Goal: Task Accomplishment & Management: Use online tool/utility

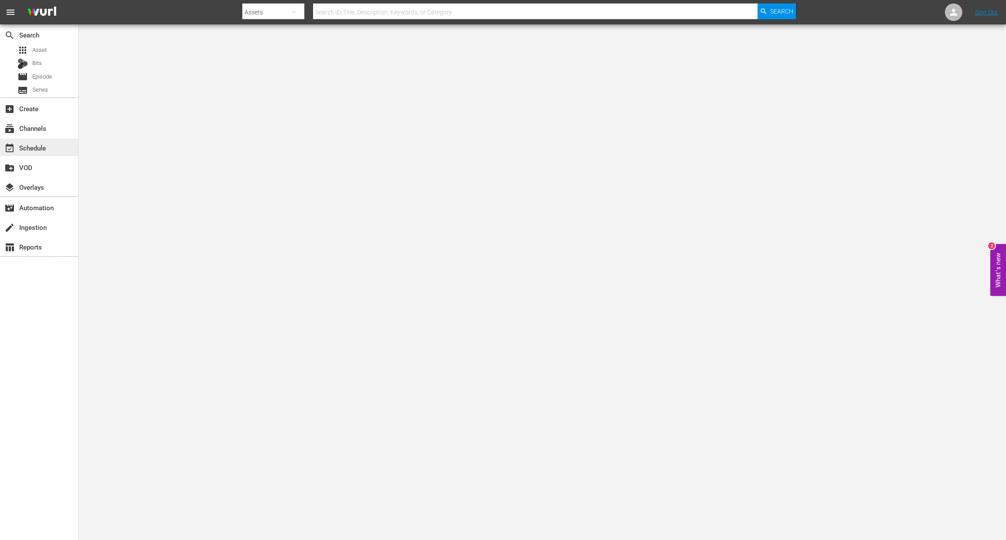
click at [28, 141] on div "event_available Schedule" at bounding box center [39, 147] width 78 height 17
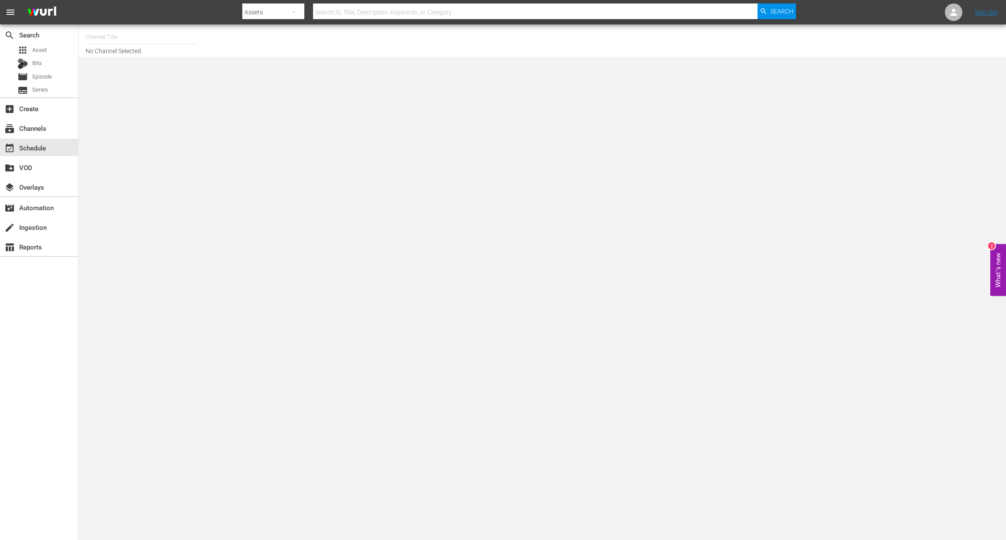
click at [101, 31] on input "text" at bounding box center [142, 37] width 112 height 21
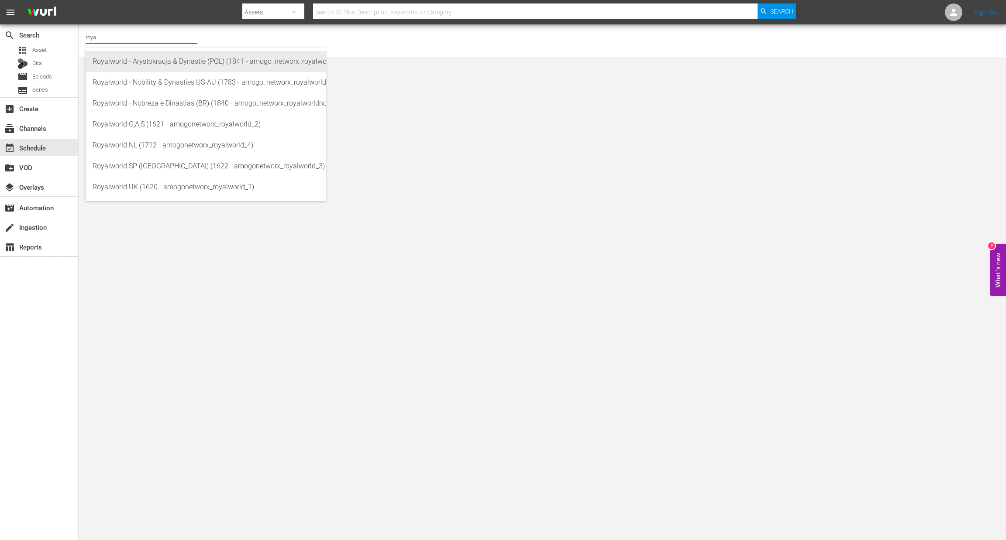
click at [137, 64] on div "Royalworld - Arystokracja & Dynastie (POL) (1841 - amogo_networx_royalworldarys…" at bounding box center [206, 61] width 226 height 21
type input "Royalworld - Arystokracja & Dynastie (POL) (1841 - amogo_networx_royalworldarys…"
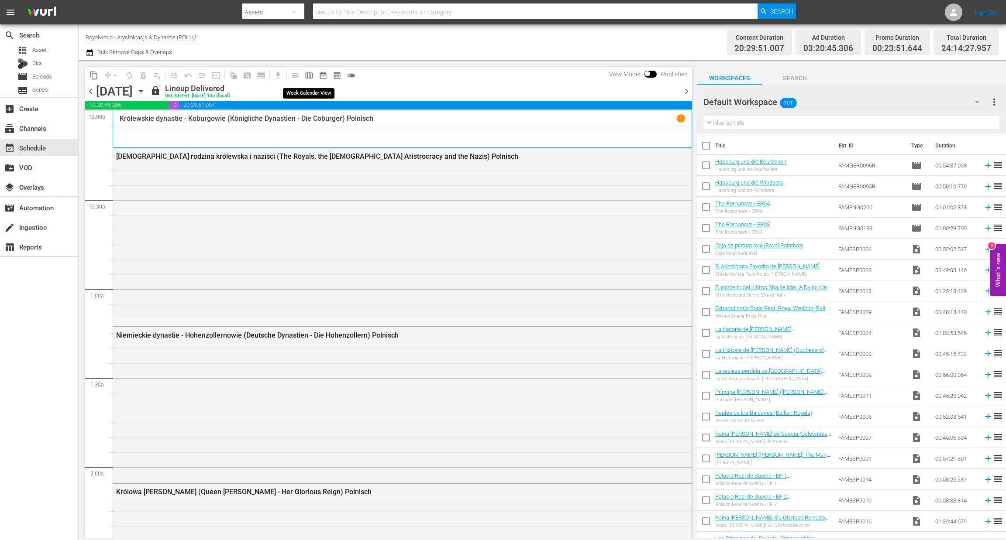
click at [309, 74] on span "calendar_view_week_outlined" at bounding box center [309, 75] width 9 height 9
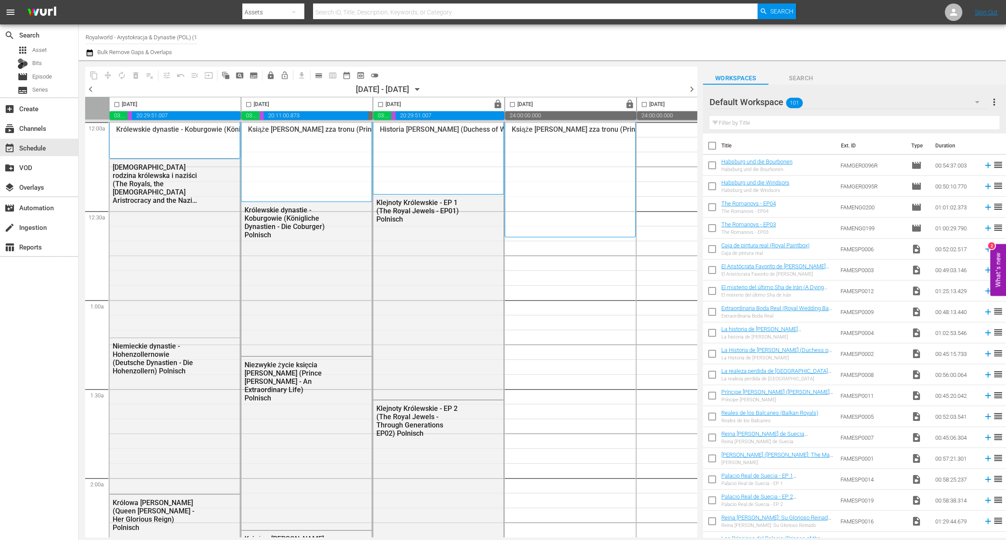
click at [251, 103] on input "checkbox" at bounding box center [249, 106] width 10 height 10
checkbox input "true"
click at [91, 76] on span "content_copy" at bounding box center [93, 75] width 9 height 9
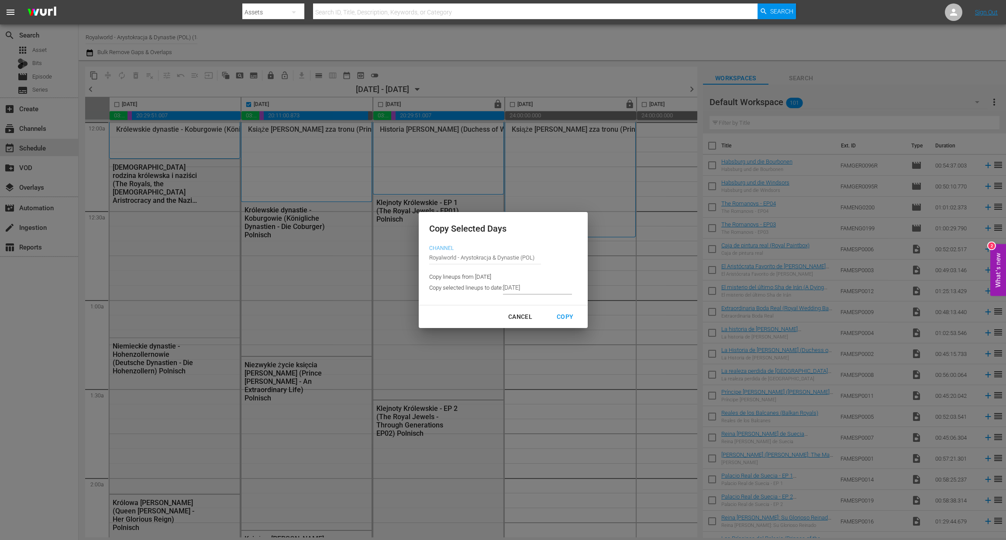
click at [532, 288] on input "[DATE]" at bounding box center [537, 287] width 69 height 13
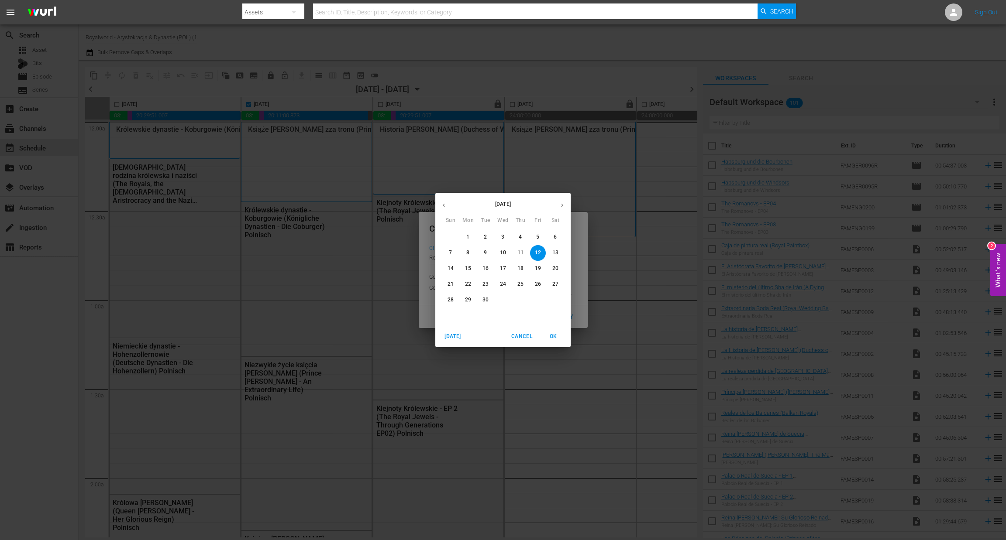
click at [469, 267] on p "15" at bounding box center [468, 268] width 6 height 7
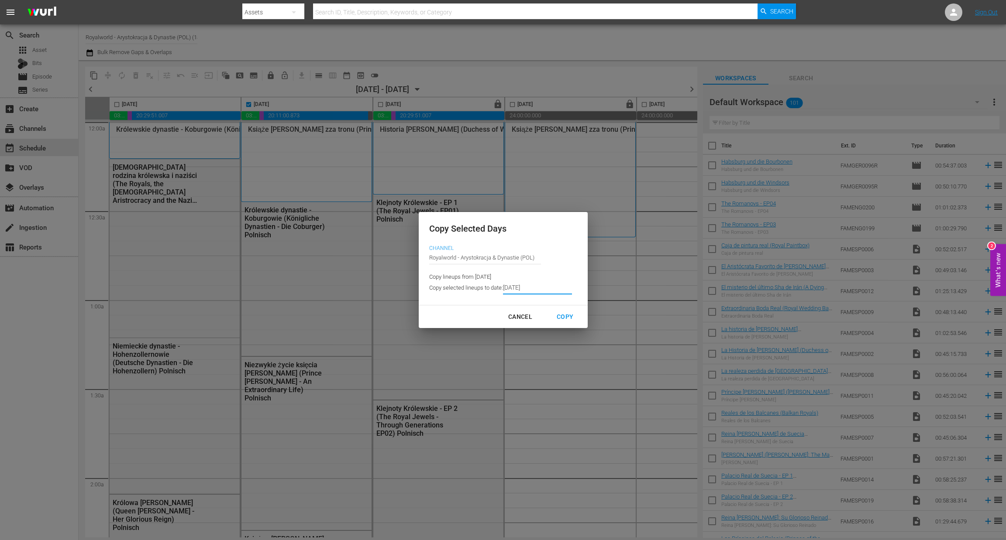
click at [567, 316] on div "Copy" at bounding box center [564, 317] width 31 height 11
type input "[DATE]"
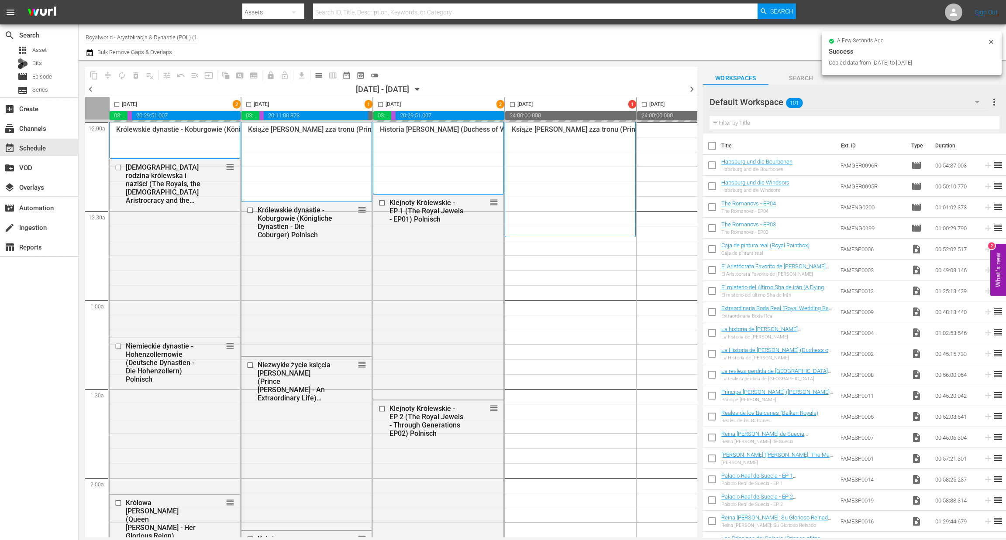
checkbox input "false"
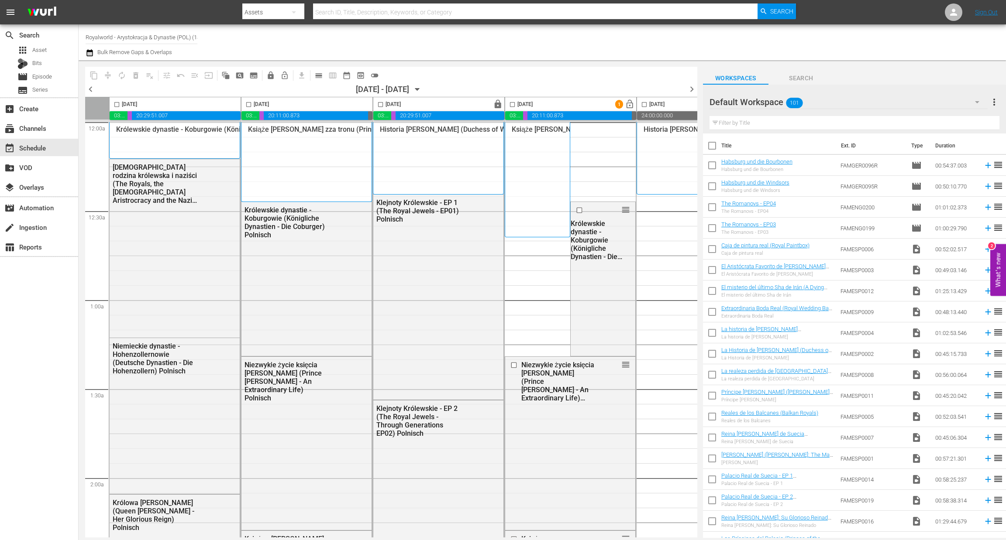
drag, startPoint x: 379, startPoint y: 105, endPoint x: 379, endPoint y: 111, distance: 6.1
click at [379, 106] on input "checkbox" at bounding box center [380, 106] width 10 height 10
checkbox input "true"
click at [89, 77] on span "content_copy" at bounding box center [93, 75] width 9 height 9
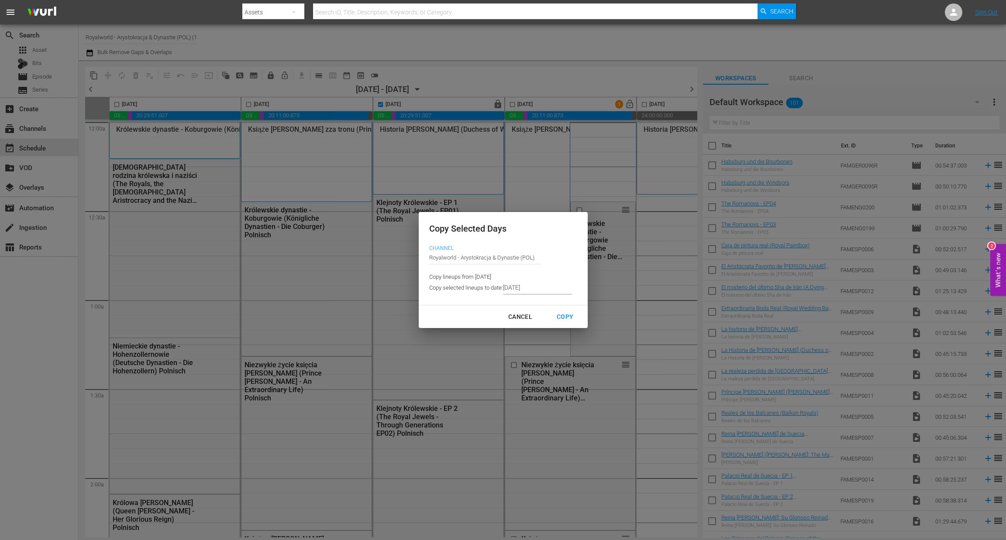
click at [530, 291] on input "[DATE]" at bounding box center [537, 287] width 69 height 13
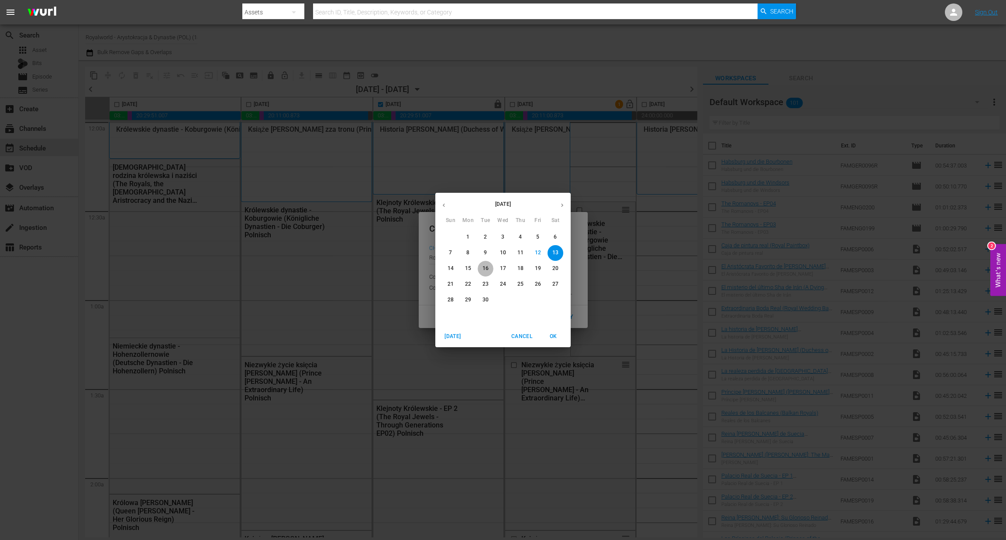
click at [488, 271] on p "16" at bounding box center [485, 268] width 6 height 7
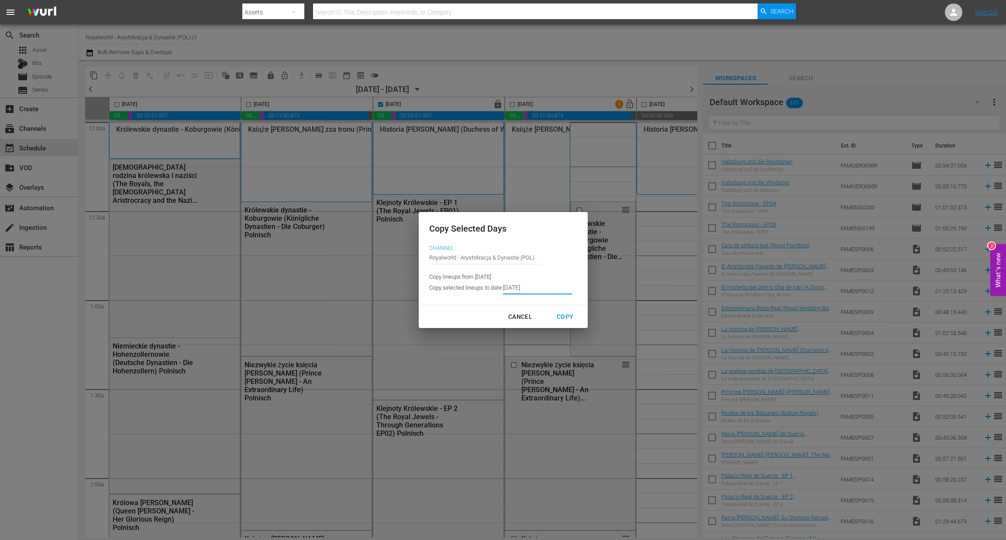
click at [564, 320] on div "Copy" at bounding box center [564, 317] width 31 height 11
type input "[DATE]"
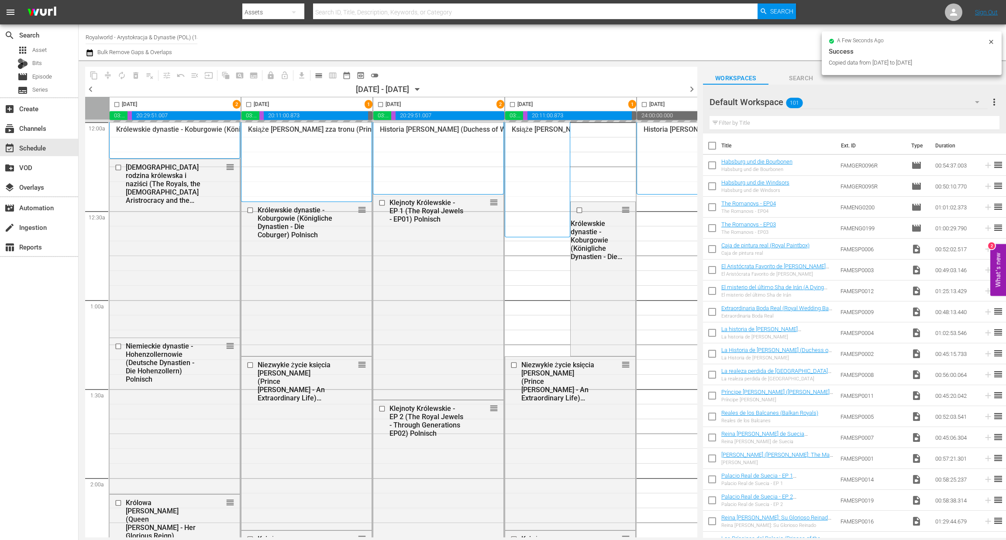
checkbox input "false"
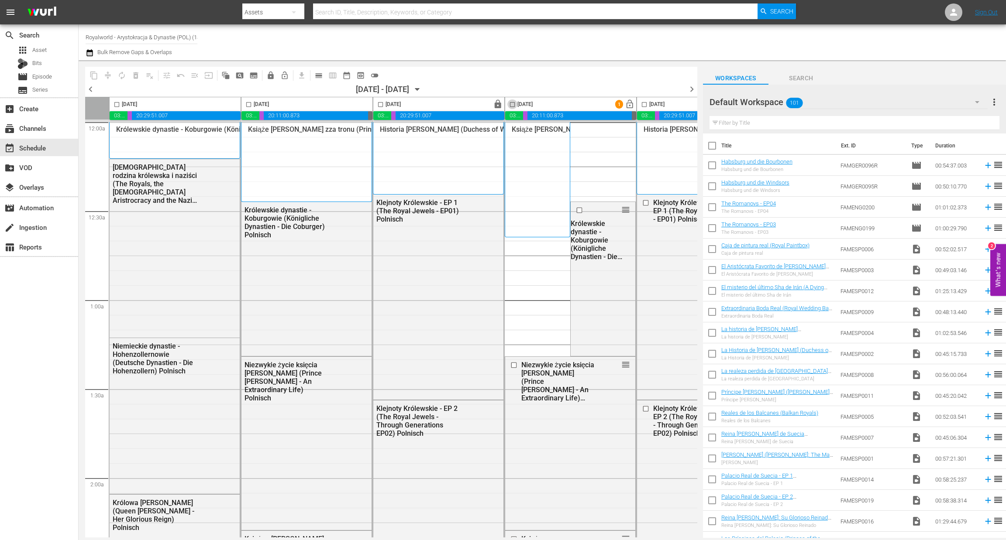
click at [514, 106] on input "checkbox" at bounding box center [512, 106] width 10 height 10
checkbox input "true"
click at [93, 75] on span "content_copy" at bounding box center [93, 75] width 9 height 9
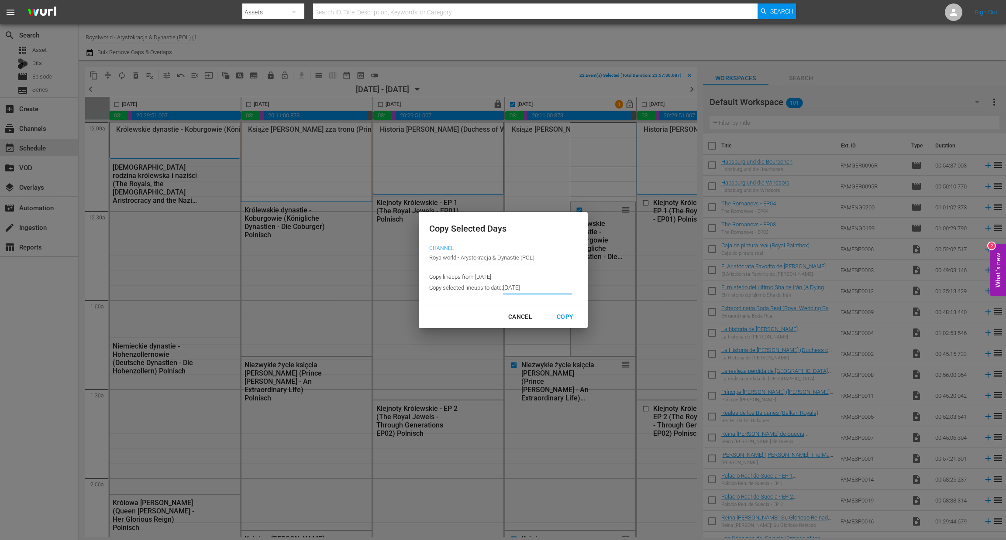
click at [536, 286] on input "[DATE]" at bounding box center [537, 287] width 69 height 13
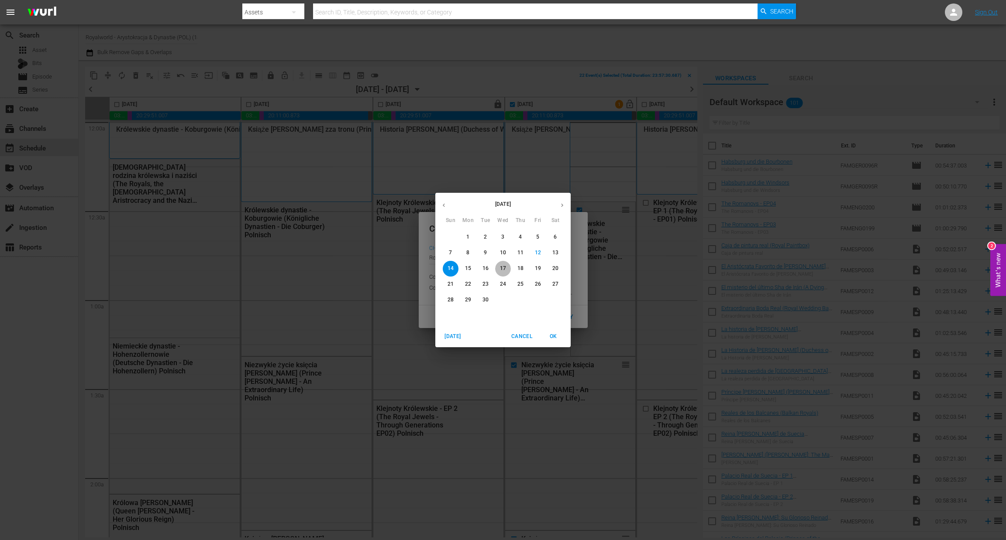
click at [505, 269] on p "17" at bounding box center [503, 268] width 6 height 7
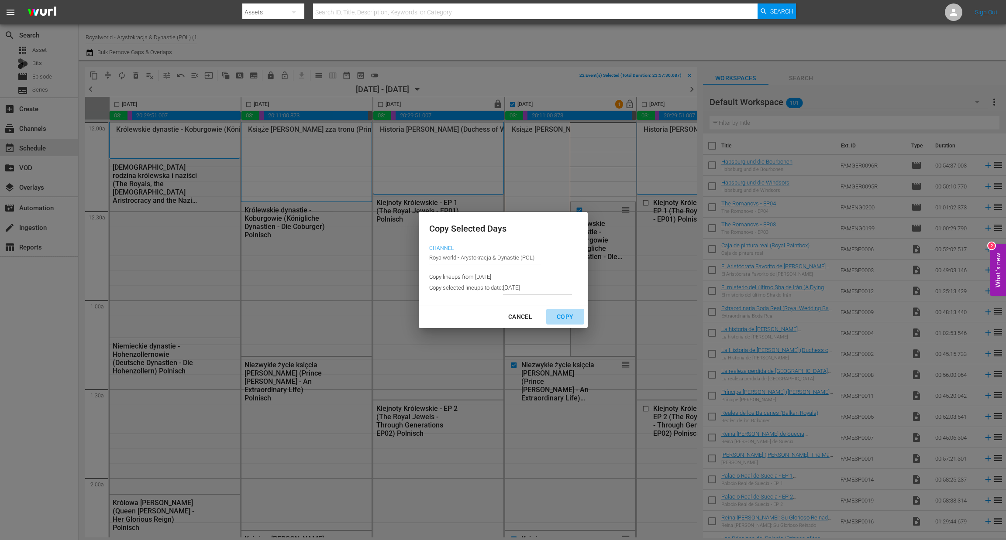
click at [559, 318] on div "Copy" at bounding box center [564, 317] width 31 height 11
type input "[DATE]"
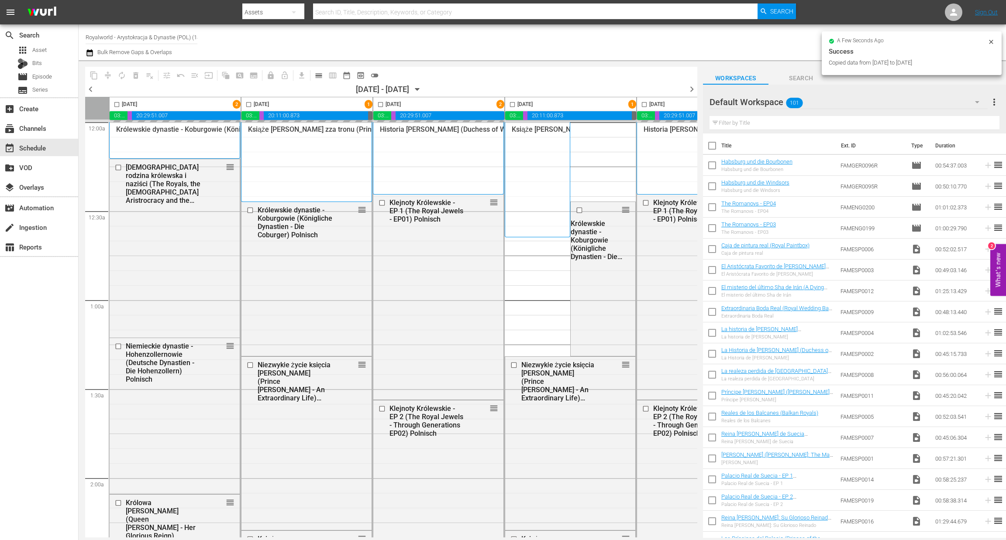
checkbox input "false"
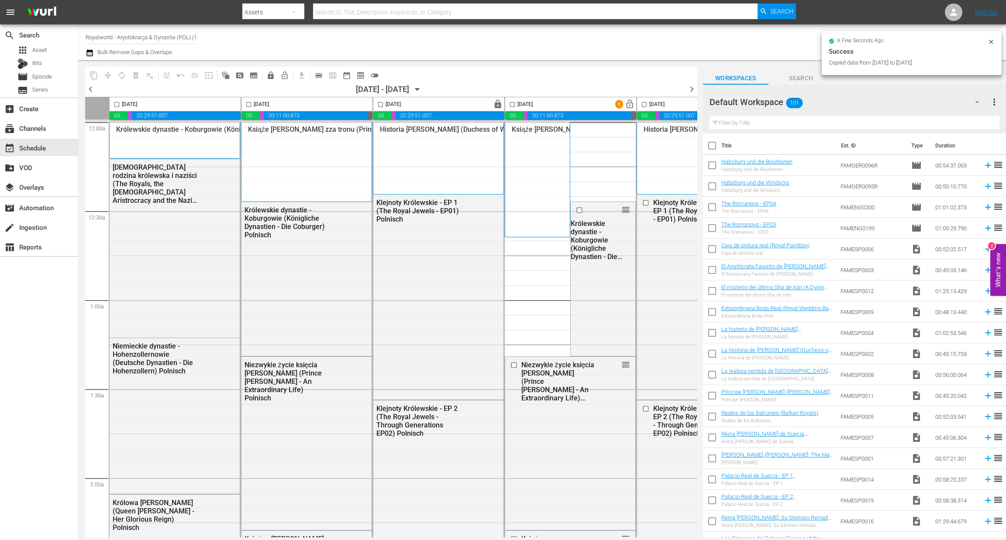
click at [319, 77] on span "calendar_view_day_outlined" at bounding box center [318, 75] width 9 height 9
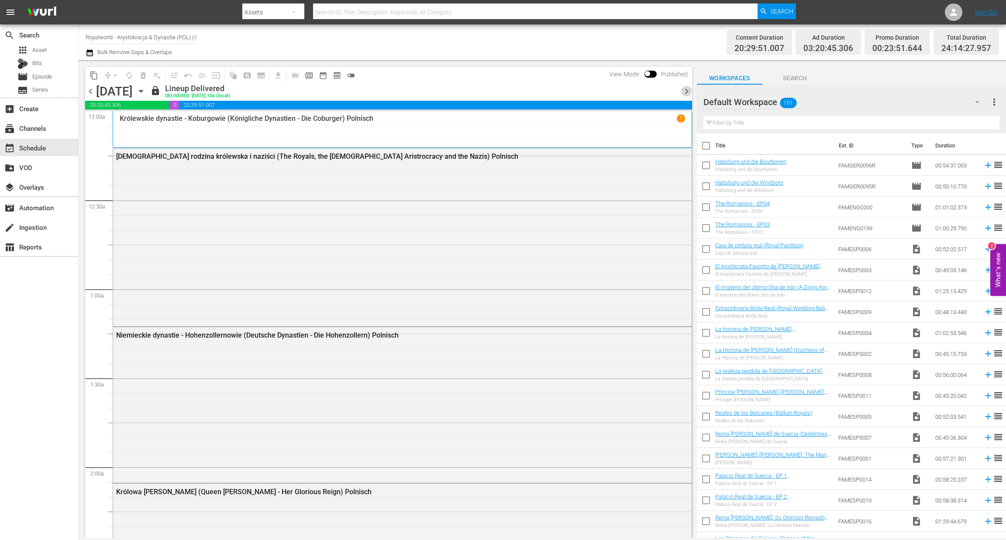
click at [681, 94] on span "chevron_right" at bounding box center [686, 91] width 11 height 11
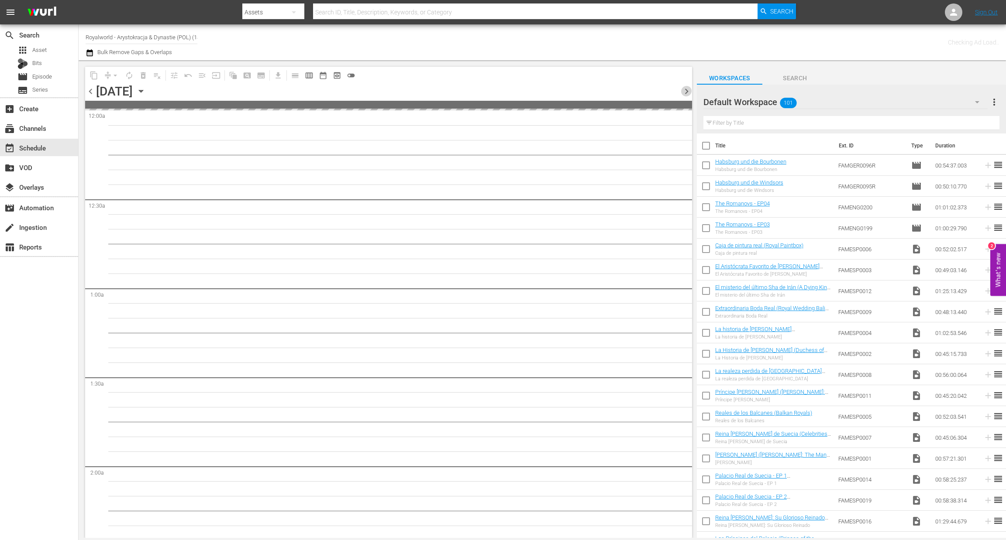
click at [681, 93] on span "chevron_right" at bounding box center [686, 91] width 11 height 11
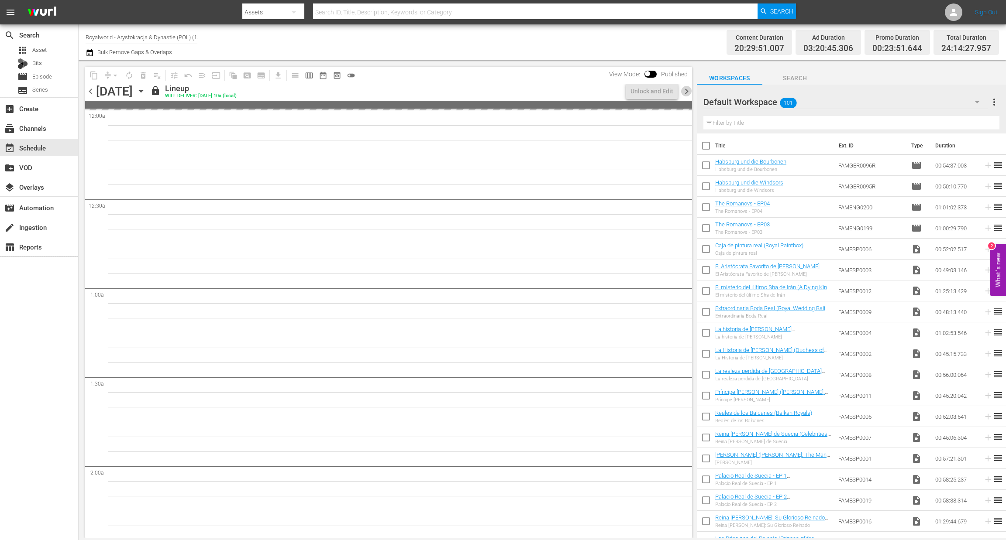
click at [681, 93] on span "chevron_right" at bounding box center [686, 91] width 11 height 11
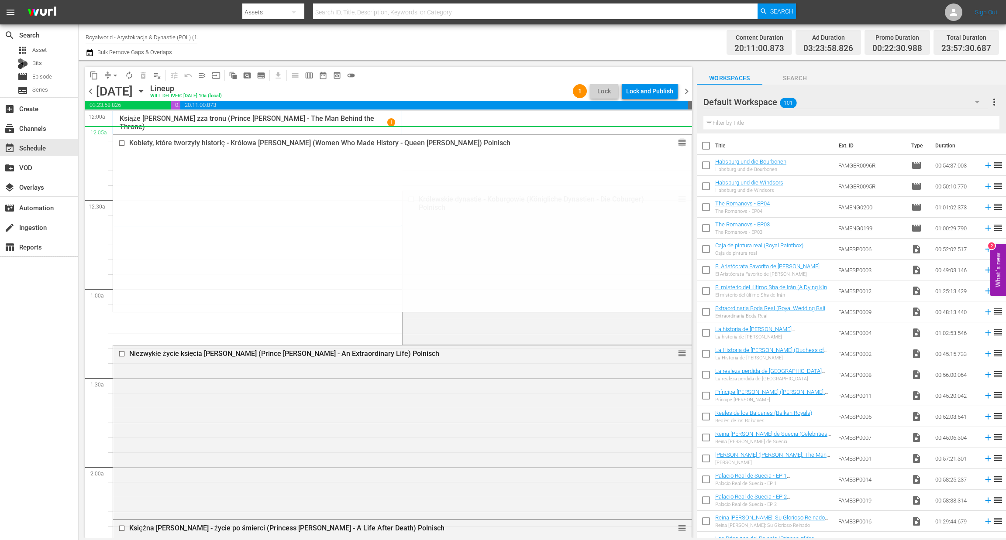
drag, startPoint x: 669, startPoint y: 269, endPoint x: 611, endPoint y: 130, distance: 150.6
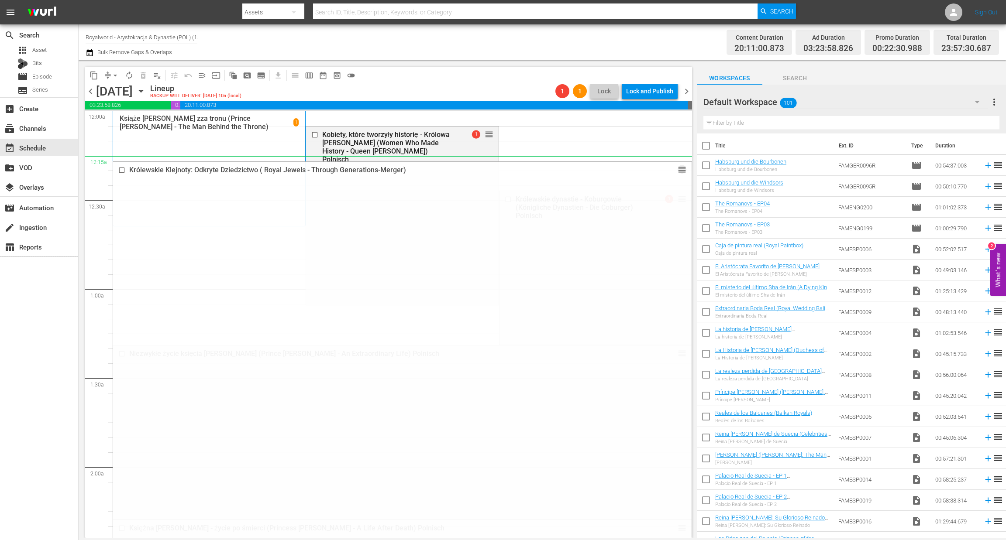
drag, startPoint x: 673, startPoint y: 325, endPoint x: 597, endPoint y: 158, distance: 182.4
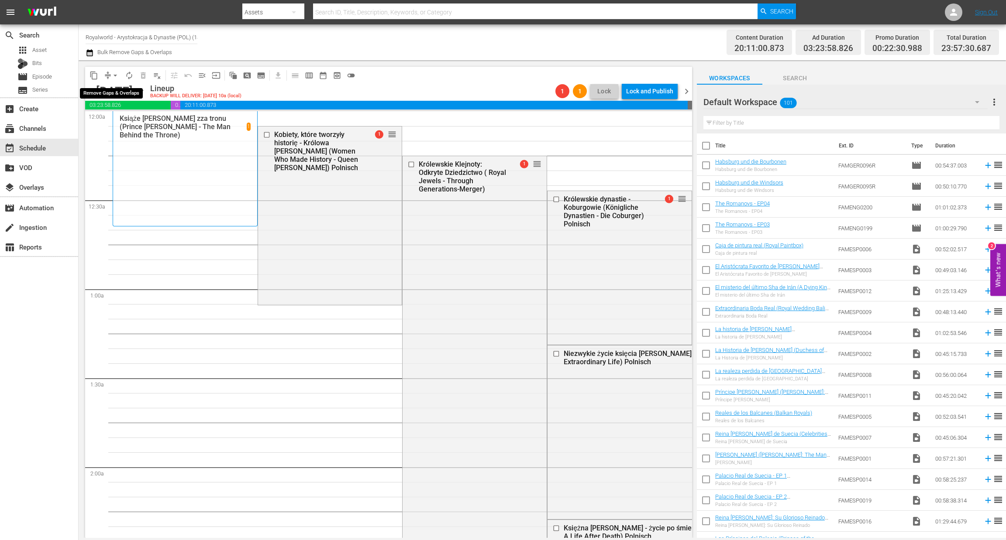
click at [113, 77] on span "arrow_drop_down" at bounding box center [115, 75] width 9 height 9
click at [109, 120] on li "Align to End of Previous Day" at bounding box center [116, 121] width 92 height 14
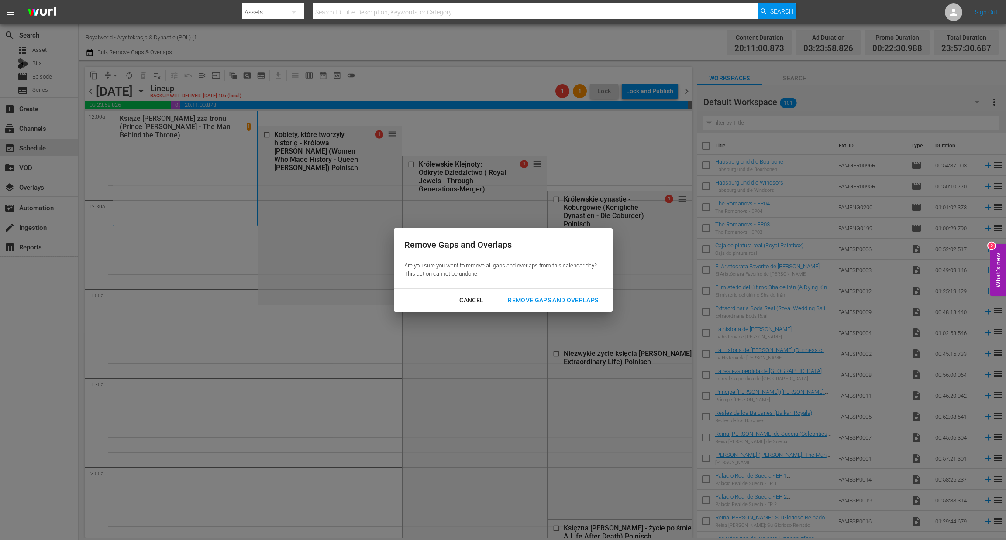
click at [566, 304] on div "Remove Gaps and Overlaps" at bounding box center [553, 300] width 104 height 11
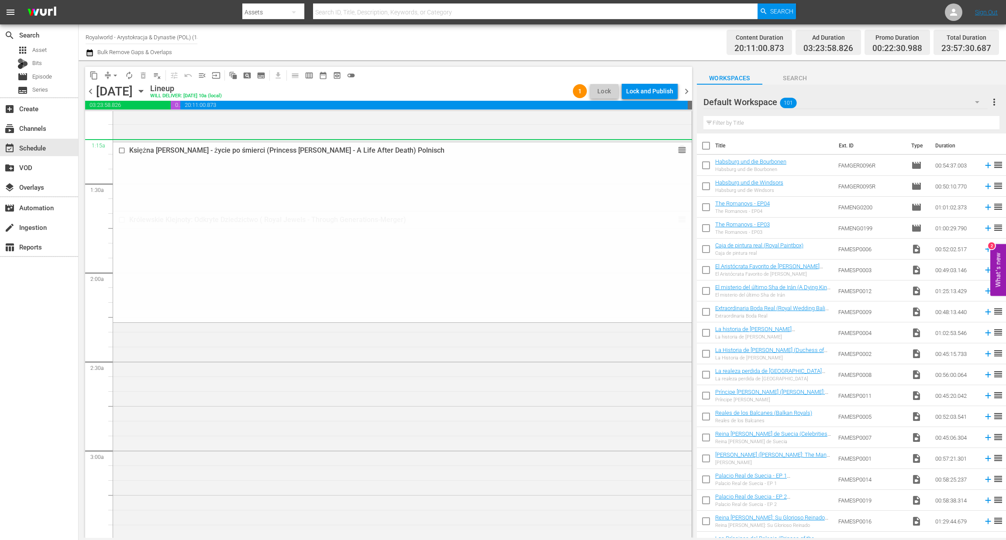
scroll to position [196, 0]
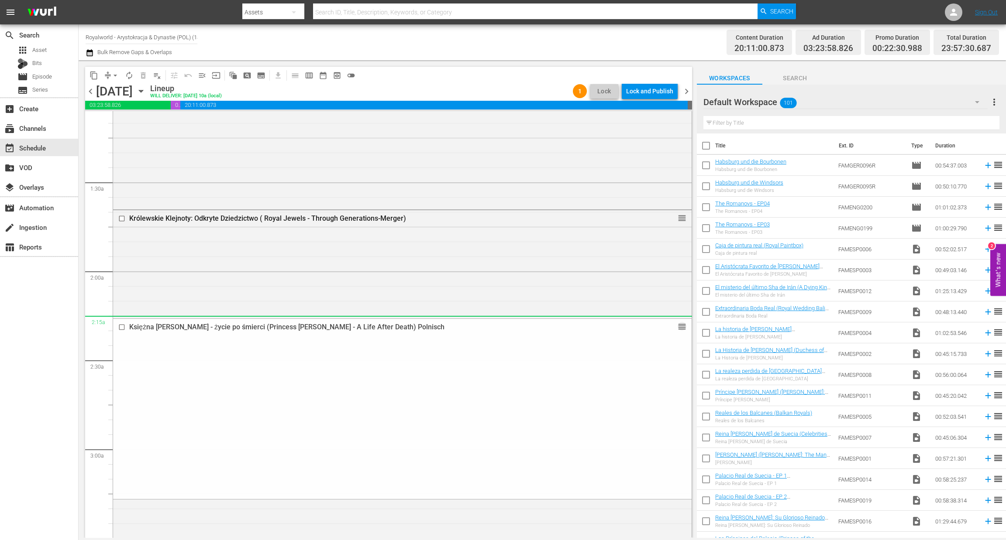
drag, startPoint x: 671, startPoint y: 305, endPoint x: 629, endPoint y: 320, distance: 45.2
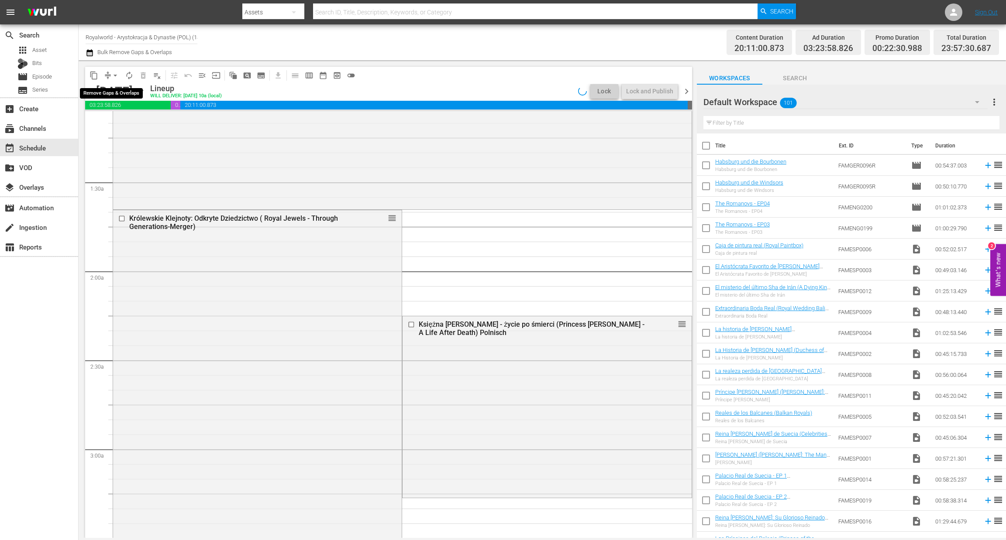
click at [113, 75] on span "arrow_drop_down" at bounding box center [115, 75] width 9 height 9
click at [132, 123] on li "Align to End of Previous Day" at bounding box center [116, 121] width 92 height 14
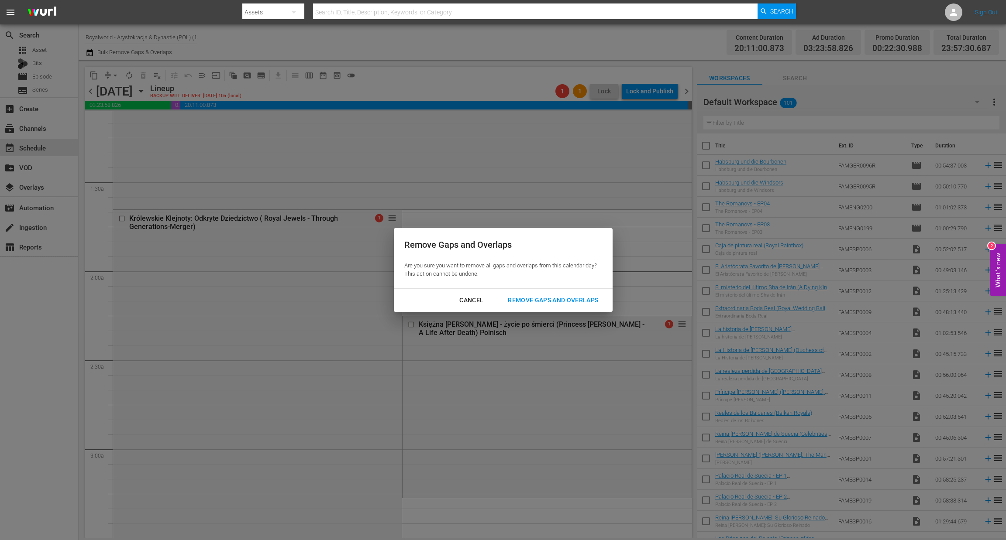
click at [556, 301] on div "Remove Gaps and Overlaps" at bounding box center [553, 300] width 104 height 11
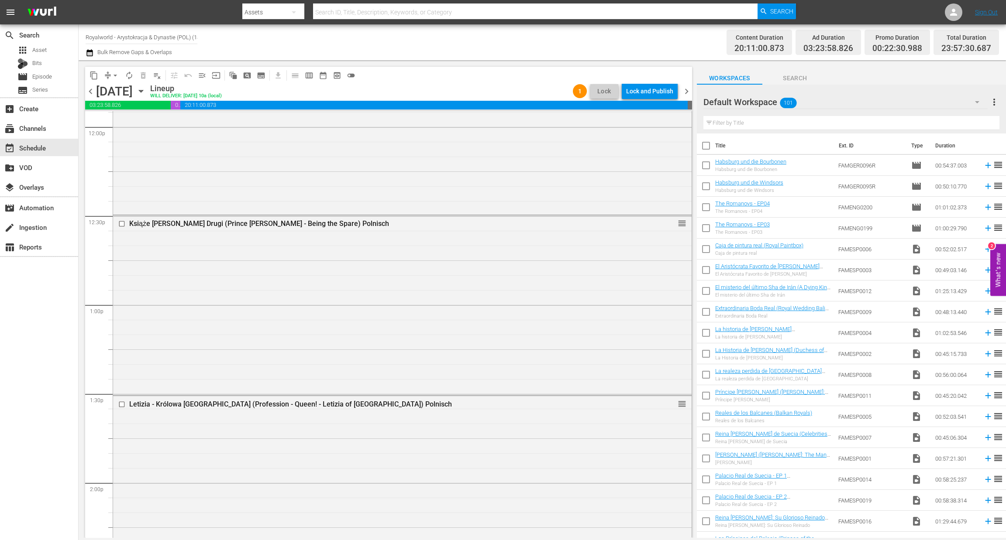
scroll to position [2056, 0]
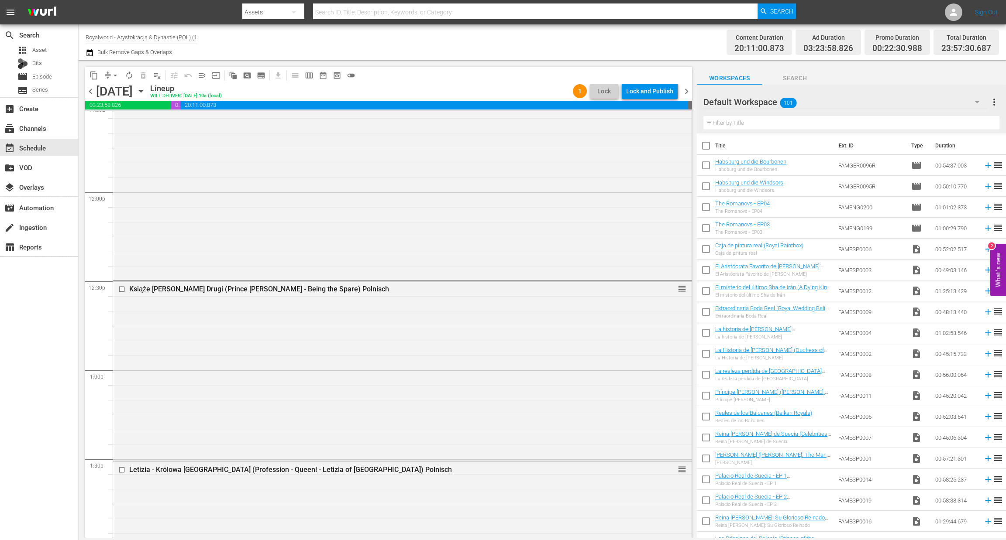
drag, startPoint x: 669, startPoint y: 386, endPoint x: 638, endPoint y: 336, distance: 58.5
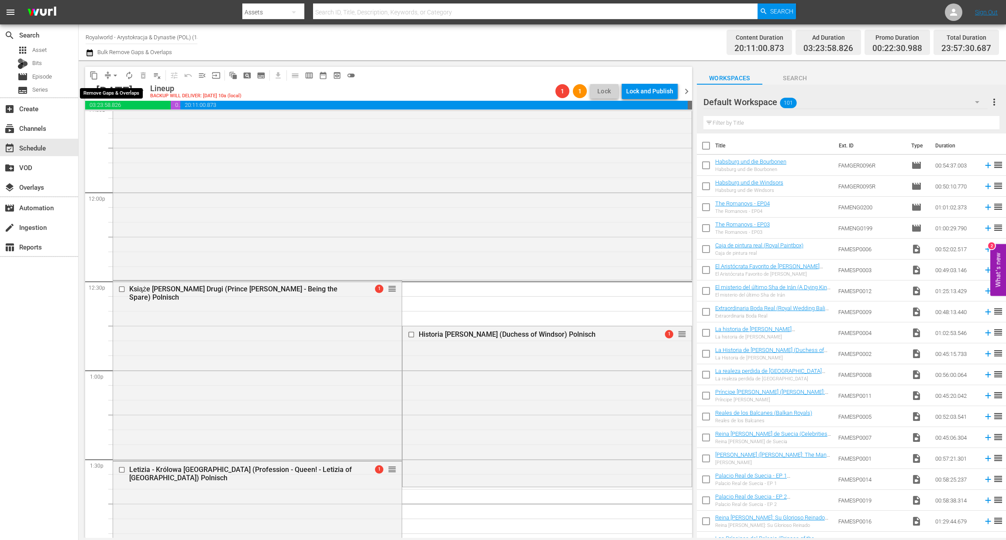
click at [118, 77] on span "arrow_drop_down" at bounding box center [115, 75] width 9 height 9
click at [112, 121] on li "Align to End of Previous Day" at bounding box center [116, 121] width 92 height 14
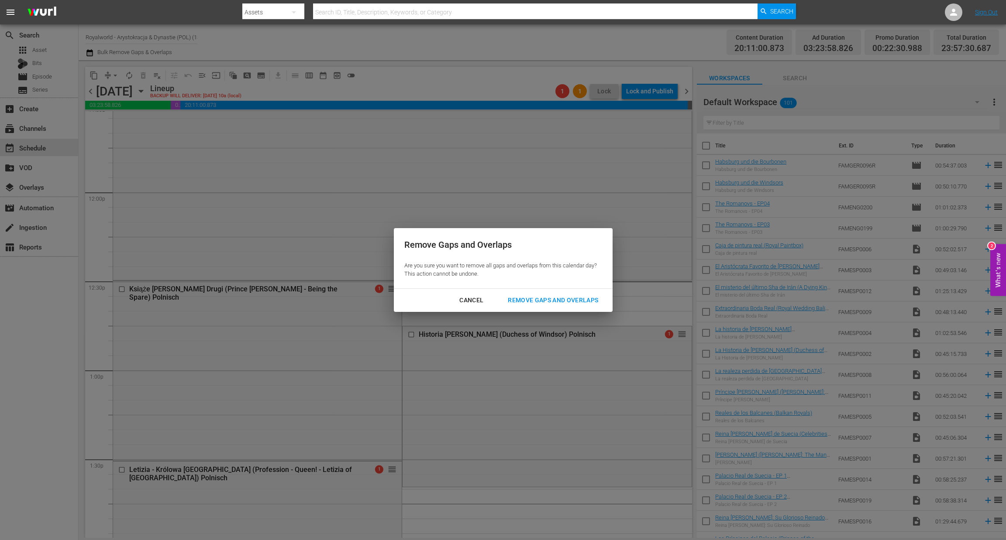
click at [583, 302] on div "Remove Gaps and Overlaps" at bounding box center [553, 300] width 104 height 11
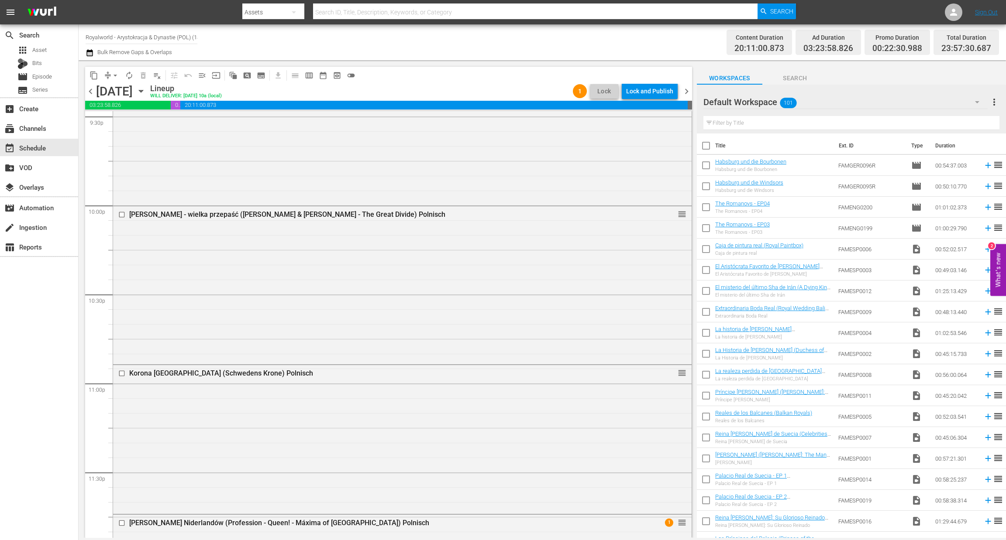
scroll to position [3954, 0]
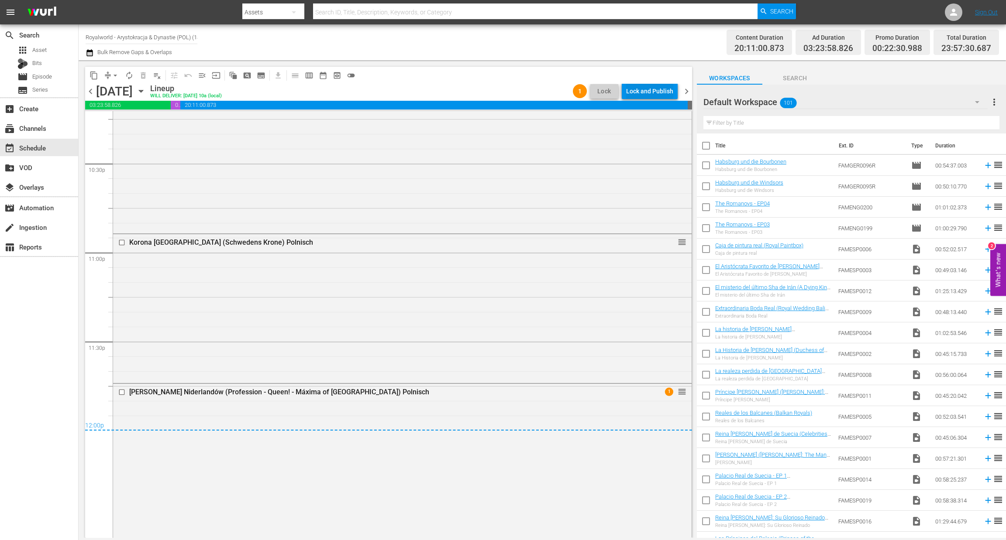
click at [642, 90] on div "Lock and Publish" at bounding box center [649, 91] width 47 height 16
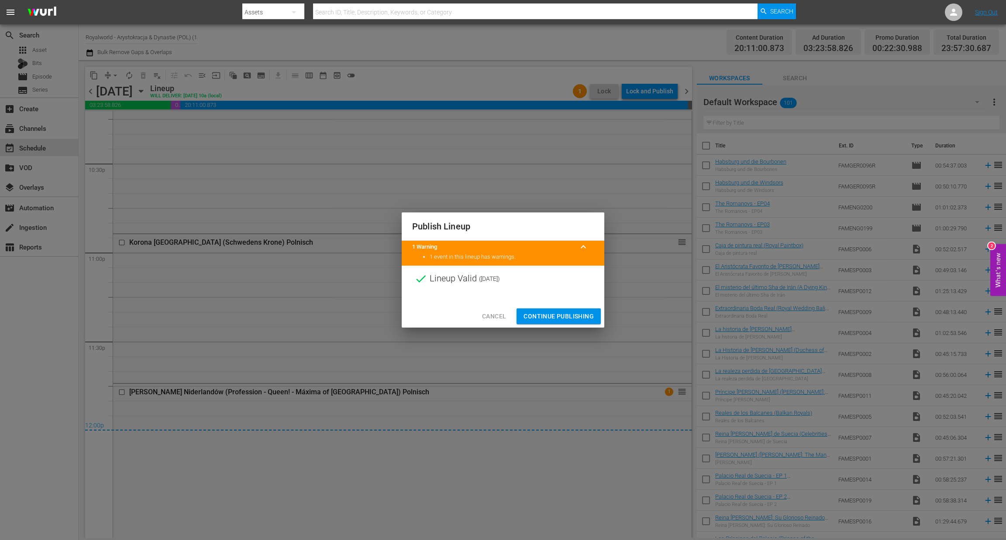
click at [560, 316] on span "Continue Publishing" at bounding box center [558, 316] width 70 height 11
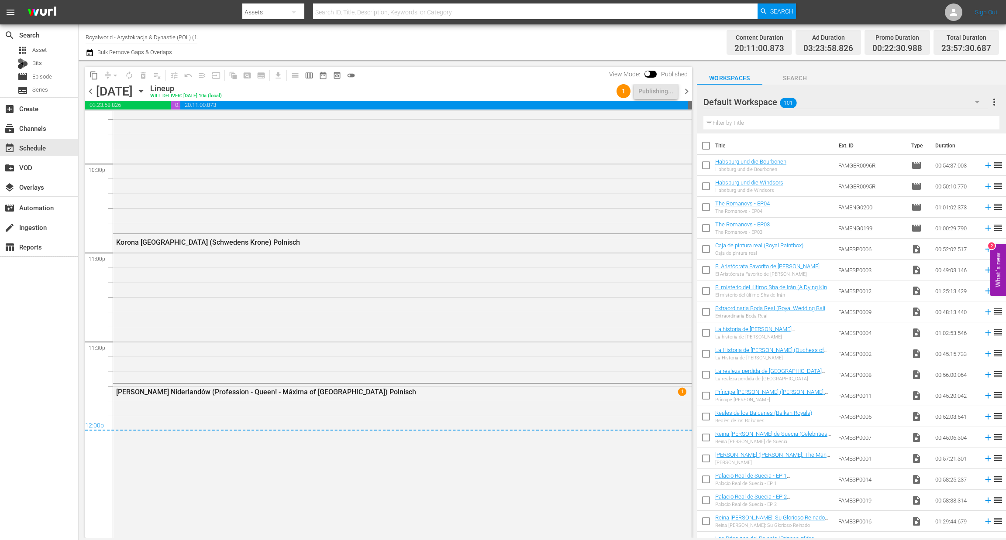
click at [687, 89] on span "chevron_right" at bounding box center [686, 91] width 11 height 11
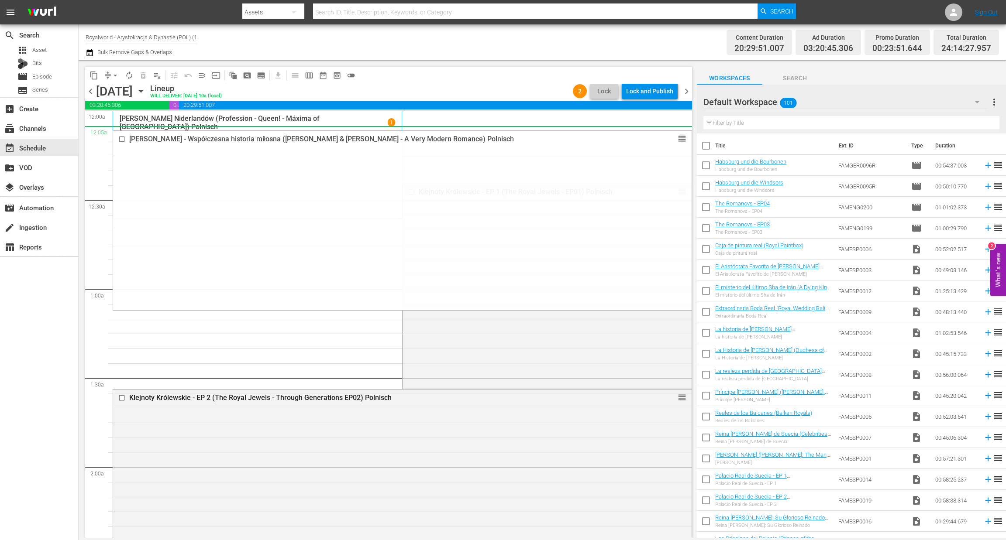
drag, startPoint x: 670, startPoint y: 309, endPoint x: 559, endPoint y: 134, distance: 206.9
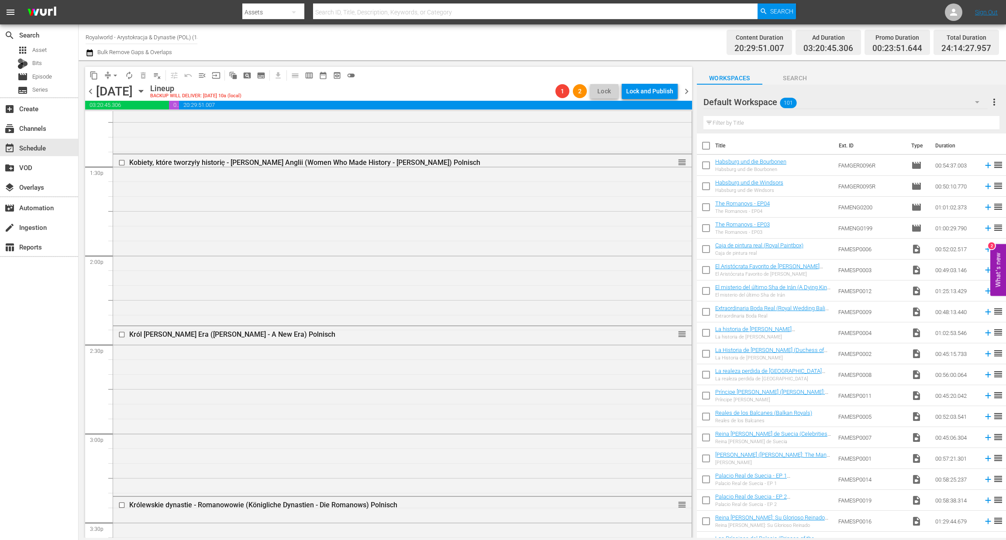
scroll to position [2356, 0]
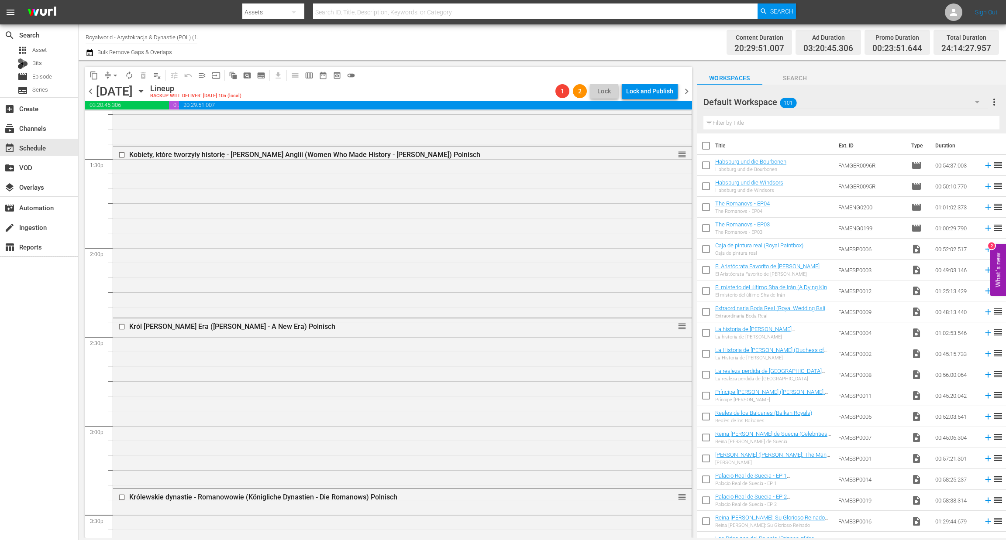
drag, startPoint x: 671, startPoint y: 192, endPoint x: 597, endPoint y: 360, distance: 182.9
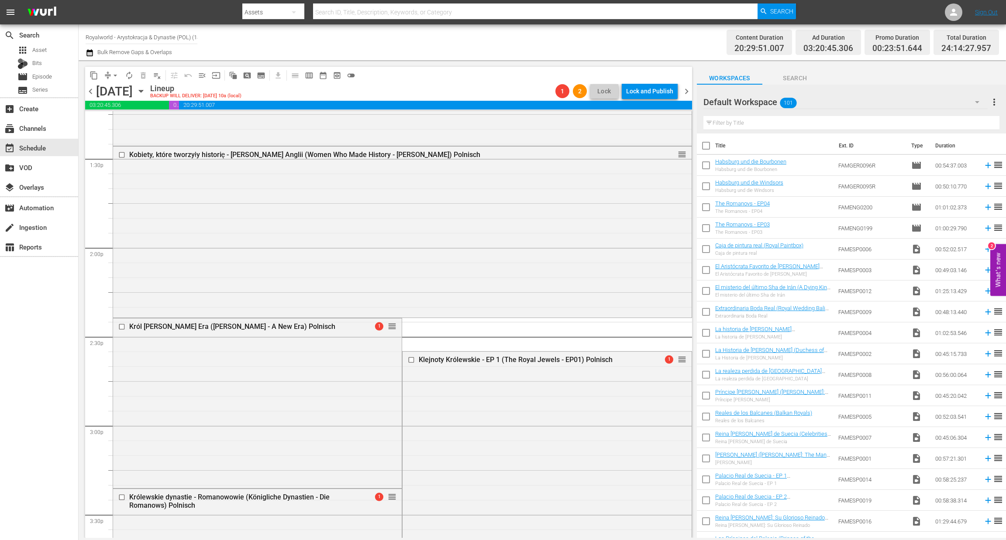
drag, startPoint x: 671, startPoint y: 396, endPoint x: 572, endPoint y: 415, distance: 101.3
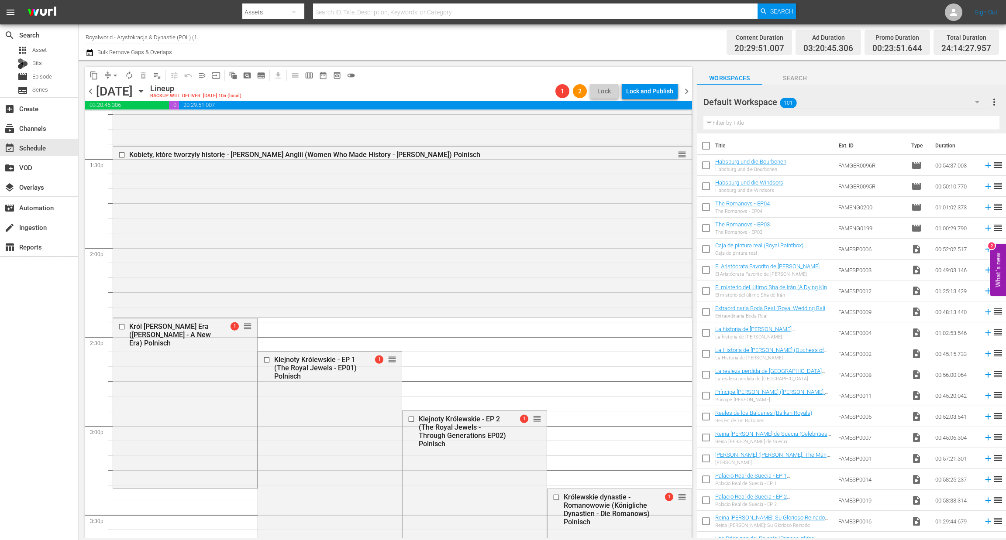
scroll to position [2371, 0]
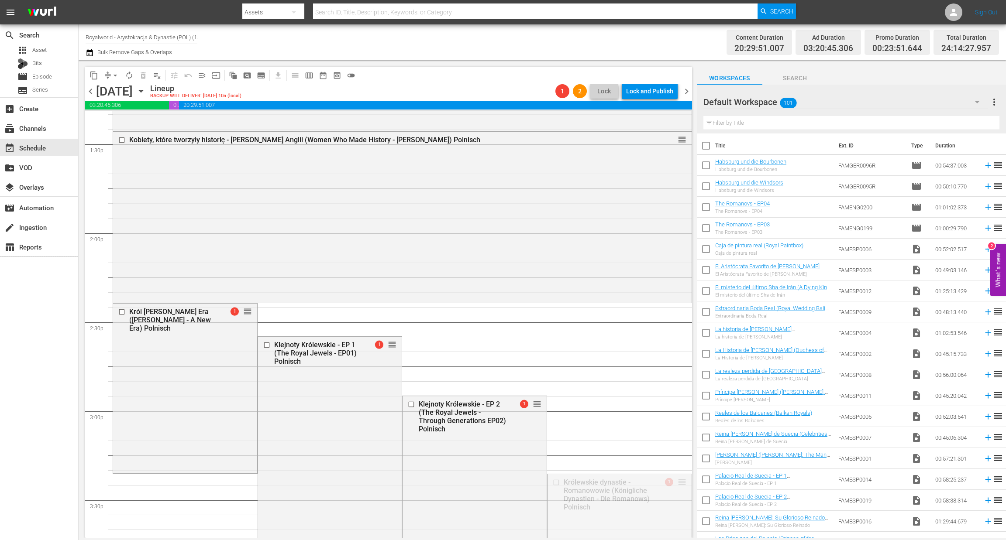
drag, startPoint x: 669, startPoint y: 483, endPoint x: 596, endPoint y: 333, distance: 167.1
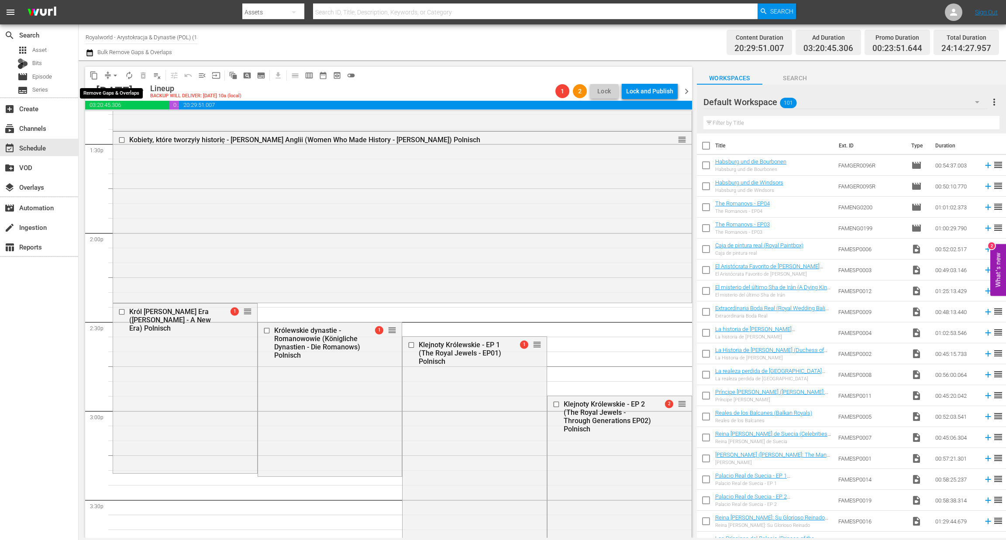
click at [112, 77] on span "arrow_drop_down" at bounding box center [115, 75] width 9 height 9
click at [130, 125] on li "Align to End of Previous Day" at bounding box center [116, 121] width 92 height 14
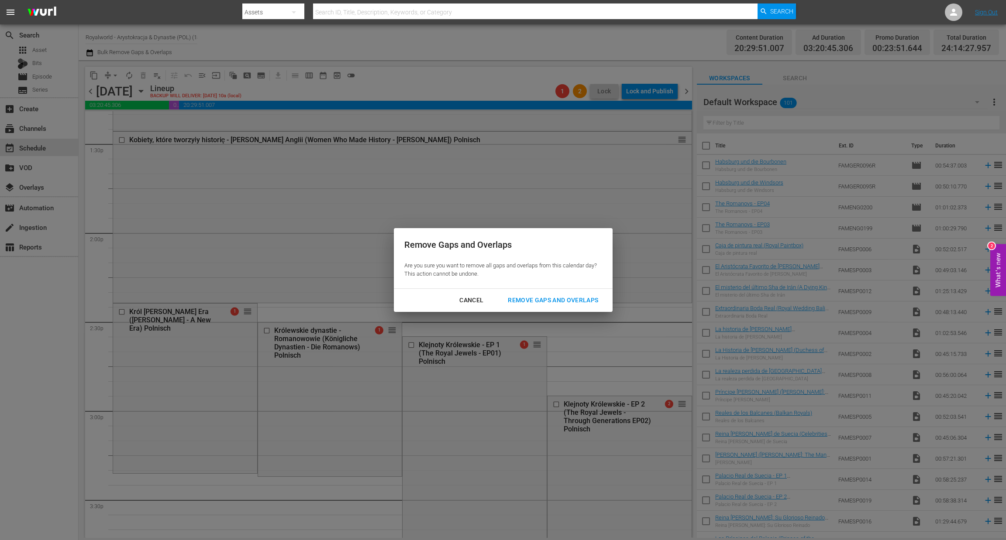
click at [543, 308] on button "Remove Gaps and Overlaps" at bounding box center [552, 300] width 111 height 16
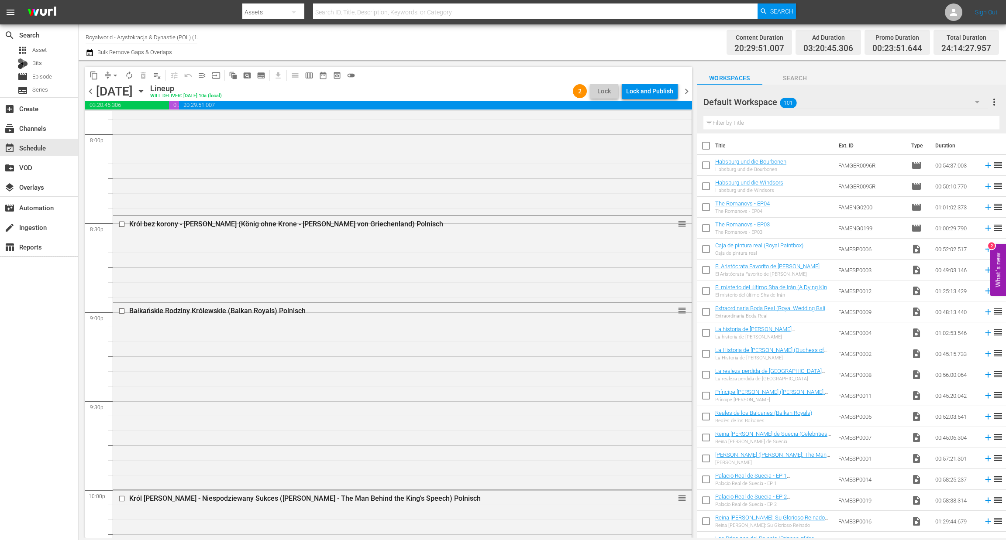
scroll to position [3997, 0]
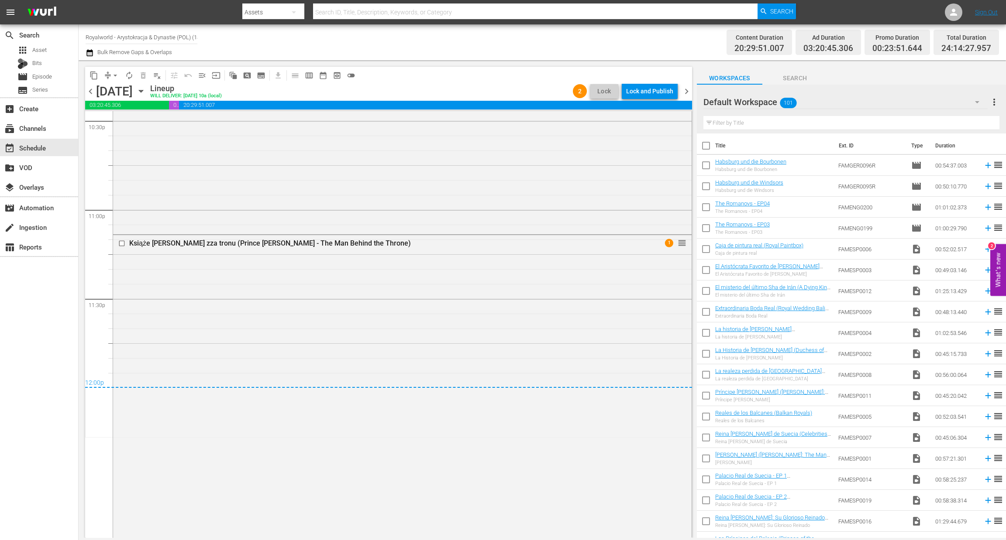
drag, startPoint x: 672, startPoint y: 244, endPoint x: 517, endPoint y: 262, distance: 156.0
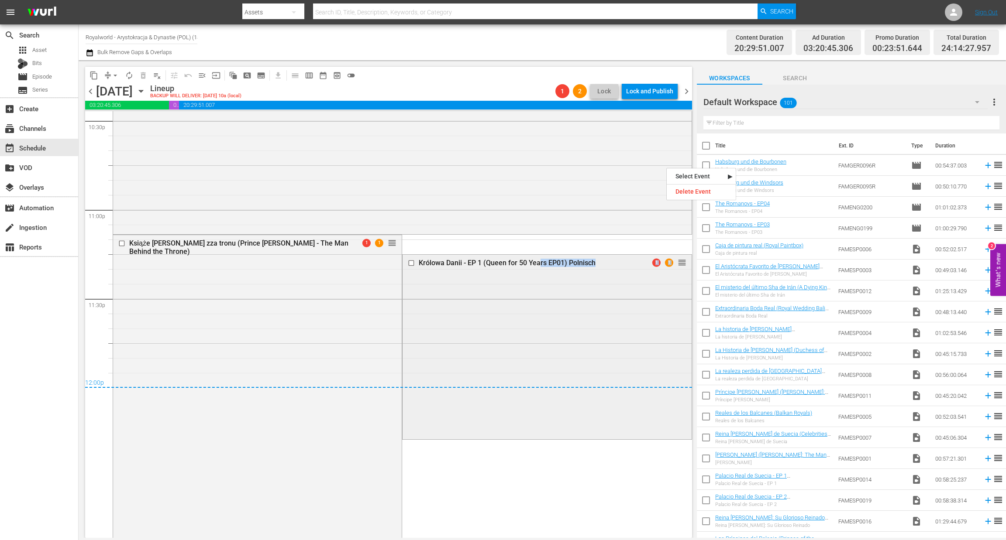
drag, startPoint x: 666, startPoint y: 167, endPoint x: 534, endPoint y: 320, distance: 202.4
drag, startPoint x: 675, startPoint y: 234, endPoint x: 583, endPoint y: 309, distance: 118.5
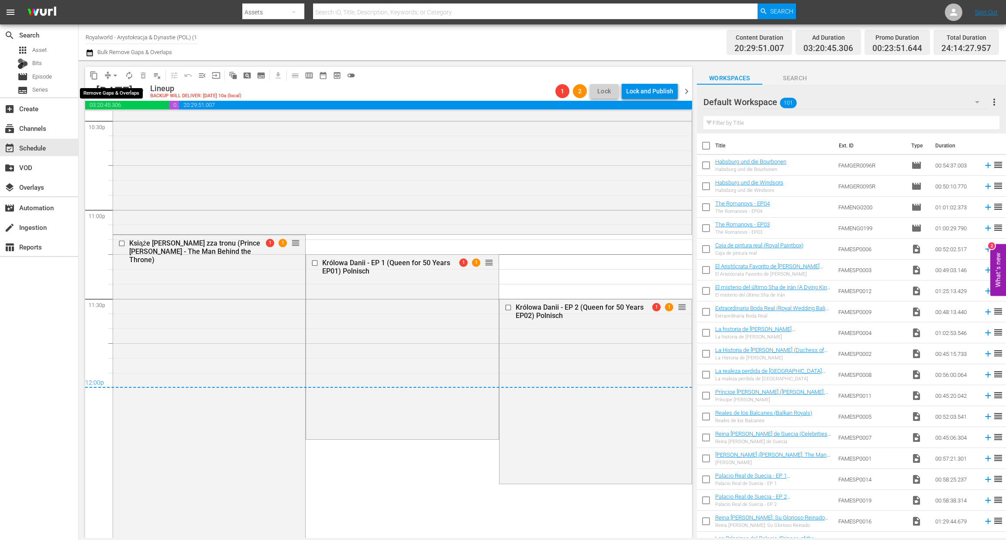
click at [114, 77] on span "arrow_drop_down" at bounding box center [115, 75] width 9 height 9
click at [116, 127] on li "Align to End of Previous Day" at bounding box center [116, 121] width 92 height 14
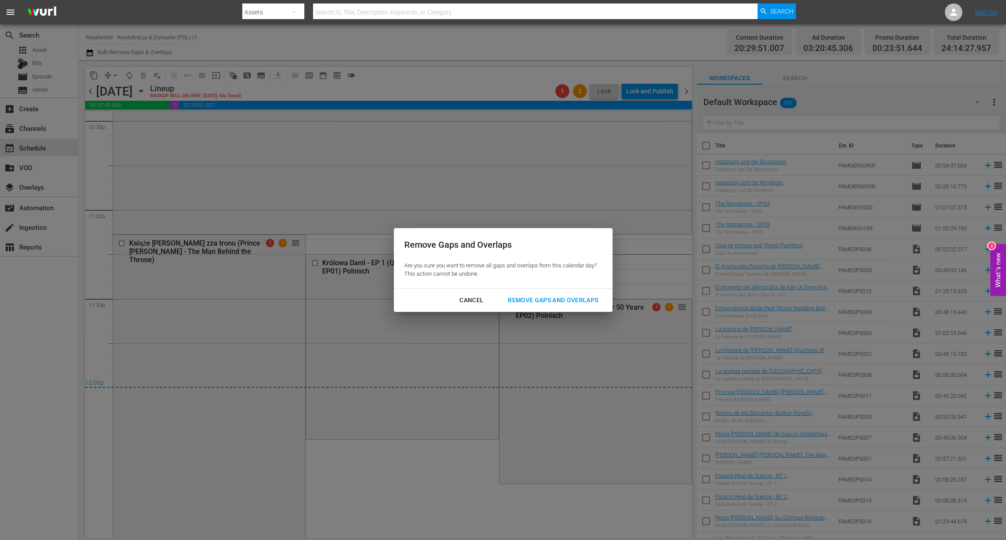
click at [521, 292] on div "Cancel Remove Gaps and Overlaps" at bounding box center [503, 300] width 219 height 23
click at [527, 301] on div "Remove Gaps and Overlaps" at bounding box center [553, 300] width 104 height 11
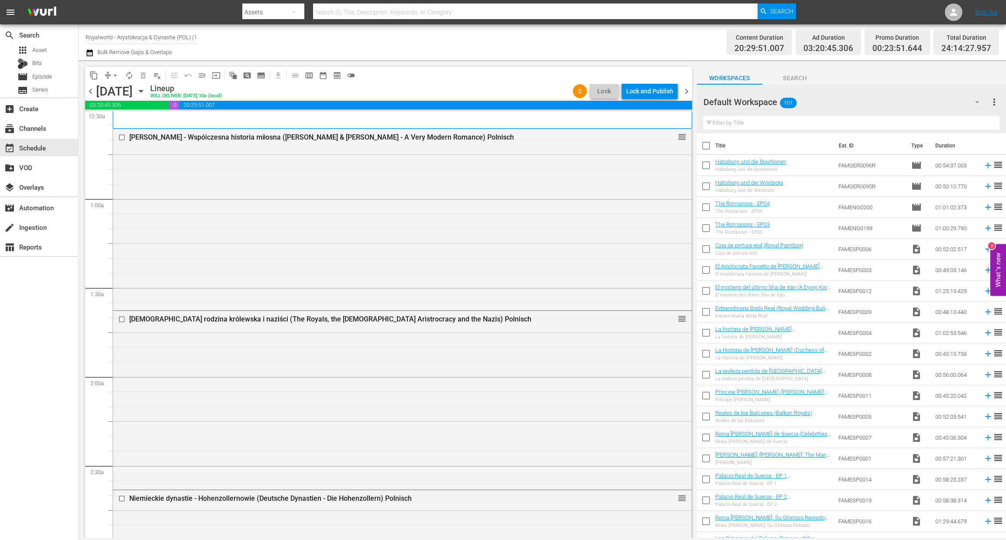
scroll to position [0, 0]
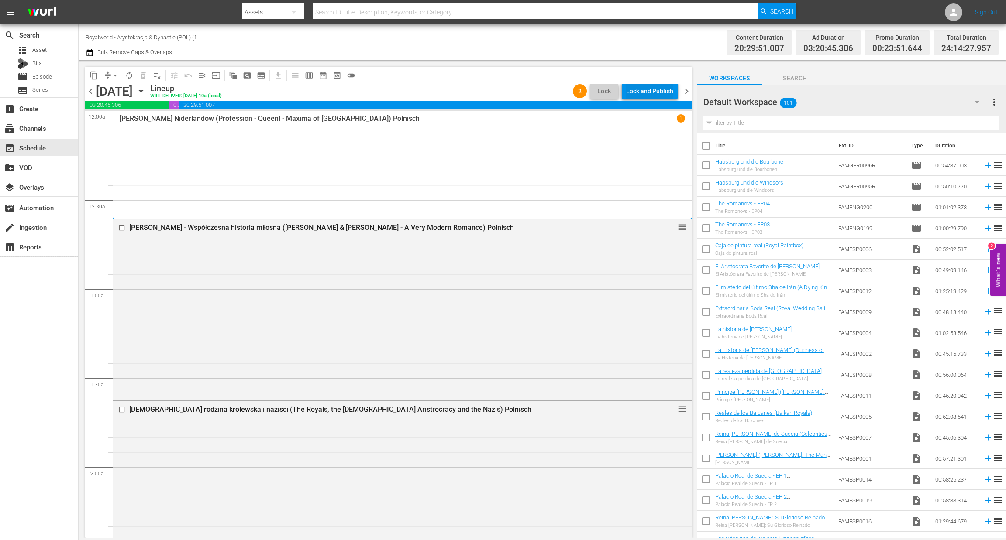
click at [651, 93] on div "Lock and Publish" at bounding box center [649, 91] width 47 height 16
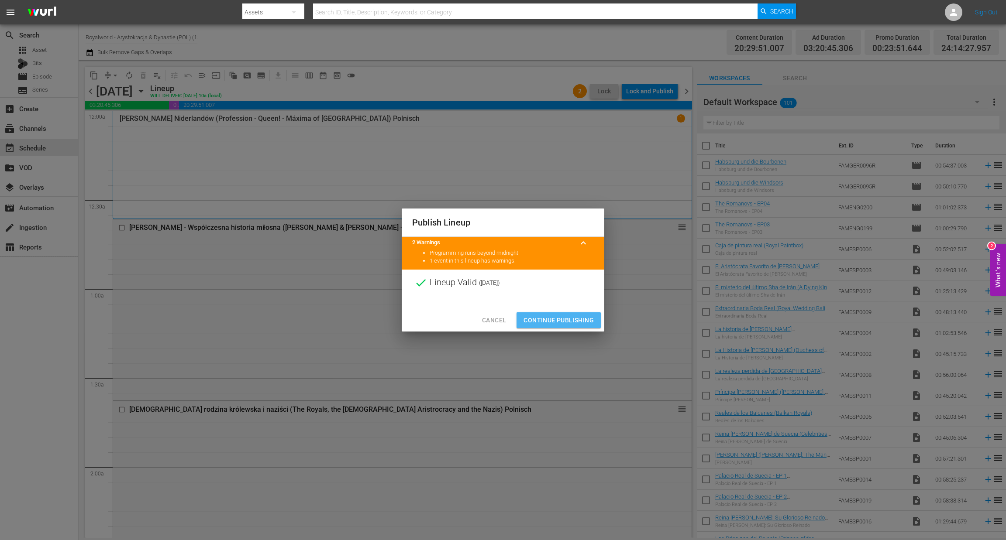
click at [561, 322] on span "Continue Publishing" at bounding box center [558, 320] width 70 height 11
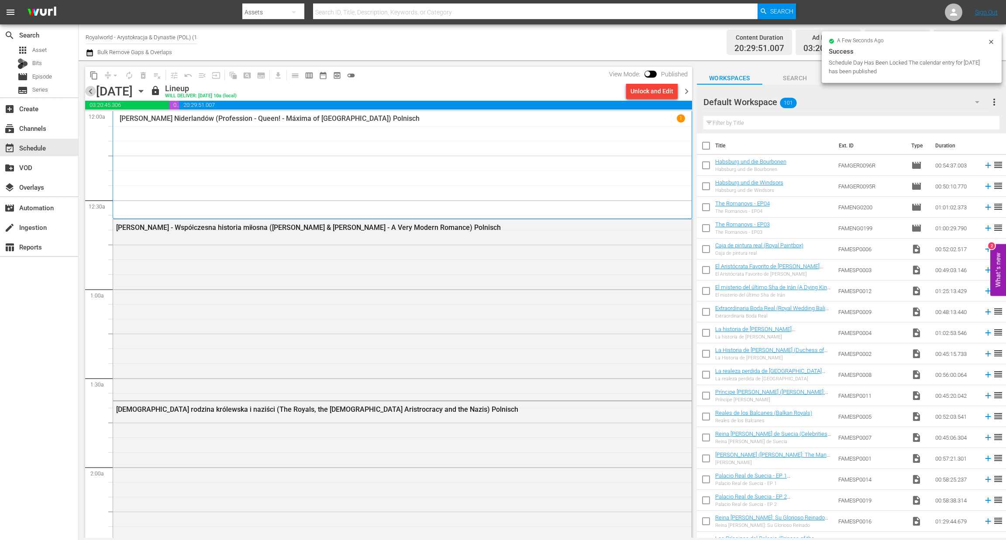
click at [90, 92] on span "chevron_left" at bounding box center [90, 91] width 11 height 11
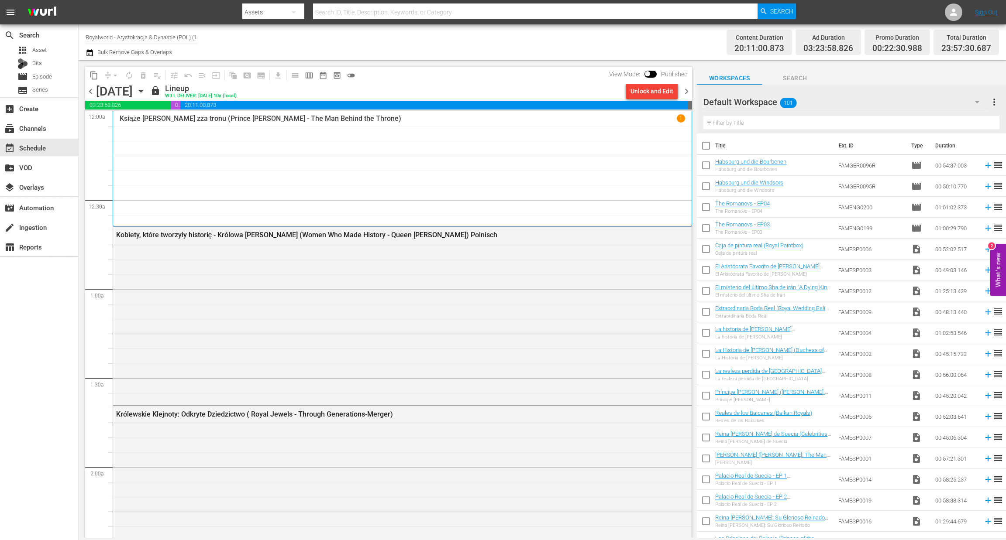
click at [690, 90] on span "chevron_right" at bounding box center [686, 91] width 11 height 11
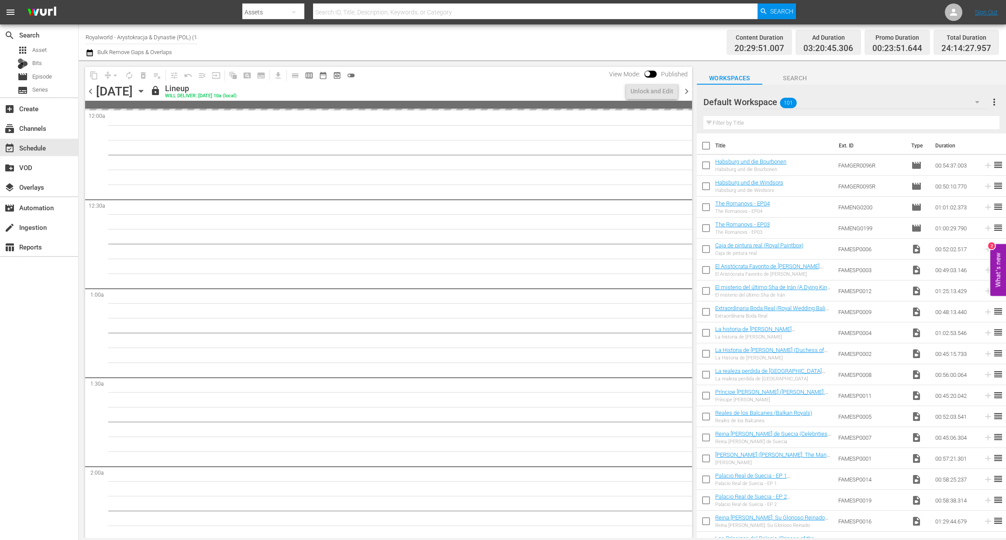
click at [690, 90] on span "chevron_right" at bounding box center [686, 91] width 11 height 11
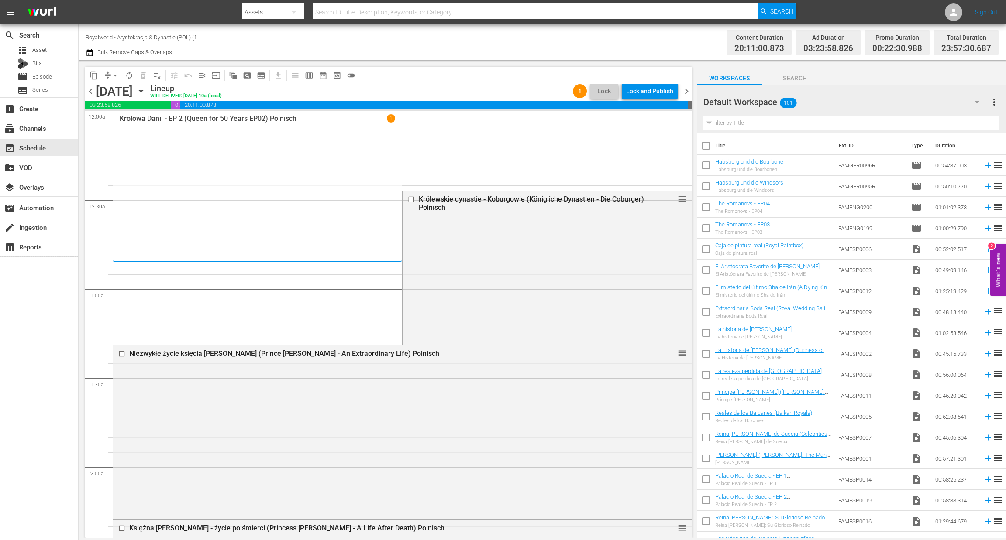
drag, startPoint x: 671, startPoint y: 262, endPoint x: 629, endPoint y: 128, distance: 140.9
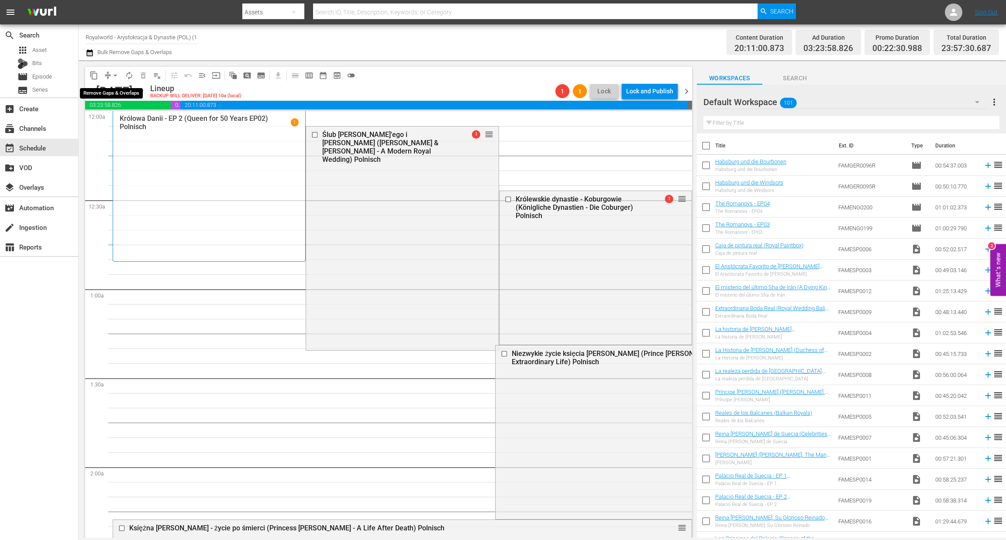
click at [112, 77] on span "arrow_drop_down" at bounding box center [115, 75] width 9 height 9
click at [109, 119] on li "Align to End of Previous Day" at bounding box center [116, 121] width 92 height 14
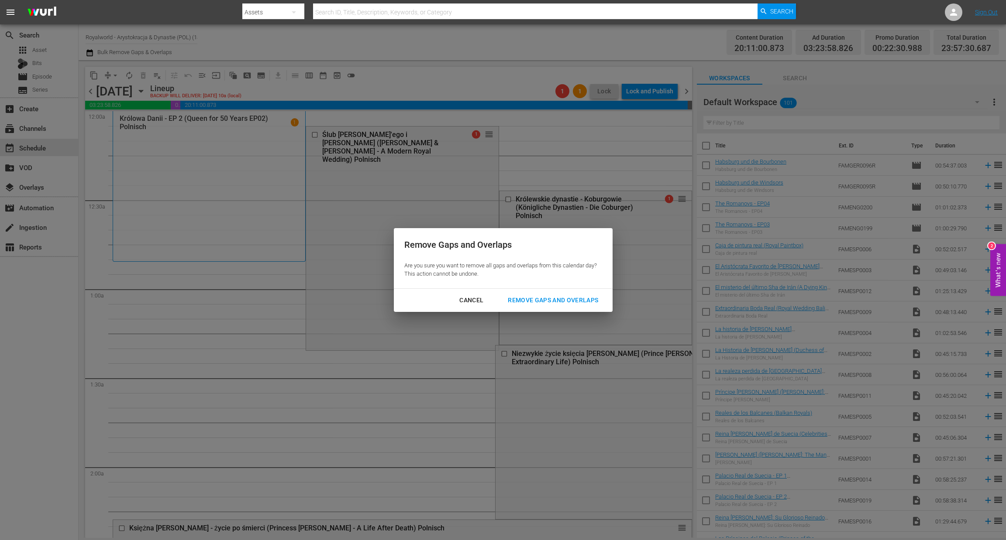
click at [515, 307] on button "Remove Gaps and Overlaps" at bounding box center [552, 300] width 111 height 16
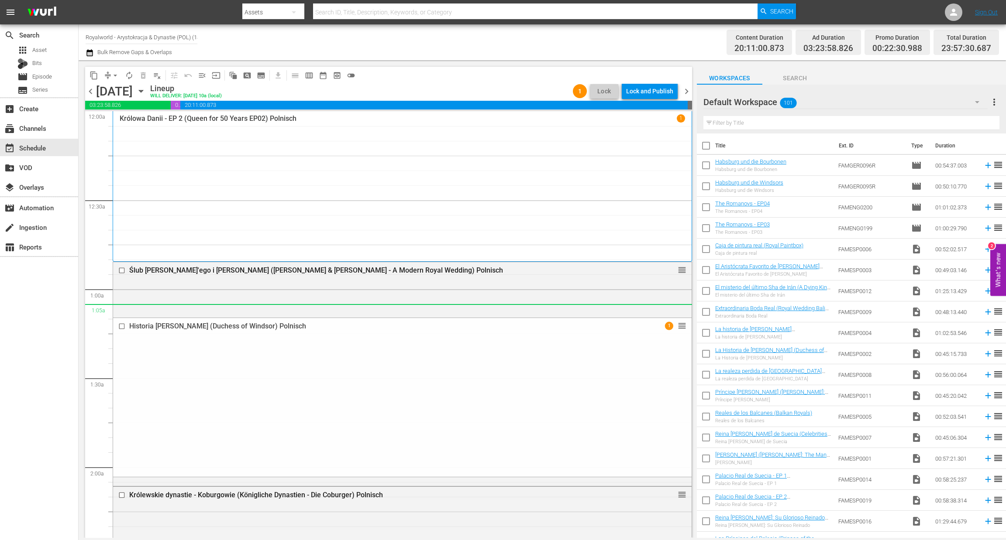
drag, startPoint x: 669, startPoint y: 438, endPoint x: 622, endPoint y: 314, distance: 132.9
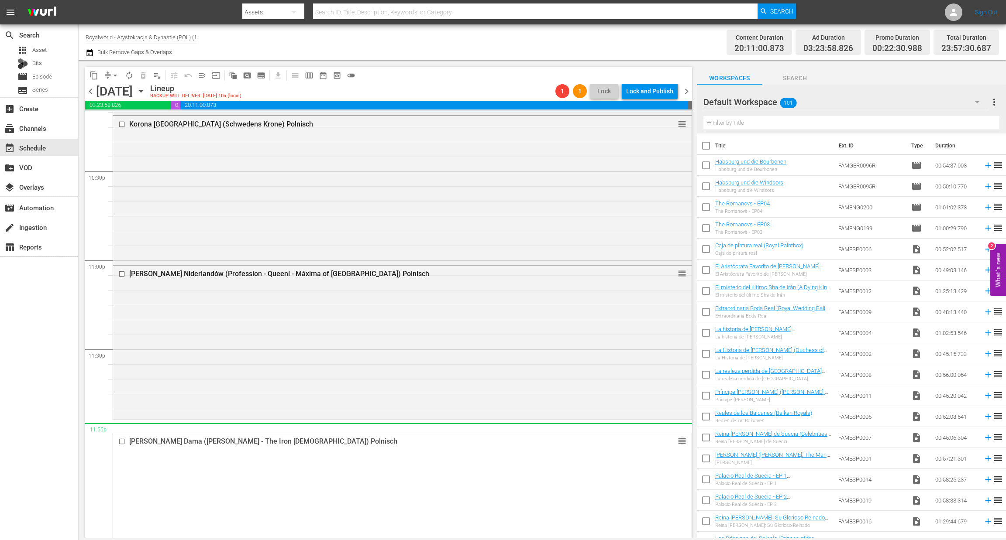
scroll to position [3950, 0]
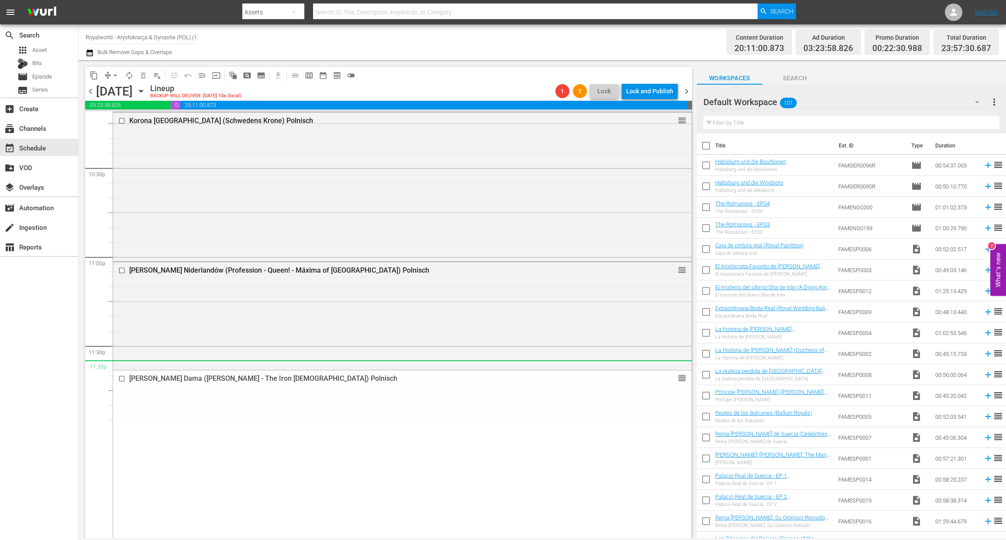
drag, startPoint x: 667, startPoint y: 352, endPoint x: 509, endPoint y: 373, distance: 159.4
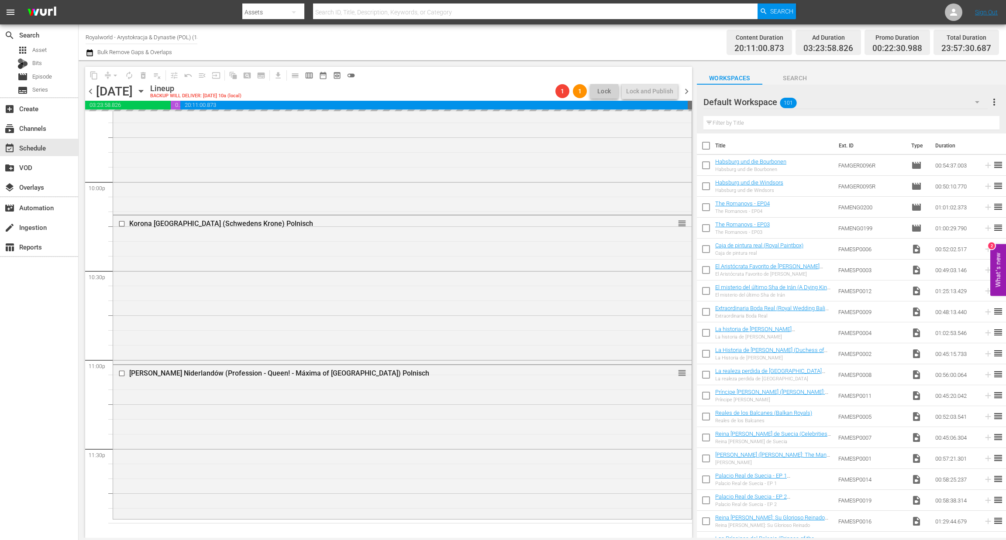
scroll to position [3846, 0]
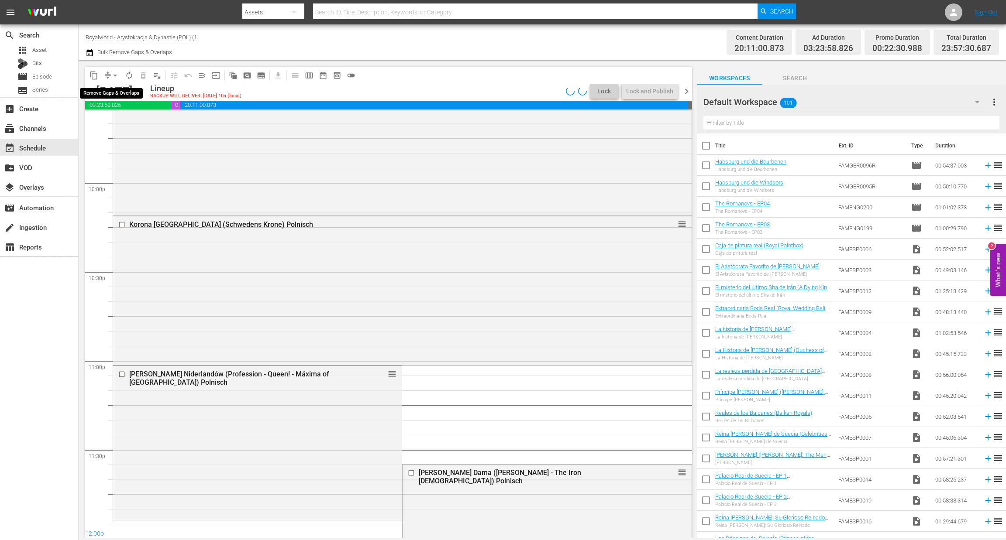
click at [117, 74] on span "arrow_drop_down" at bounding box center [115, 75] width 9 height 9
click at [117, 121] on li "Align to End of Previous Day" at bounding box center [116, 121] width 92 height 14
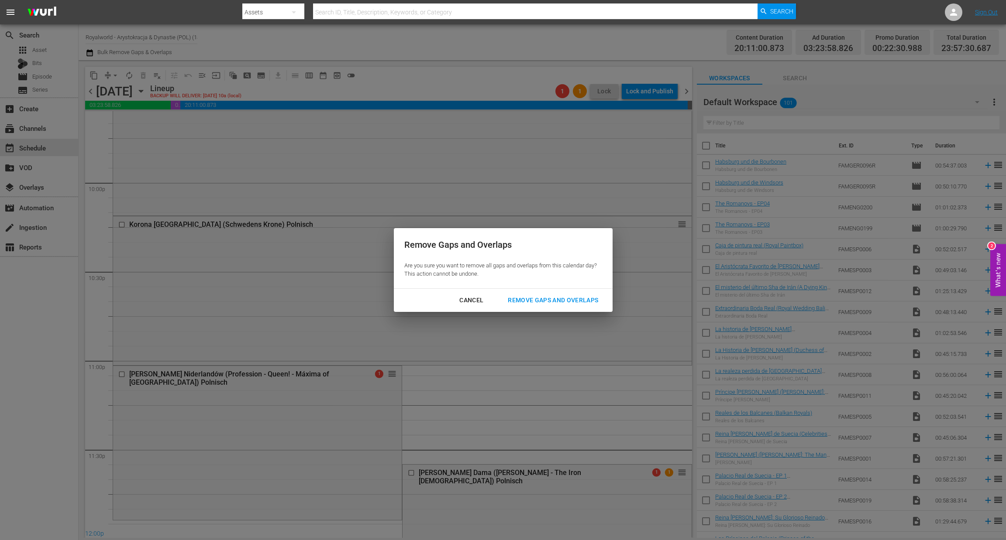
click at [528, 297] on div "Remove Gaps and Overlaps" at bounding box center [553, 300] width 104 height 11
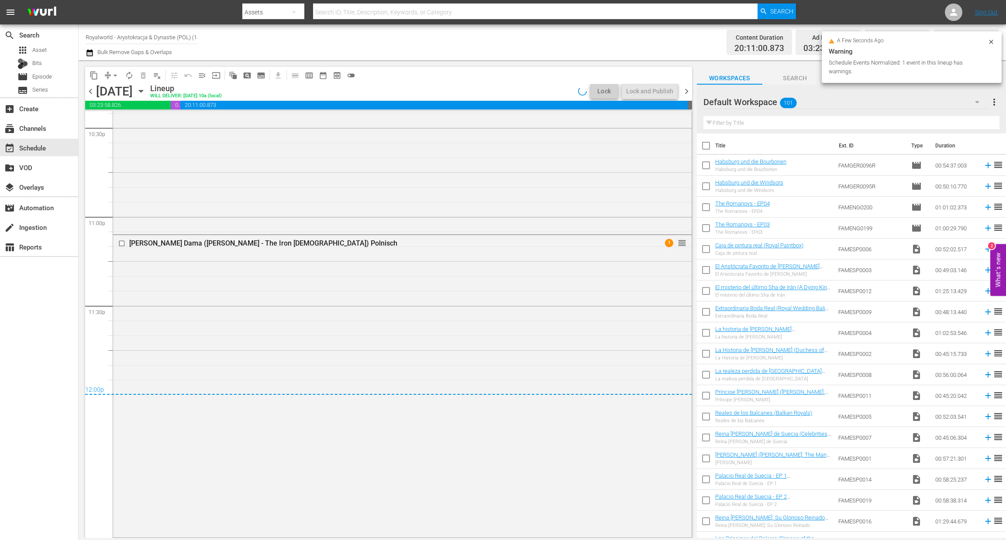
scroll to position [3989, 0]
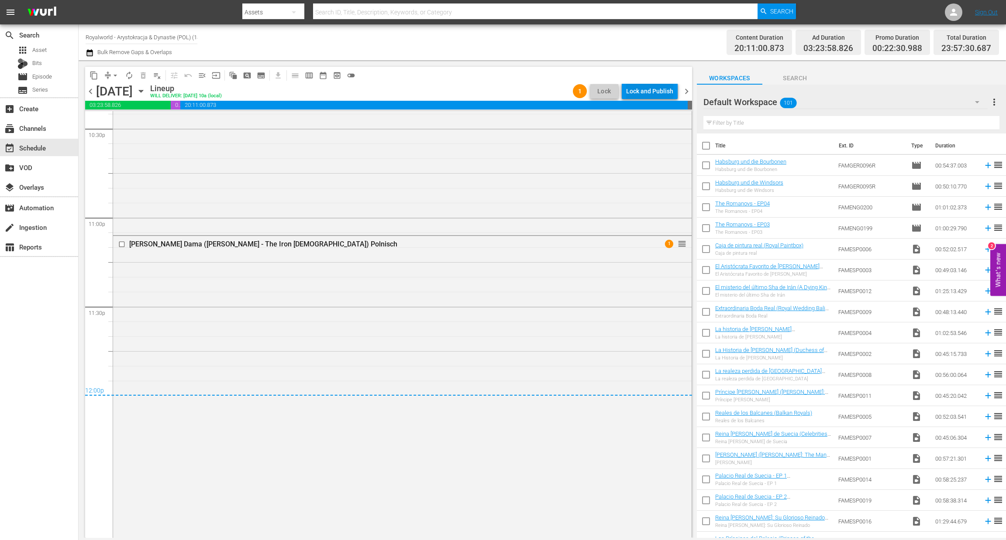
click at [653, 92] on div "Lock and Publish" at bounding box center [649, 91] width 47 height 16
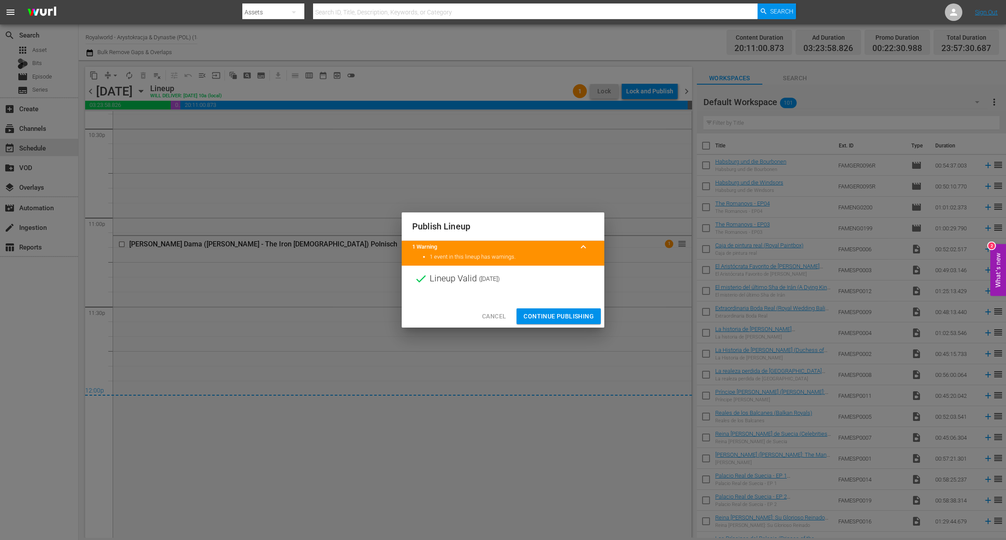
click at [563, 312] on span "Continue Publishing" at bounding box center [558, 316] width 70 height 11
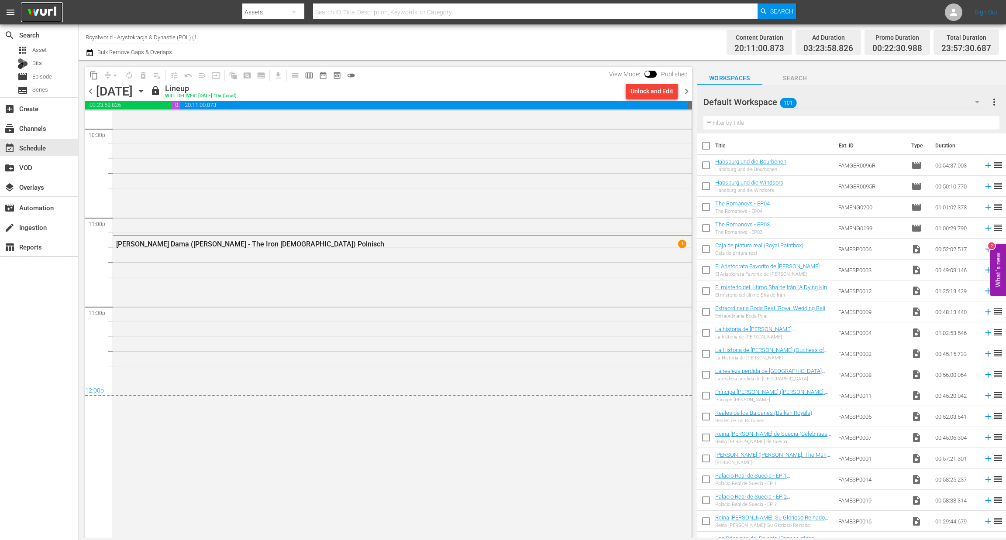
drag, startPoint x: 38, startPoint y: 14, endPoint x: 208, endPoint y: 3, distance: 171.0
click at [38, 13] on img at bounding box center [42, 12] width 42 height 21
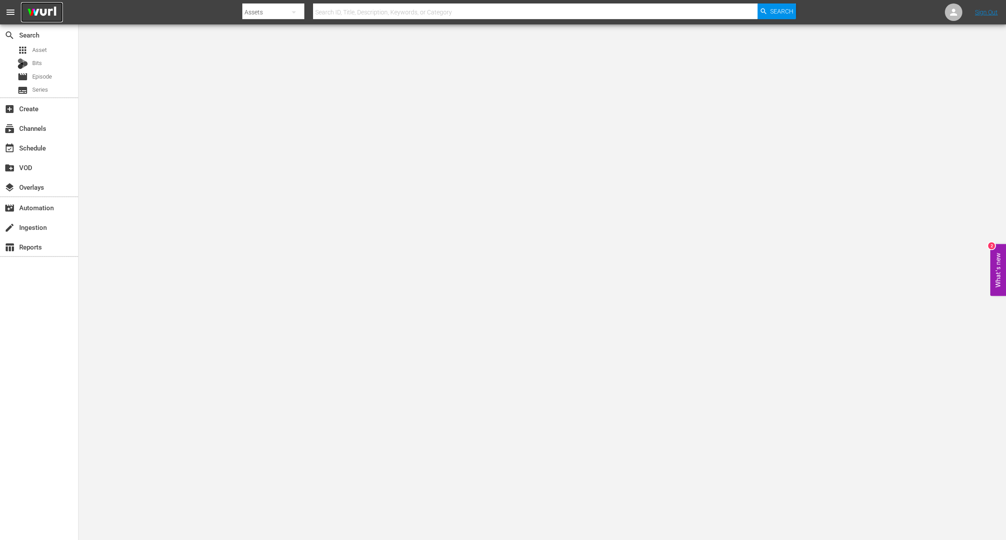
click at [41, 14] on img at bounding box center [42, 12] width 42 height 21
click at [32, 150] on div "event_available Schedule" at bounding box center [24, 147] width 49 height 8
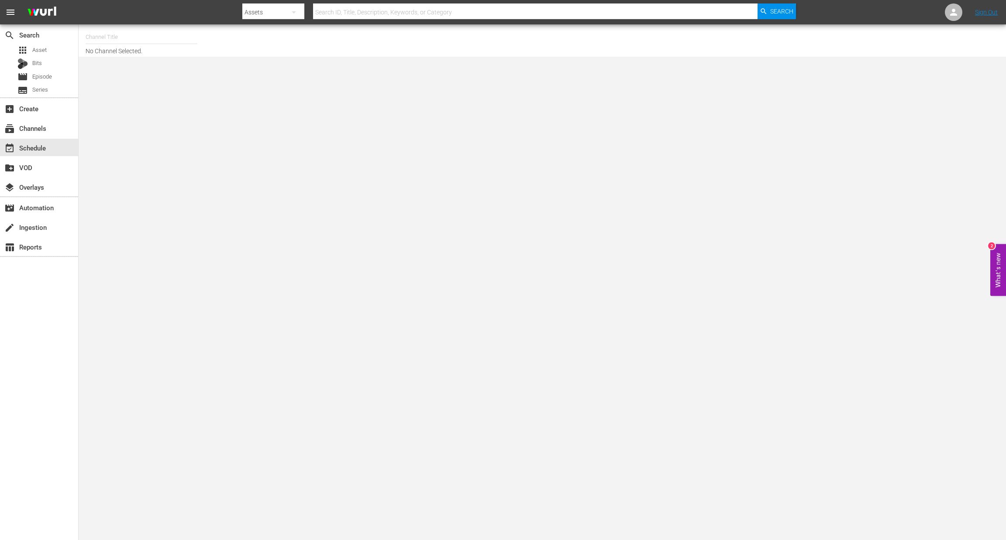
click at [96, 32] on input "text" at bounding box center [142, 37] width 112 height 21
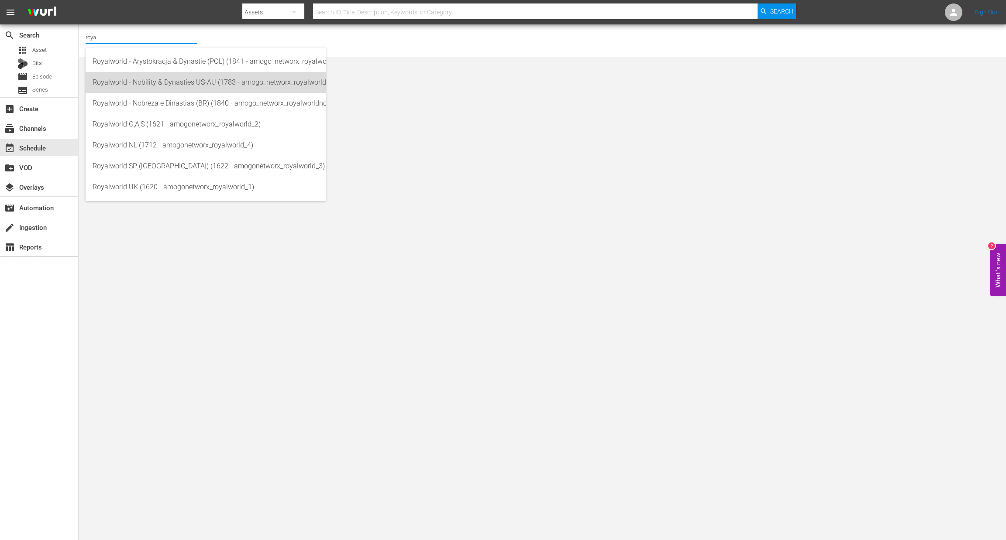
click at [130, 81] on div "Royalworld - Nobility & Dynasties US-AU (1783 - amogo_networx_royalworldnobilit…" at bounding box center [206, 82] width 226 height 21
type input "Royalworld - Nobility & Dynasties US-AU (1783 - amogo_networx_royalworldnobilit…"
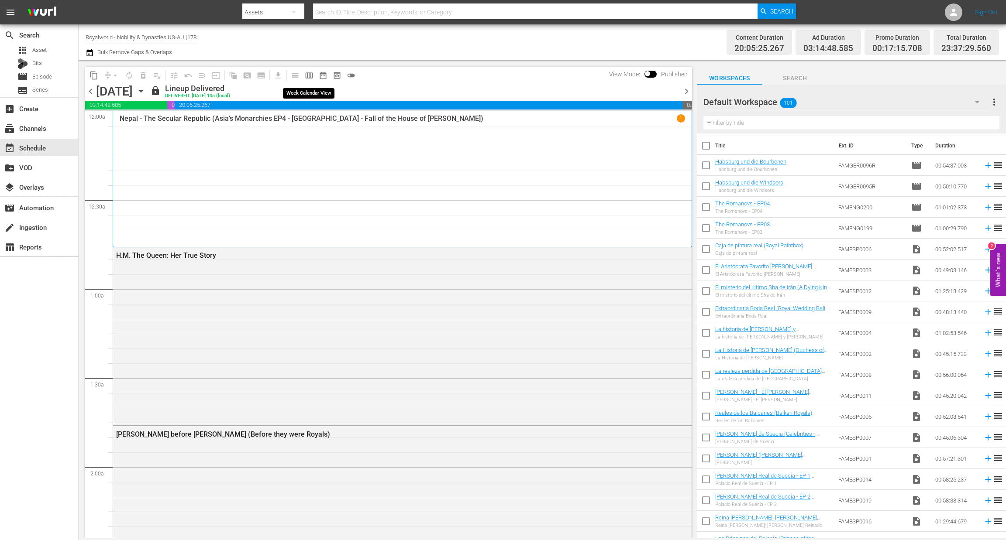
click at [305, 69] on button "calendar_view_week_outlined" at bounding box center [309, 76] width 14 height 14
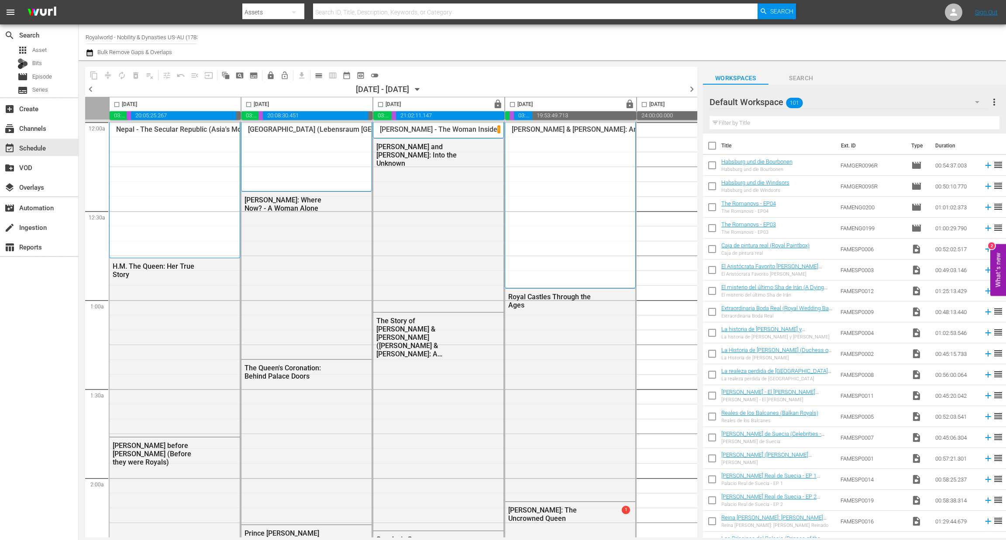
click at [93, 90] on span "chevron_left" at bounding box center [90, 89] width 11 height 11
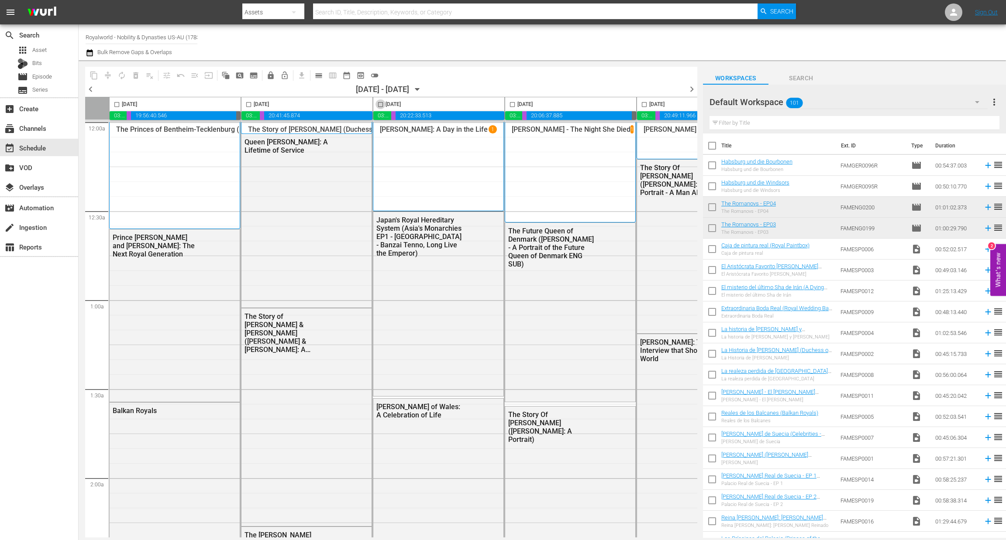
click at [381, 106] on input "checkbox" at bounding box center [380, 106] width 10 height 10
checkbox input "true"
click at [96, 79] on span "content_copy" at bounding box center [93, 75] width 9 height 9
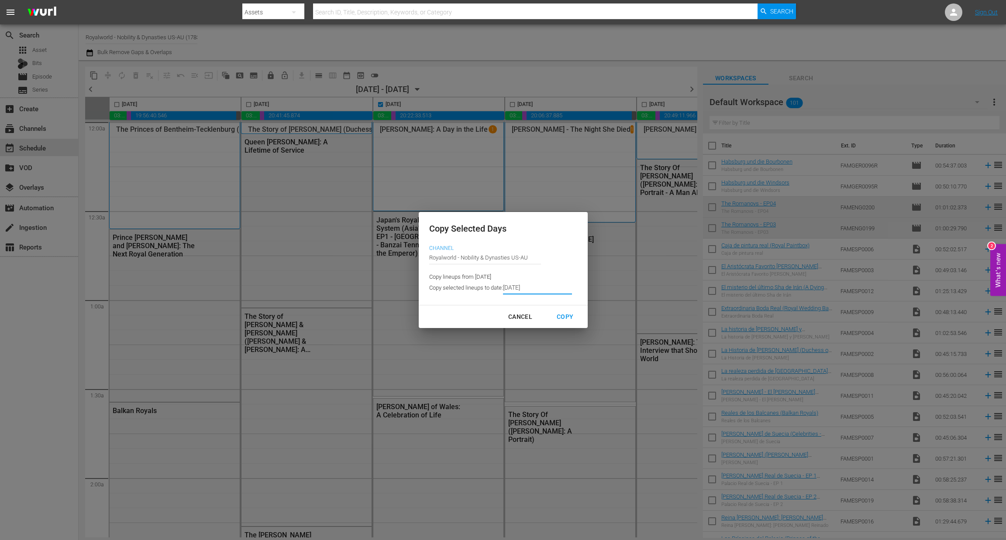
click at [518, 288] on input "[DATE]" at bounding box center [537, 287] width 69 height 13
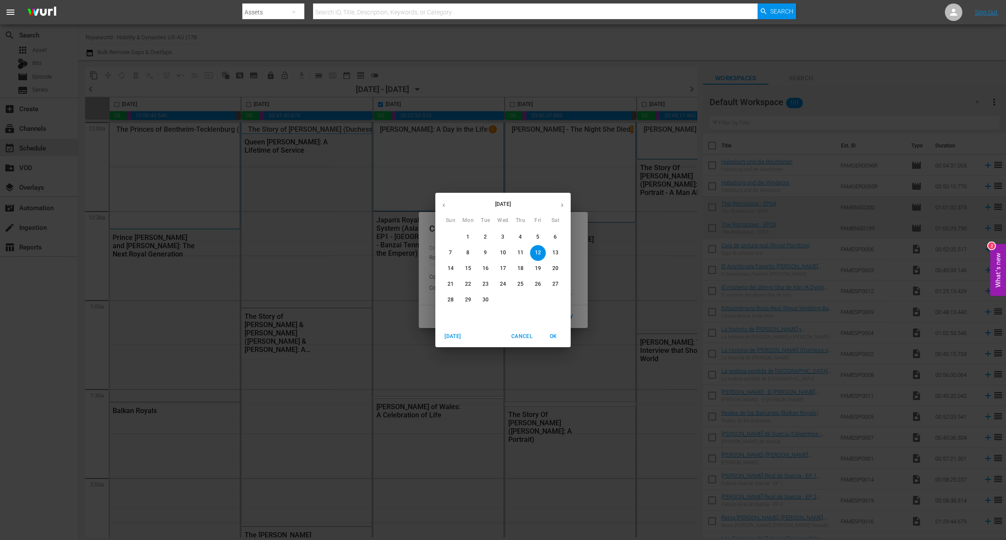
click at [465, 268] on p "15" at bounding box center [468, 268] width 6 height 7
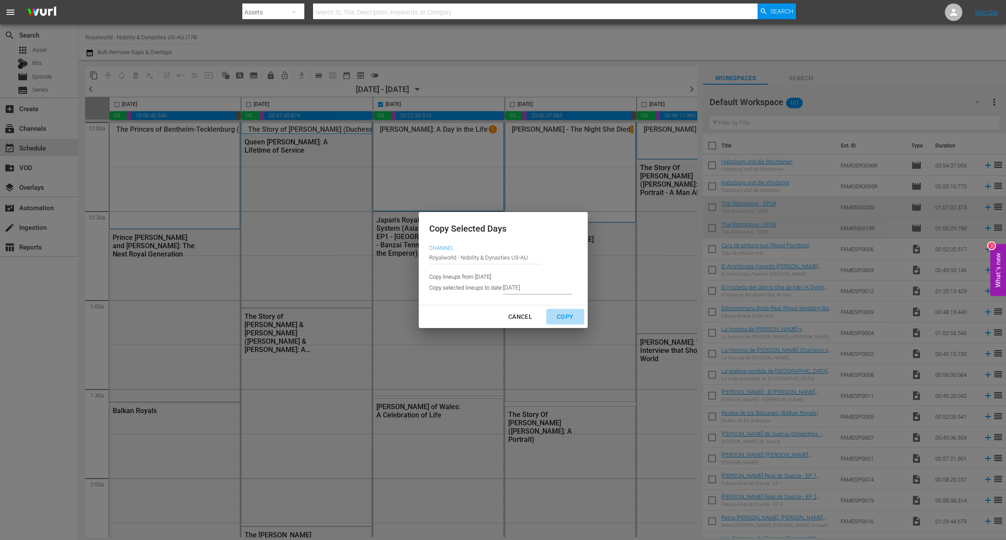
click at [561, 319] on div "Copy" at bounding box center [564, 317] width 31 height 11
type input "9/07/2025"
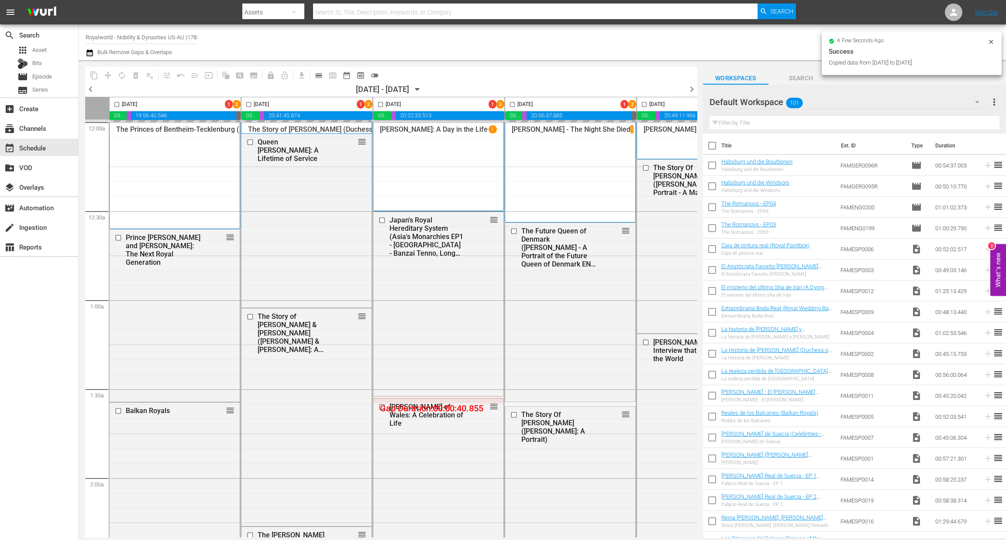
checkbox input "false"
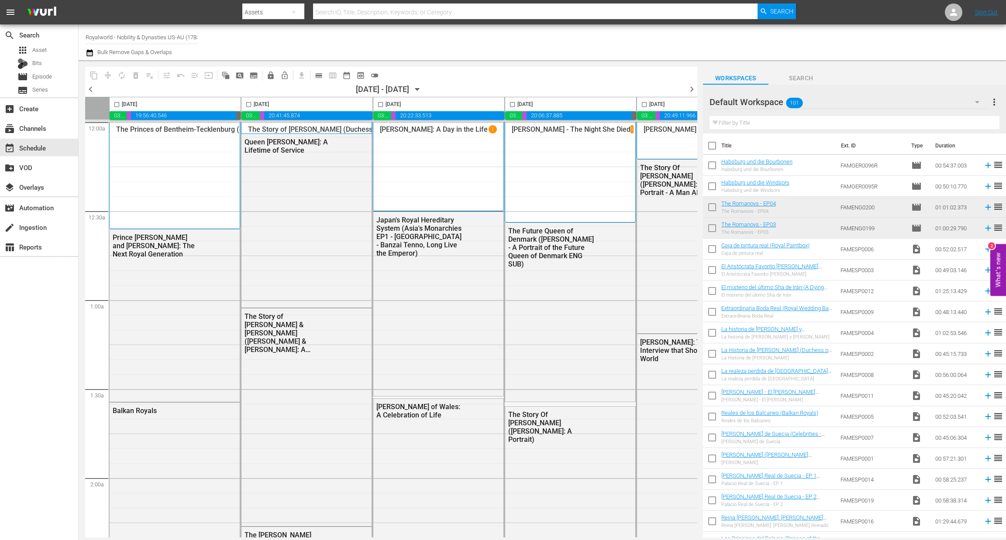
click at [511, 105] on input "checkbox" at bounding box center [512, 106] width 10 height 10
checkbox input "true"
click at [98, 77] on button "content_copy" at bounding box center [94, 76] width 14 height 14
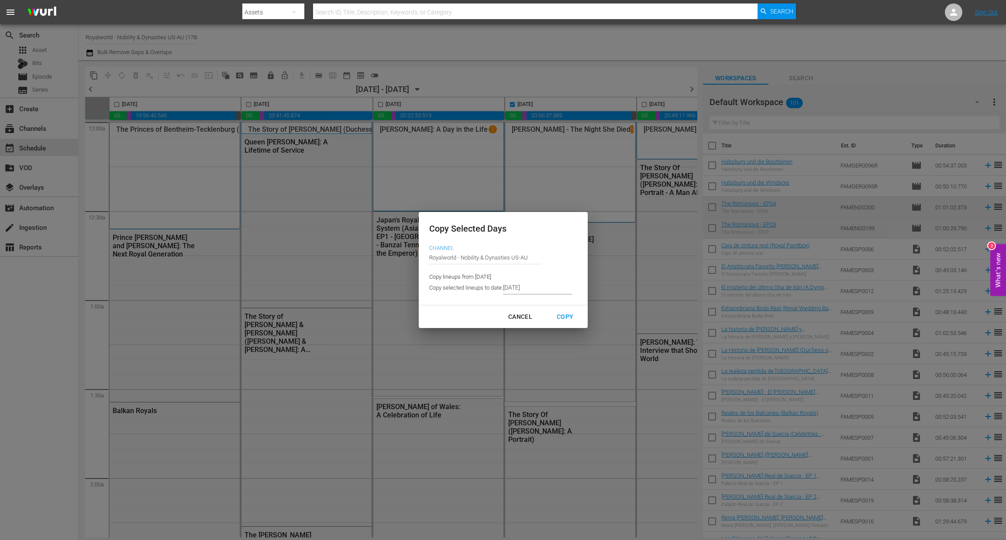
click at [522, 286] on input "9/07/2025" at bounding box center [537, 287] width 69 height 13
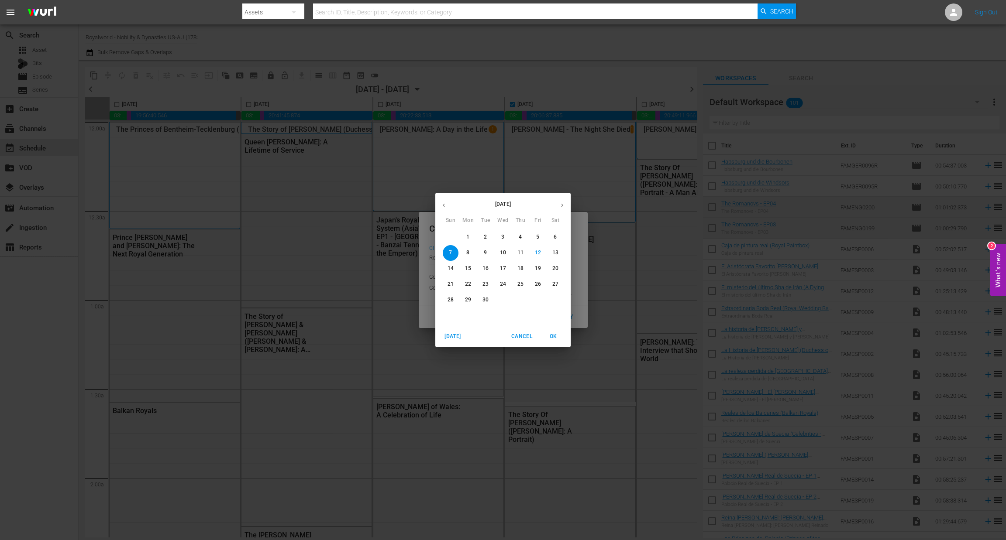
click at [480, 265] on span "16" at bounding box center [485, 268] width 16 height 7
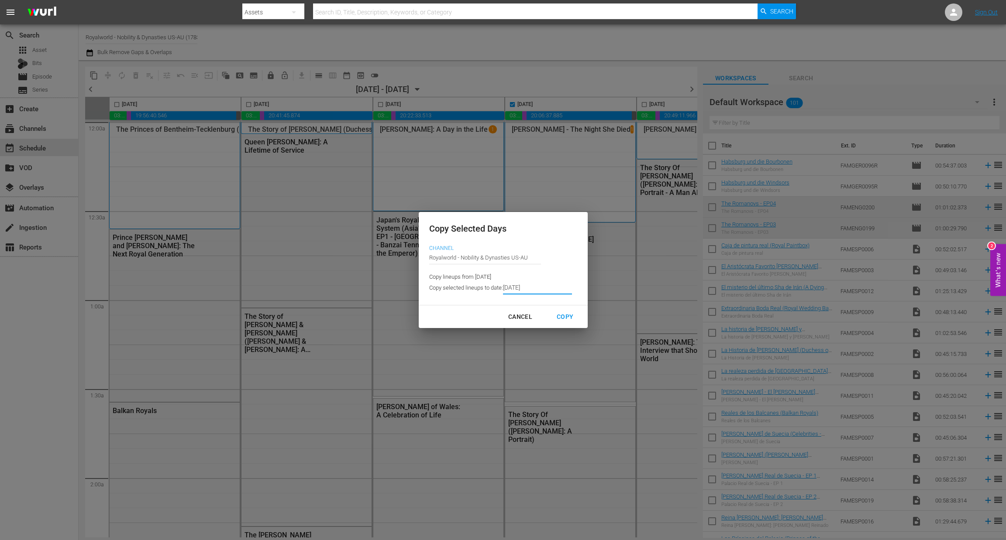
click at [562, 314] on div "Copy" at bounding box center [564, 317] width 31 height 11
type input "9/08/2025"
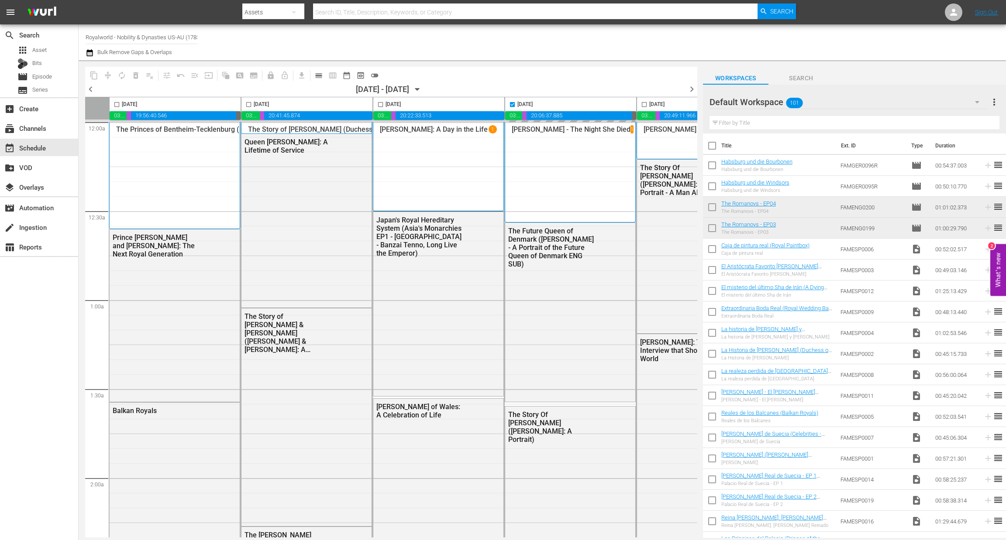
checkbox input "false"
click at [646, 106] on input "checkbox" at bounding box center [644, 106] width 10 height 10
checkbox input "true"
click at [97, 75] on span "content_copy" at bounding box center [93, 75] width 9 height 9
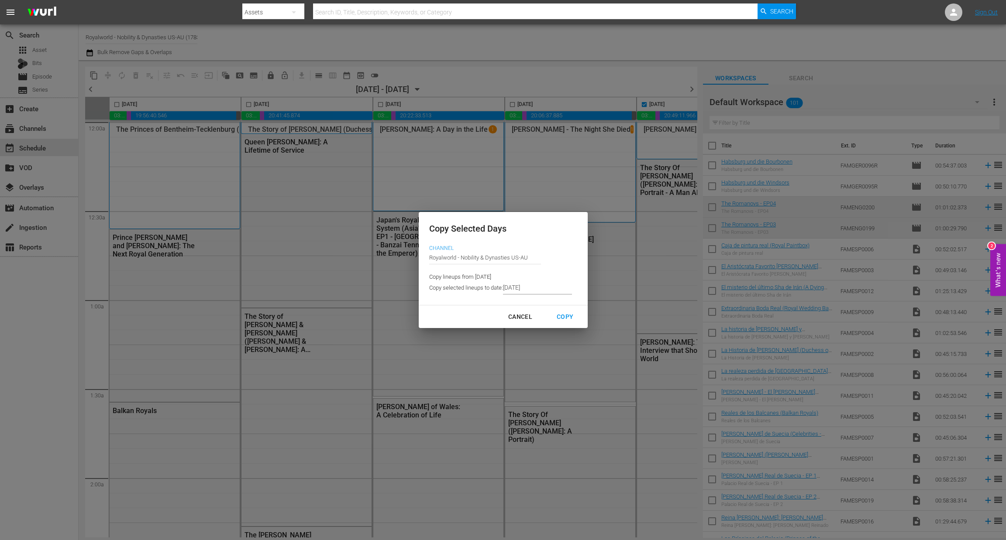
click at [539, 288] on input "9/08/2025" at bounding box center [537, 287] width 69 height 13
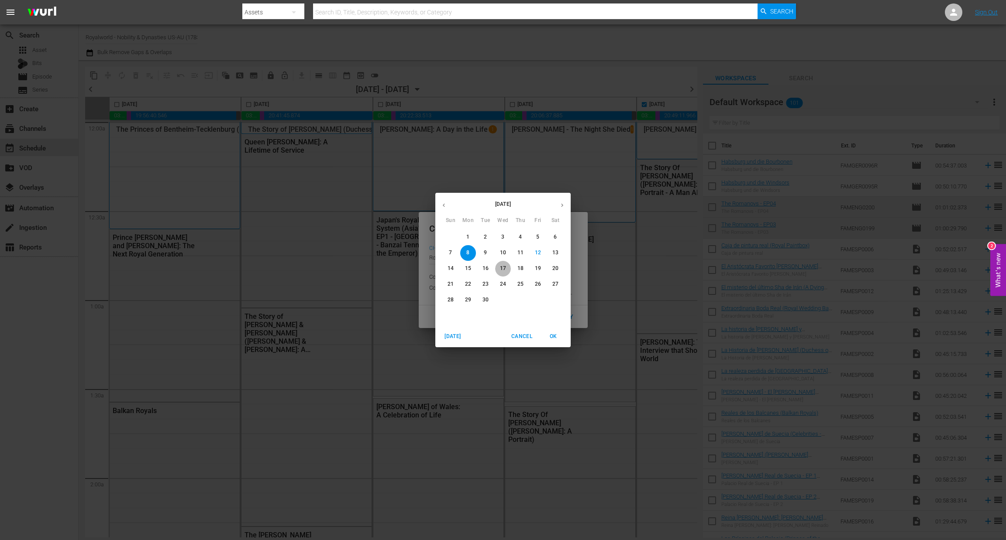
click at [498, 269] on span "17" at bounding box center [503, 268] width 16 height 7
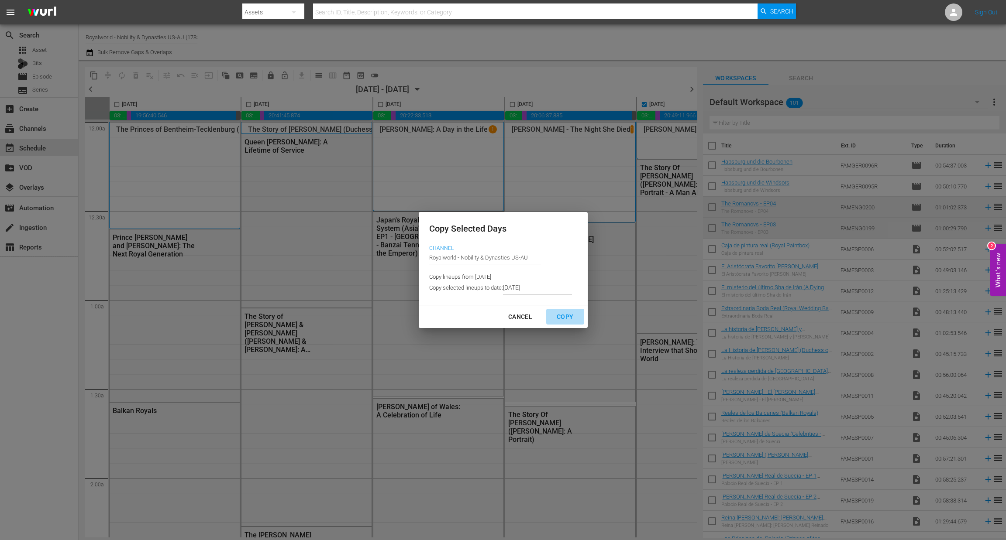
click at [559, 310] on button "Copy" at bounding box center [565, 317] width 38 height 16
type input "9/09/2025"
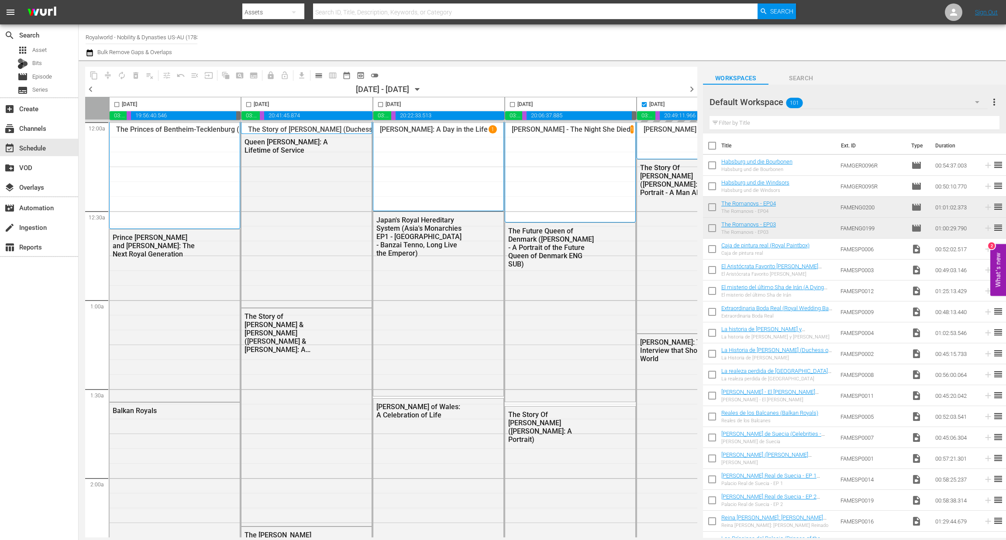
checkbox input "false"
click at [688, 87] on span "chevron_right" at bounding box center [691, 89] width 11 height 11
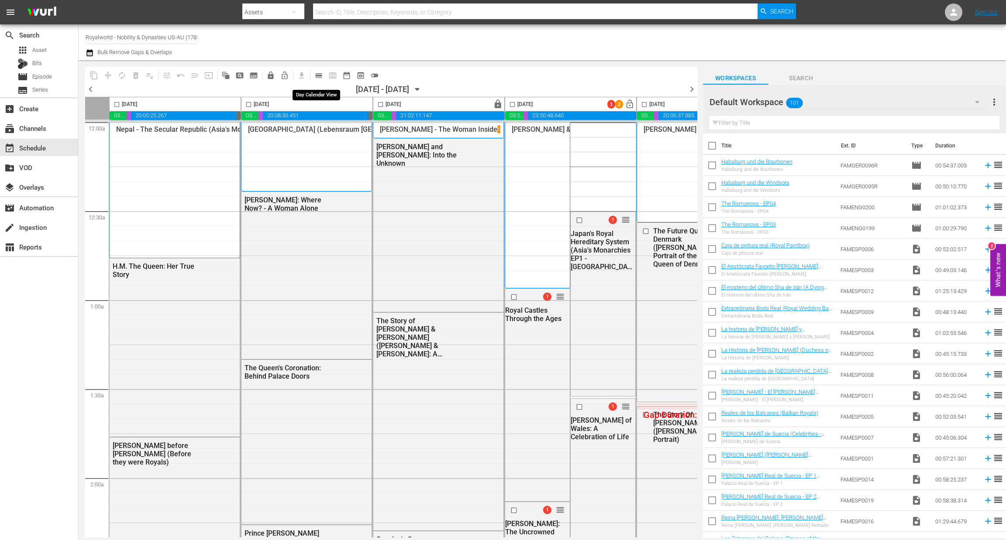
click at [318, 78] on span "calendar_view_day_outlined" at bounding box center [318, 75] width 9 height 9
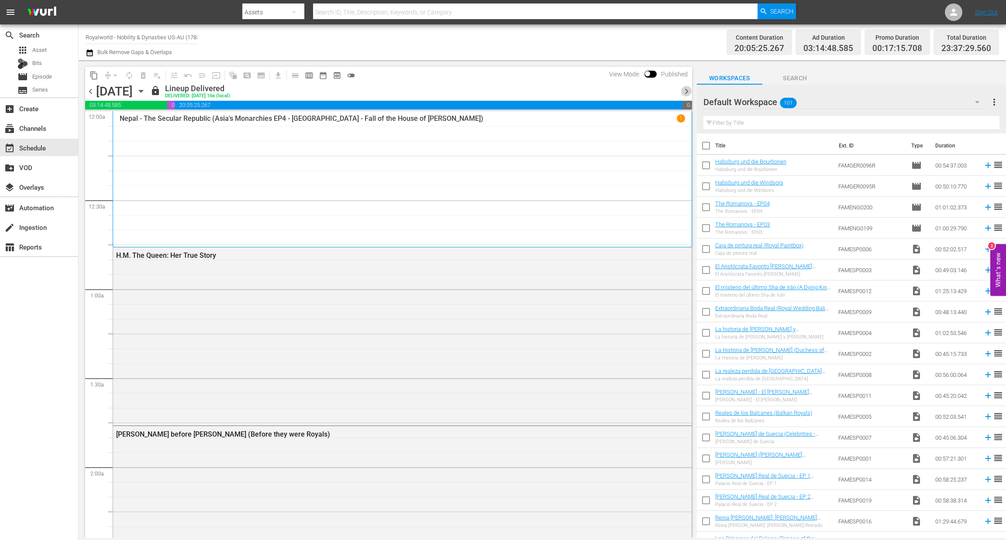
click at [686, 93] on span "chevron_right" at bounding box center [686, 91] width 11 height 11
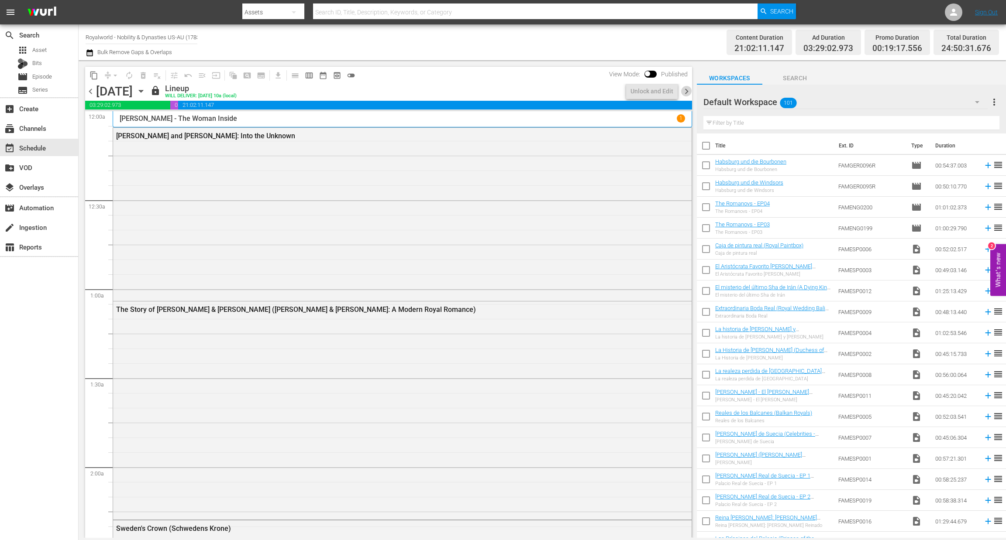
click at [686, 93] on span "chevron_right" at bounding box center [686, 91] width 11 height 11
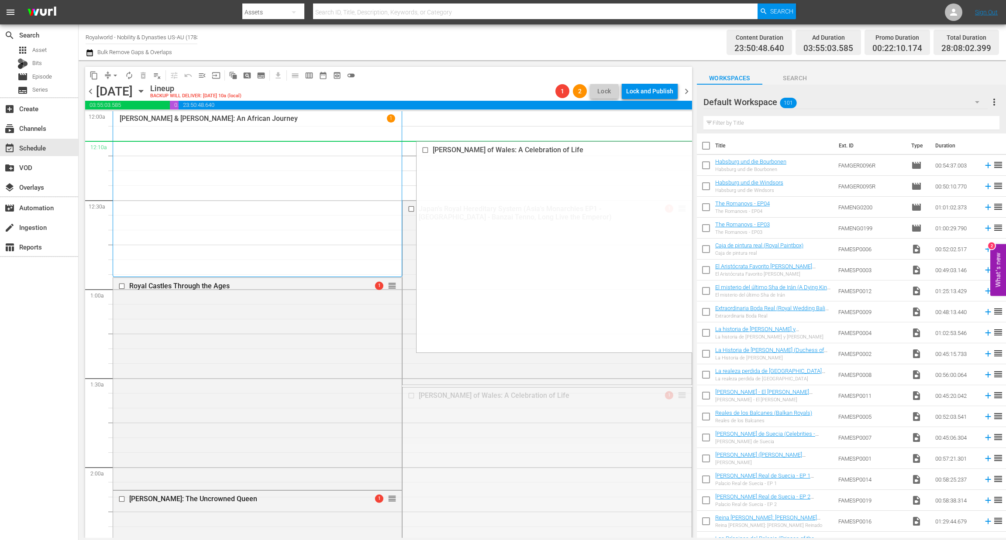
drag, startPoint x: 675, startPoint y: 393, endPoint x: 595, endPoint y: 141, distance: 264.2
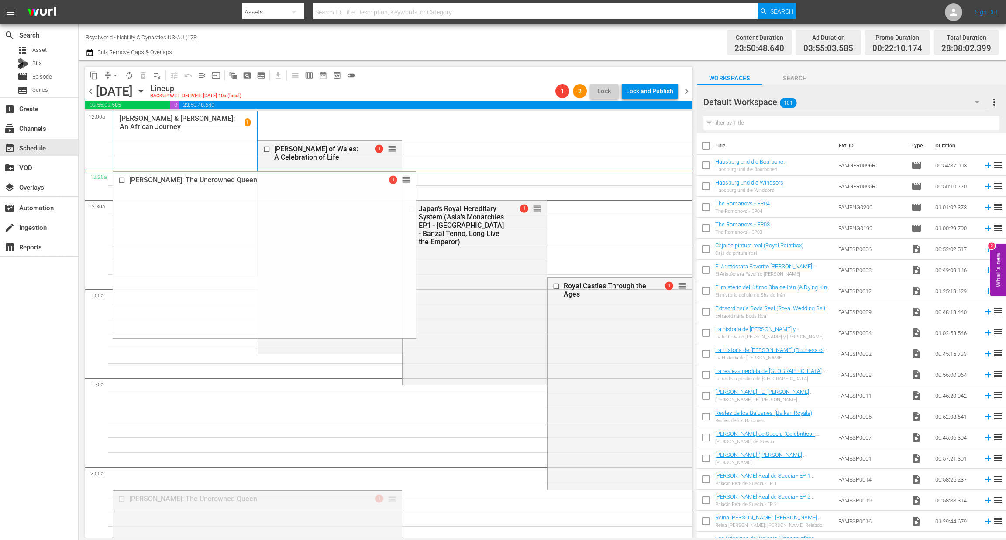
drag, startPoint x: 384, startPoint y: 501, endPoint x: 428, endPoint y: 180, distance: 323.4
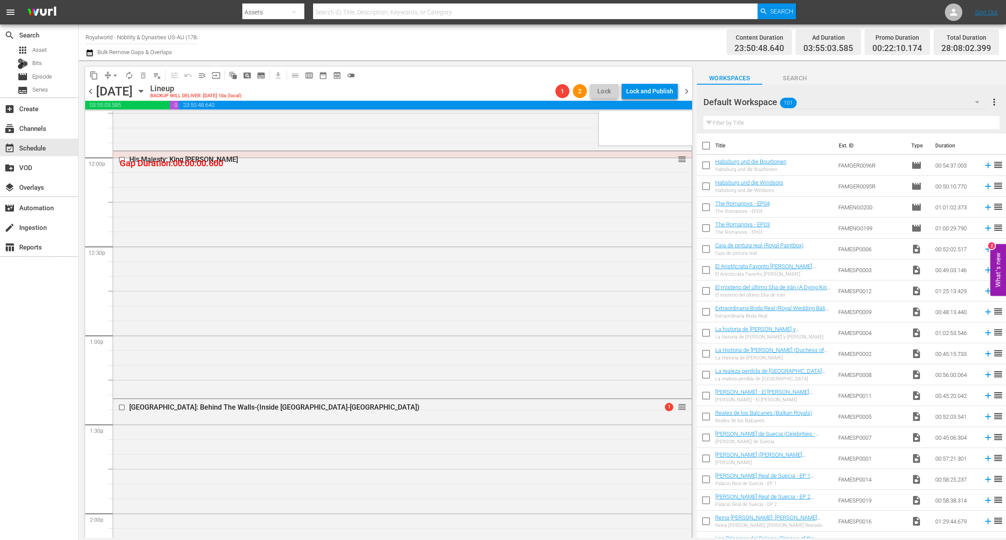
scroll to position [2095, 0]
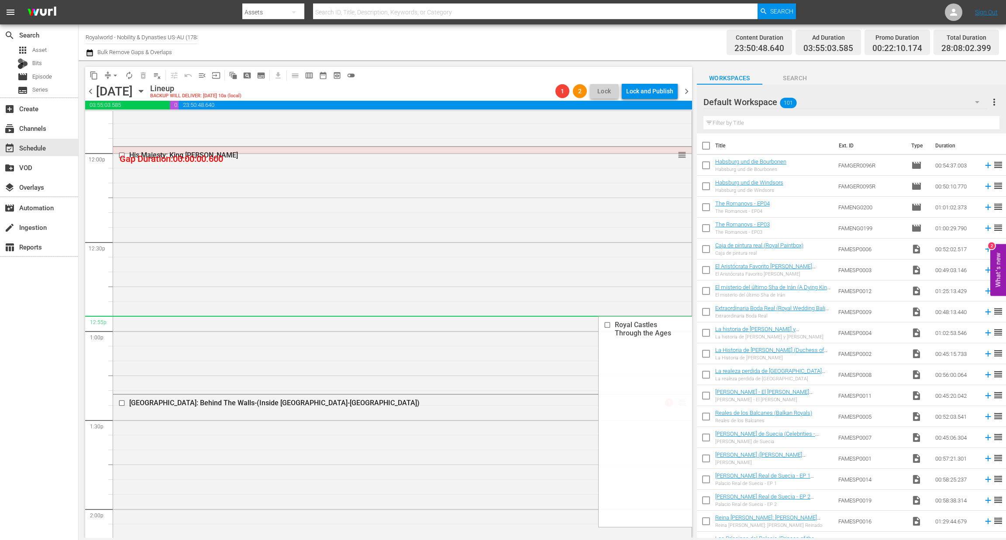
drag, startPoint x: 667, startPoint y: 219, endPoint x: 552, endPoint y: 324, distance: 156.3
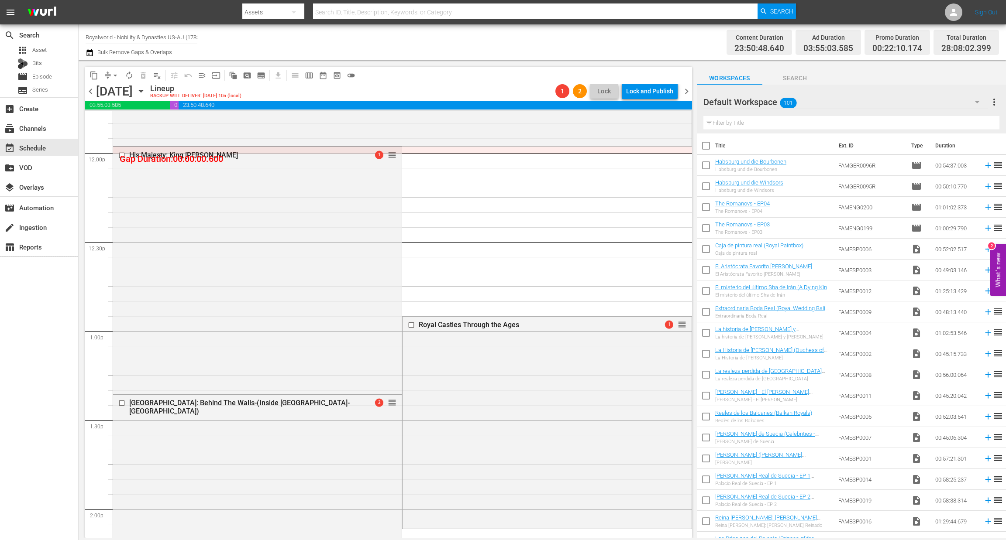
scroll to position [2110, 0]
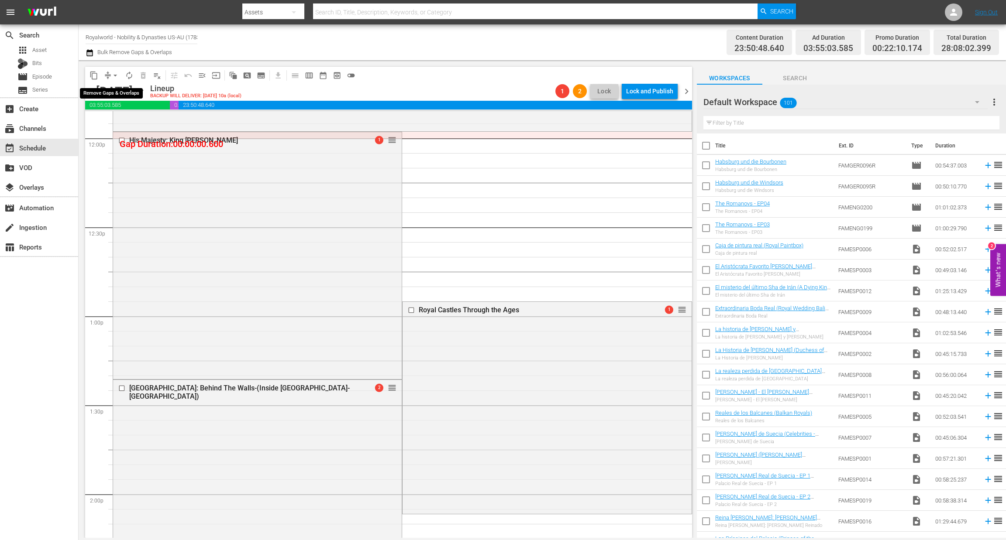
click at [118, 76] on span "arrow_drop_down" at bounding box center [115, 75] width 9 height 9
click at [119, 125] on li "Align to End of Previous Day" at bounding box center [116, 121] width 92 height 14
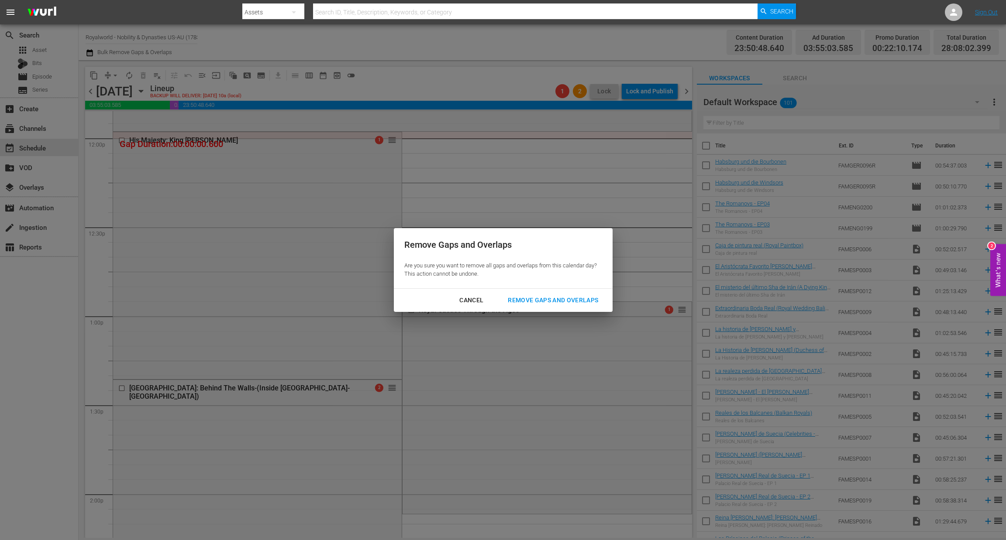
click at [533, 303] on div "Remove Gaps and Overlaps" at bounding box center [553, 300] width 104 height 11
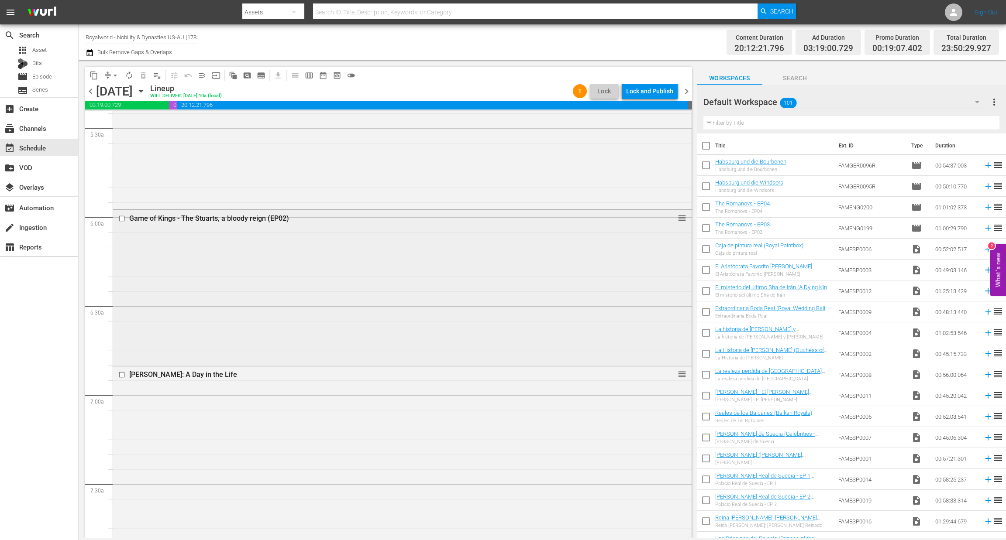
scroll to position [982, 0]
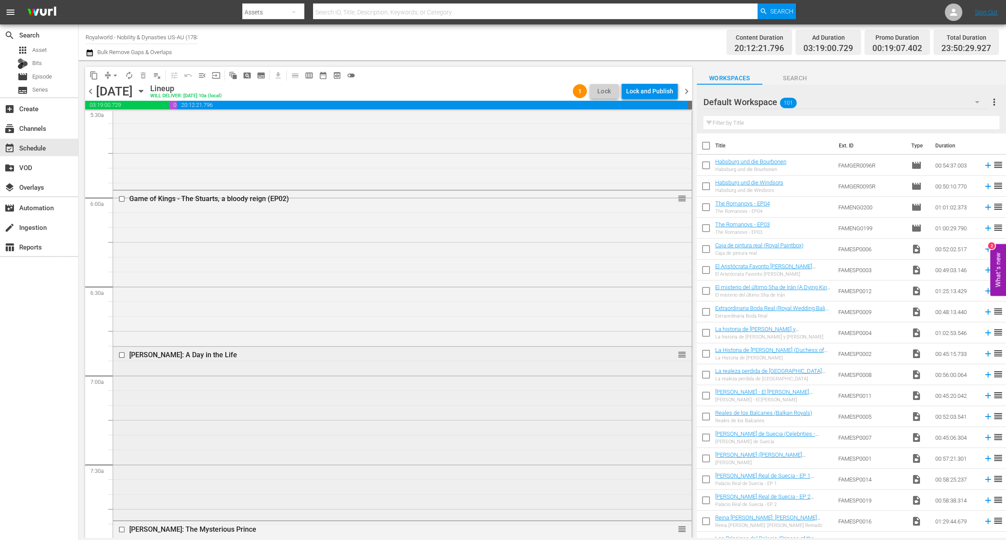
click at [122, 355] on input "checkbox" at bounding box center [122, 355] width 9 height 7
click at [139, 74] on span "delete_forever_outlined" at bounding box center [143, 75] width 9 height 9
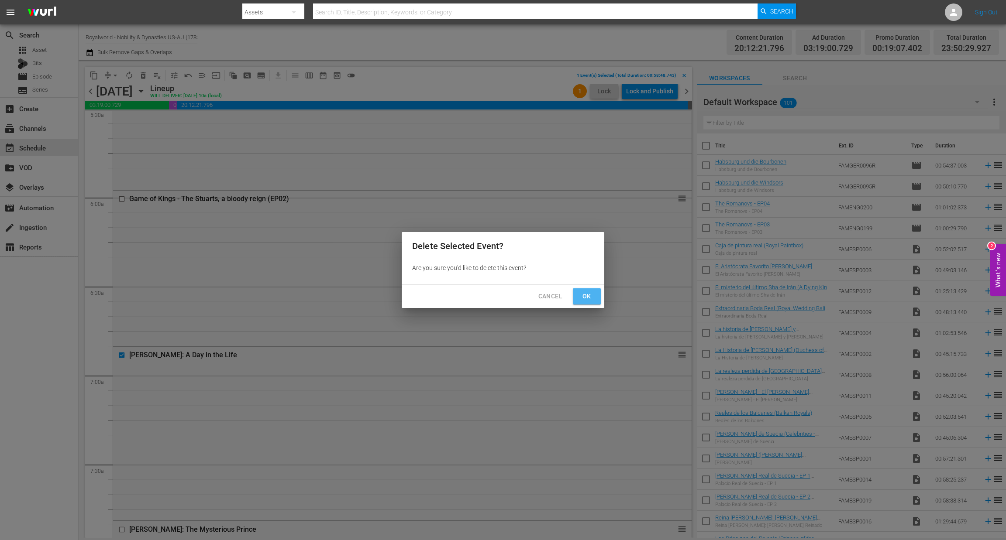
click at [591, 302] on span "Ok" at bounding box center [587, 296] width 14 height 11
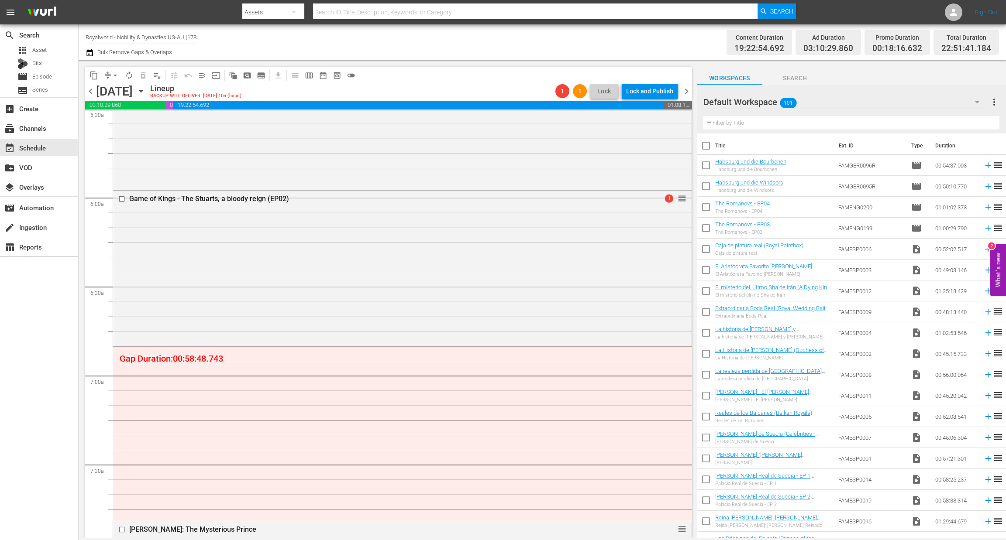
click at [120, 199] on input "checkbox" at bounding box center [122, 199] width 9 height 7
click at [118, 199] on input "checkbox" at bounding box center [122, 199] width 9 height 7
click at [118, 75] on span "arrow_drop_down" at bounding box center [115, 75] width 9 height 9
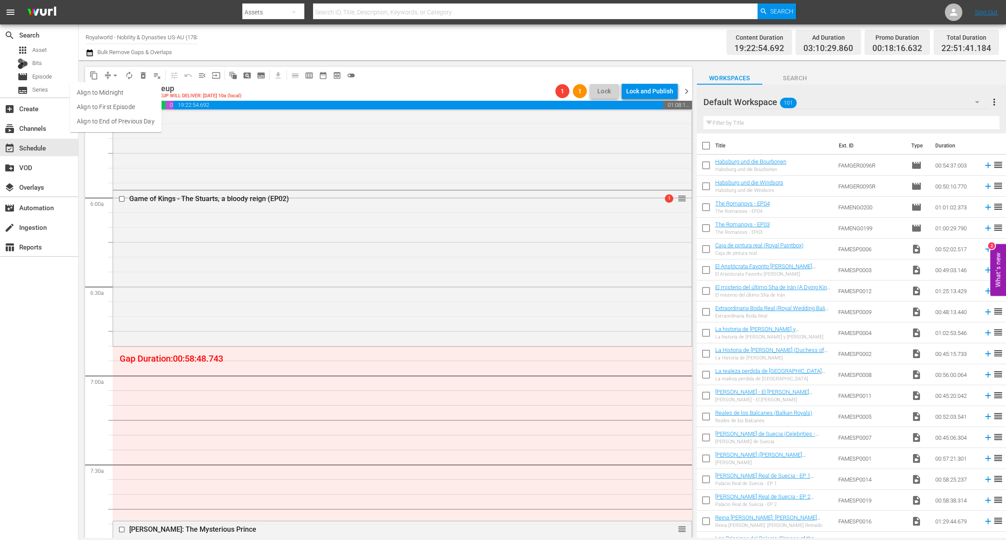
click at [119, 127] on li "Align to End of Previous Day" at bounding box center [116, 121] width 92 height 14
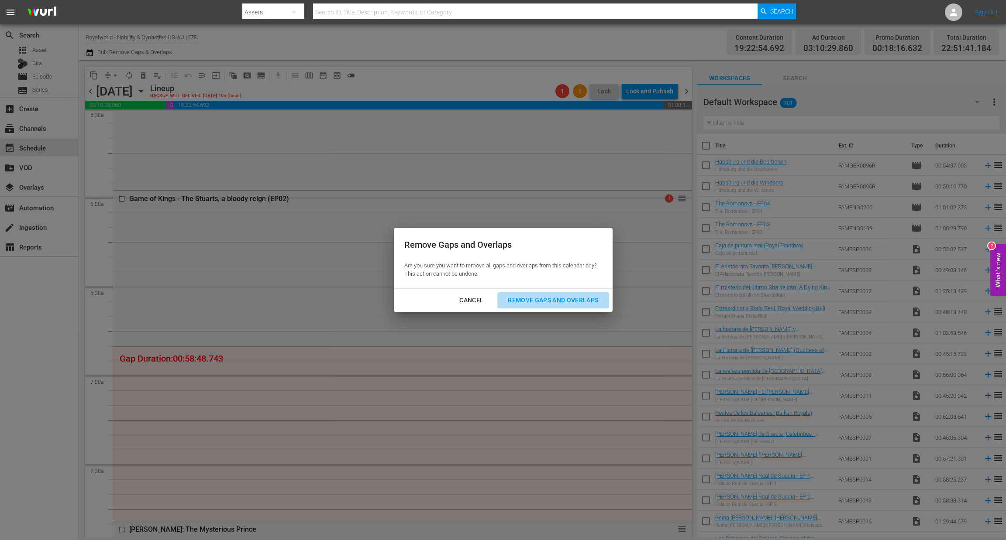
click at [553, 306] on button "Remove Gaps and Overlaps" at bounding box center [552, 300] width 111 height 16
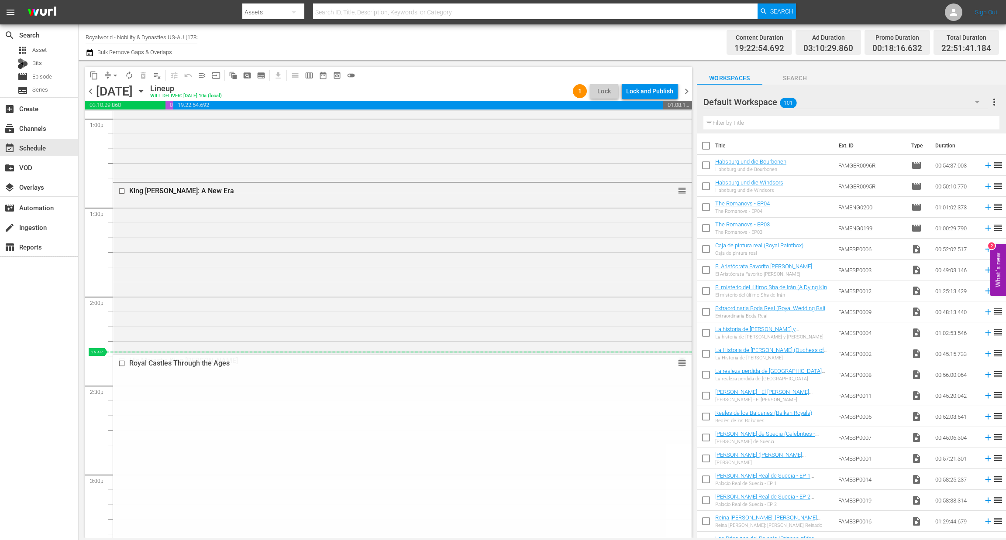
scroll to position [2304, 0]
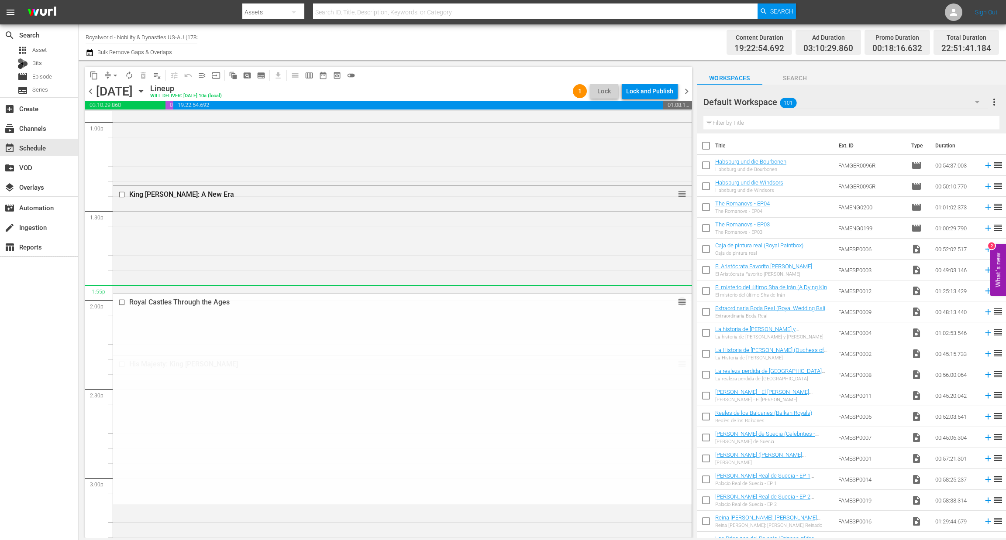
drag, startPoint x: 671, startPoint y: 415, endPoint x: 616, endPoint y: 286, distance: 140.4
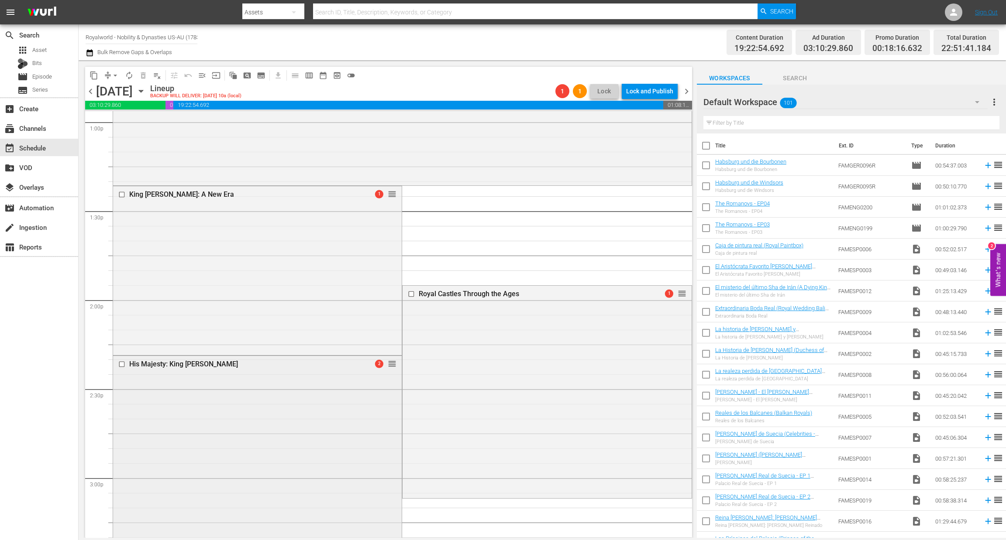
click at [117, 363] on div at bounding box center [122, 364] width 13 height 10
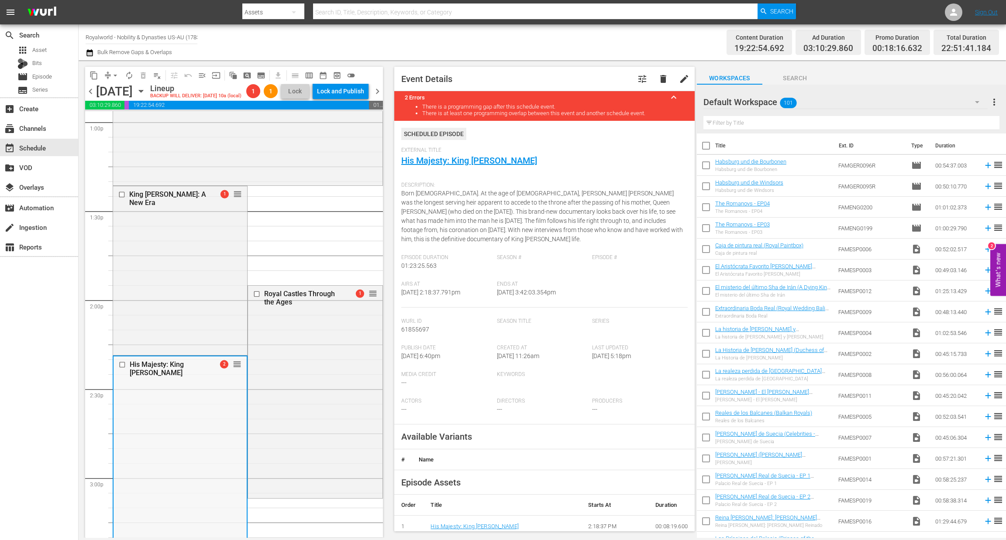
click at [124, 368] on input "checkbox" at bounding box center [123, 364] width 9 height 7
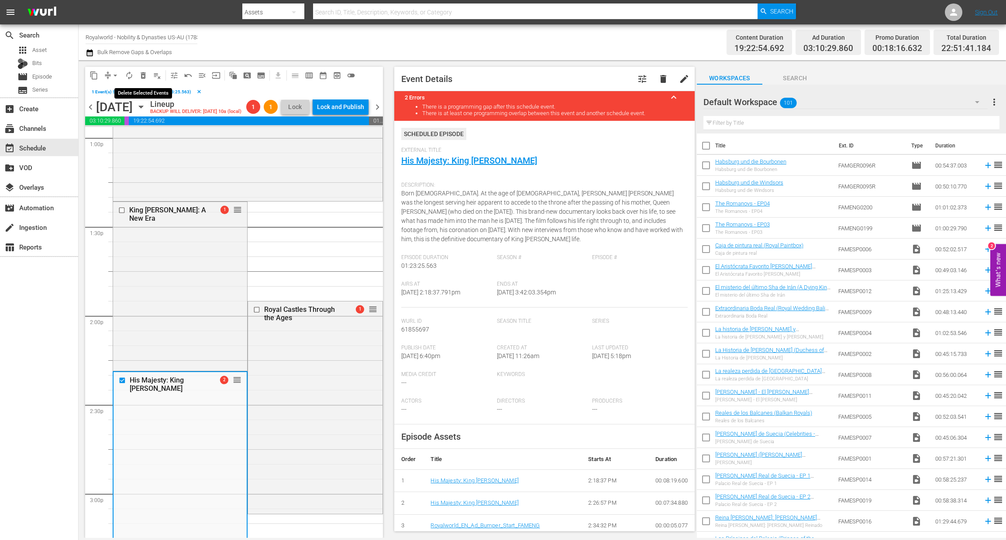
click at [146, 75] on span "delete_forever_outlined" at bounding box center [143, 75] width 9 height 9
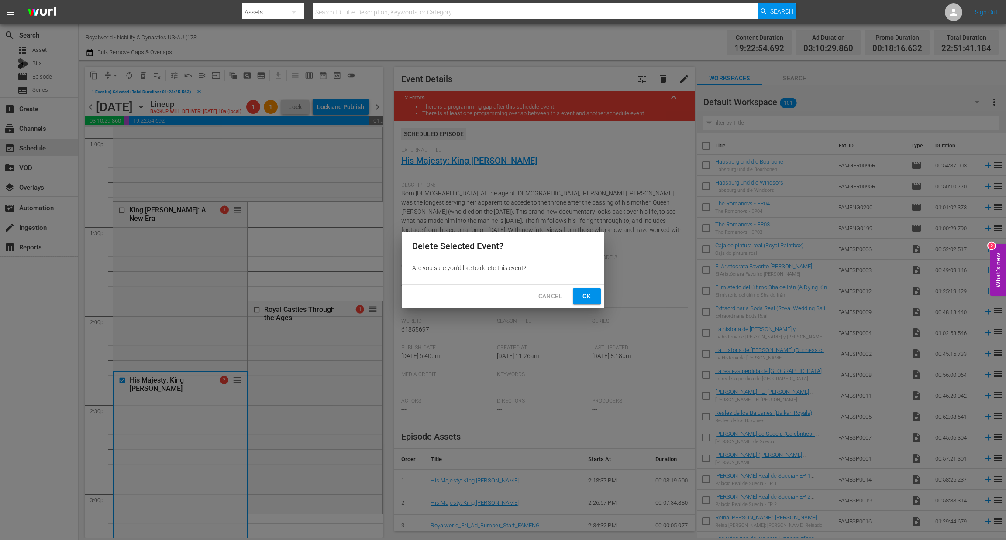
click at [592, 297] on span "Ok" at bounding box center [587, 296] width 14 height 11
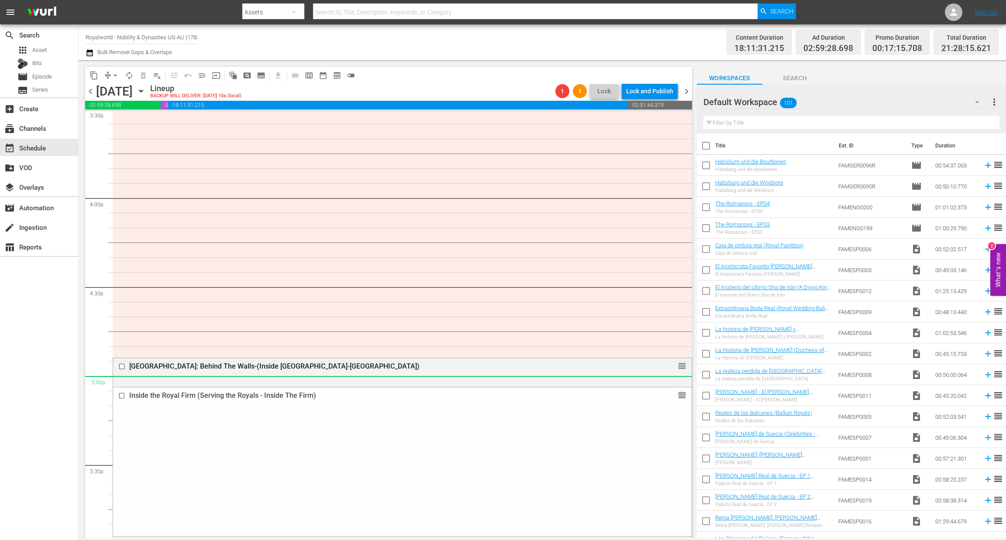
scroll to position [2566, 0]
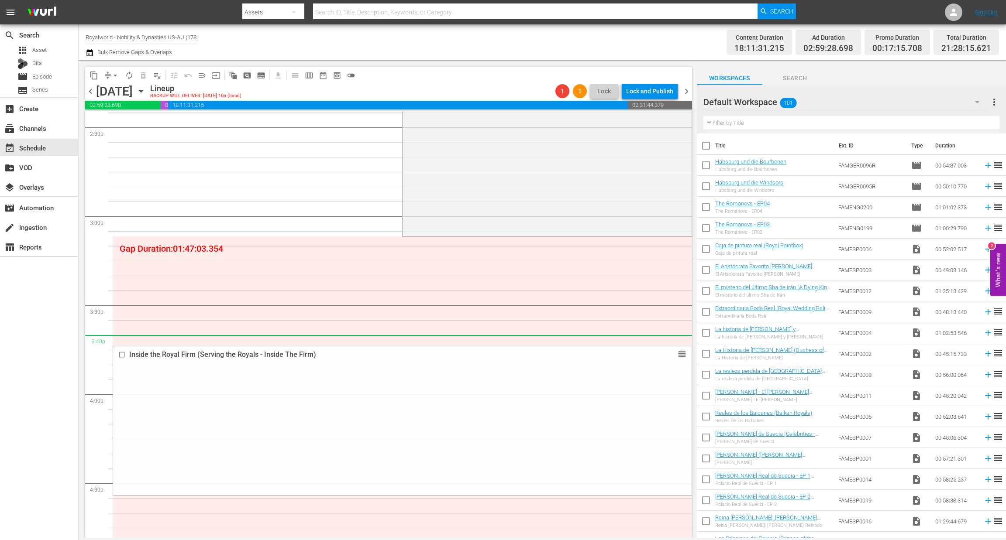
drag, startPoint x: 671, startPoint y: 369, endPoint x: 570, endPoint y: 347, distance: 103.2
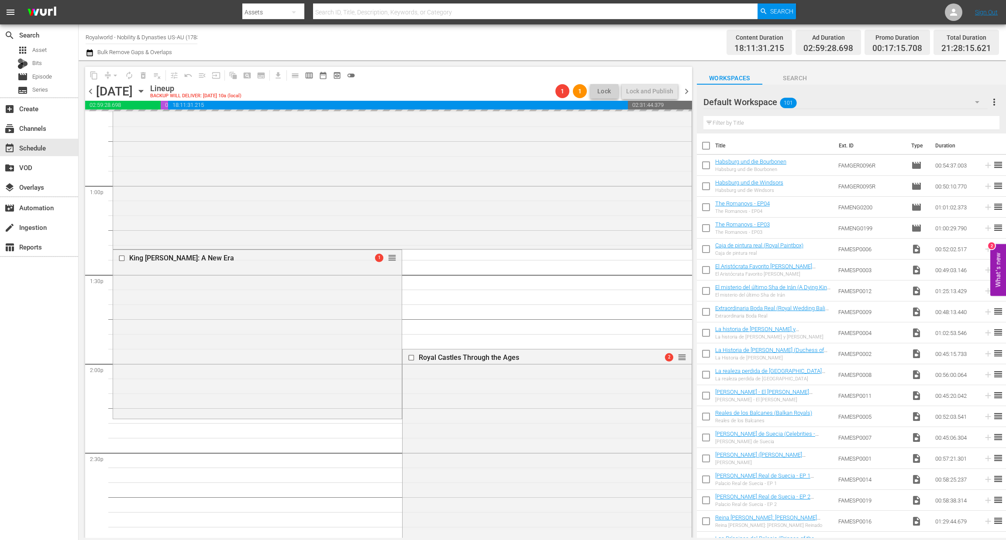
scroll to position [2238, 0]
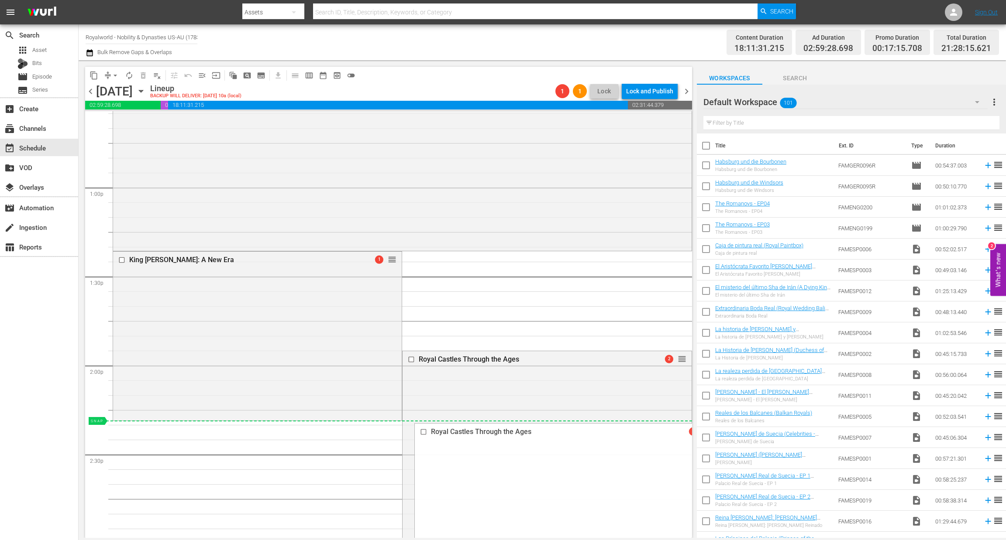
drag, startPoint x: 674, startPoint y: 357, endPoint x: 644, endPoint y: 420, distance: 70.1
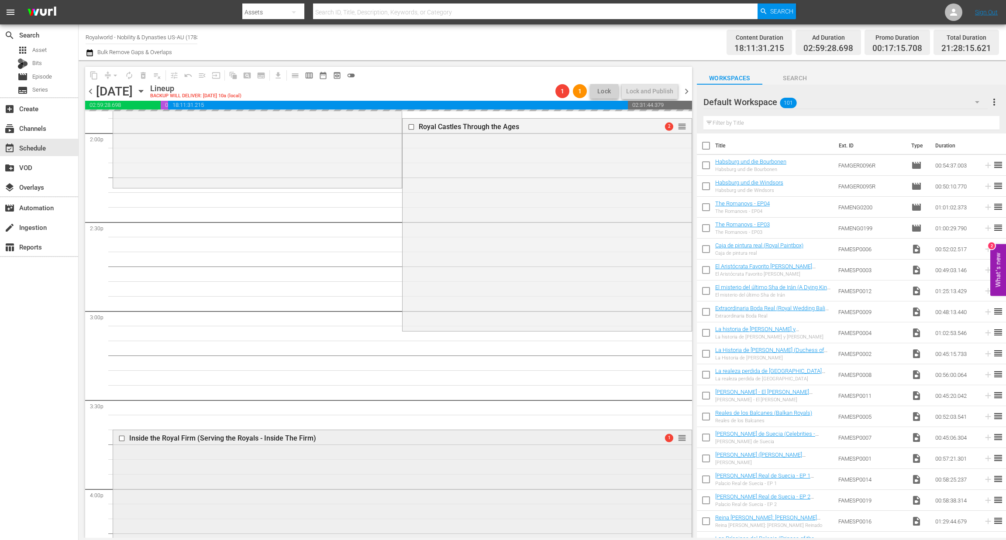
scroll to position [2500, 0]
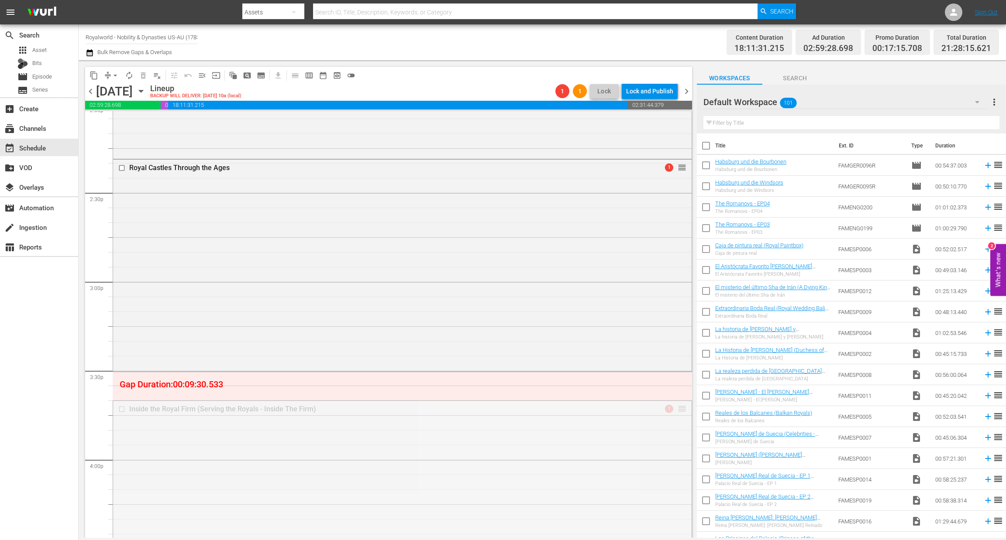
drag, startPoint x: 675, startPoint y: 411, endPoint x: 666, endPoint y: 380, distance: 32.6
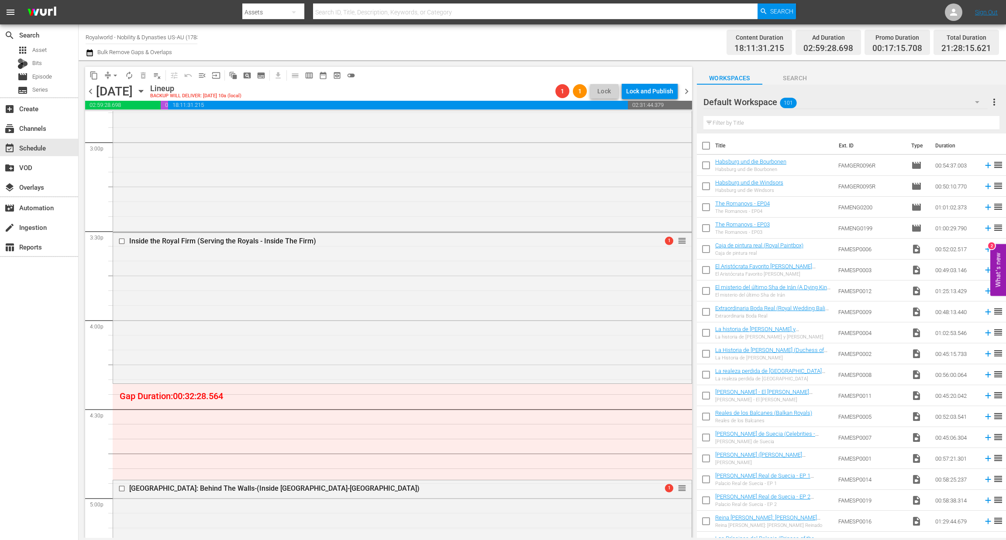
scroll to position [2697, 0]
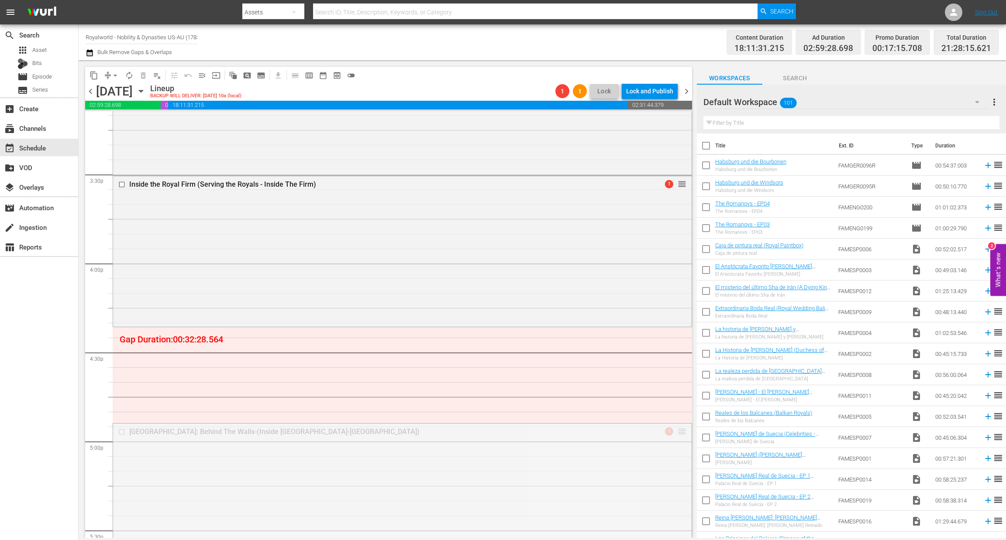
drag, startPoint x: 668, startPoint y: 432, endPoint x: 651, endPoint y: 334, distance: 100.1
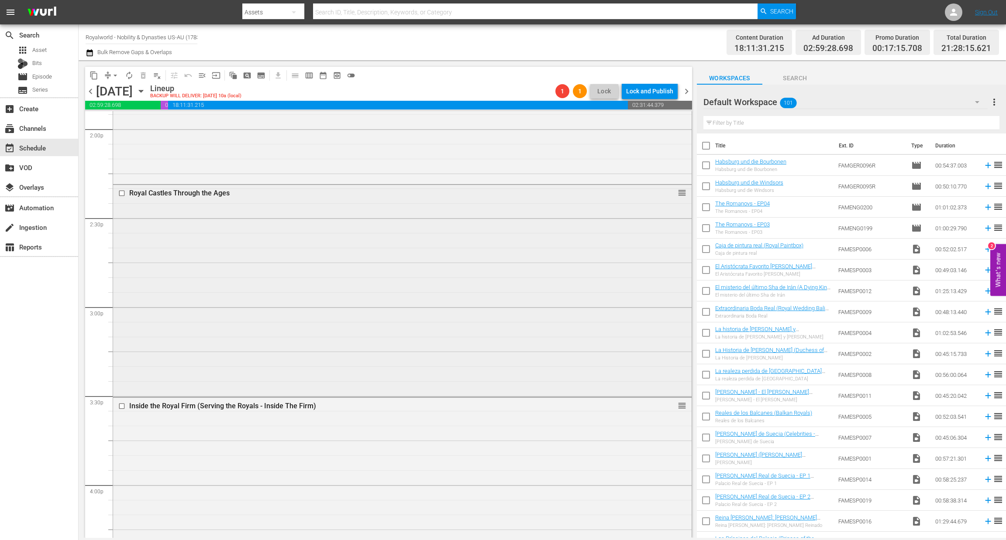
scroll to position [2435, 0]
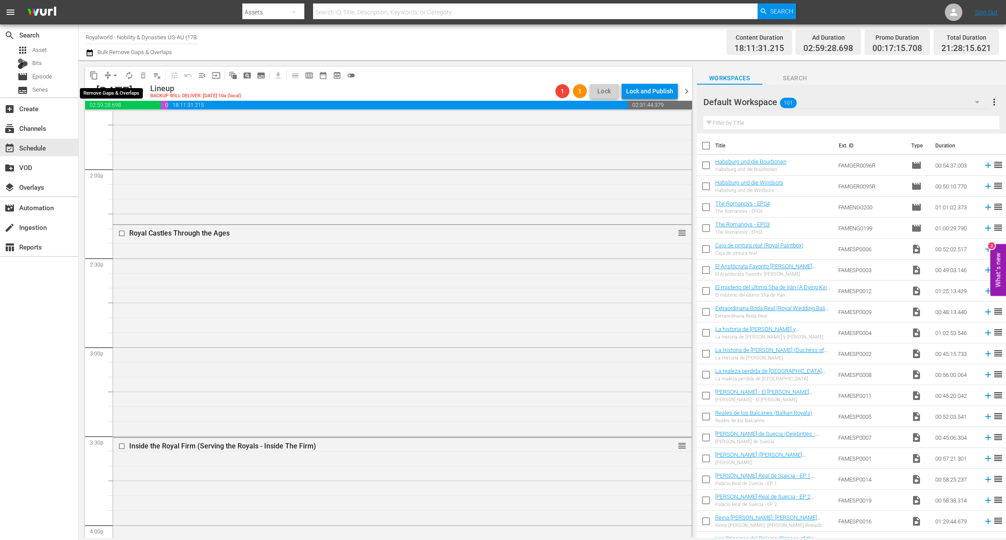
click at [117, 76] on span "arrow_drop_down" at bounding box center [115, 75] width 9 height 9
click at [117, 121] on li "Align to End of Previous Day" at bounding box center [116, 121] width 92 height 14
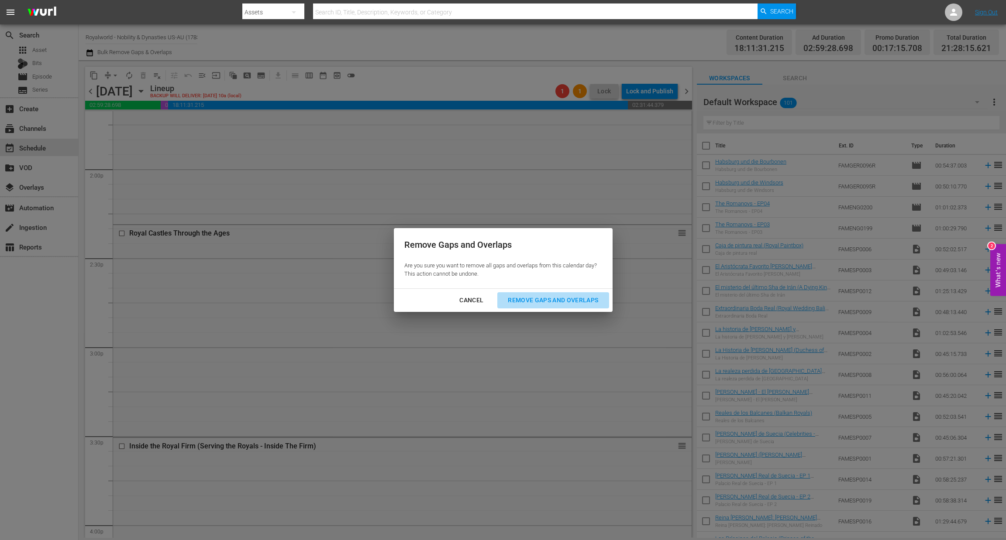
click at [542, 299] on div "Remove Gaps and Overlaps" at bounding box center [553, 300] width 104 height 11
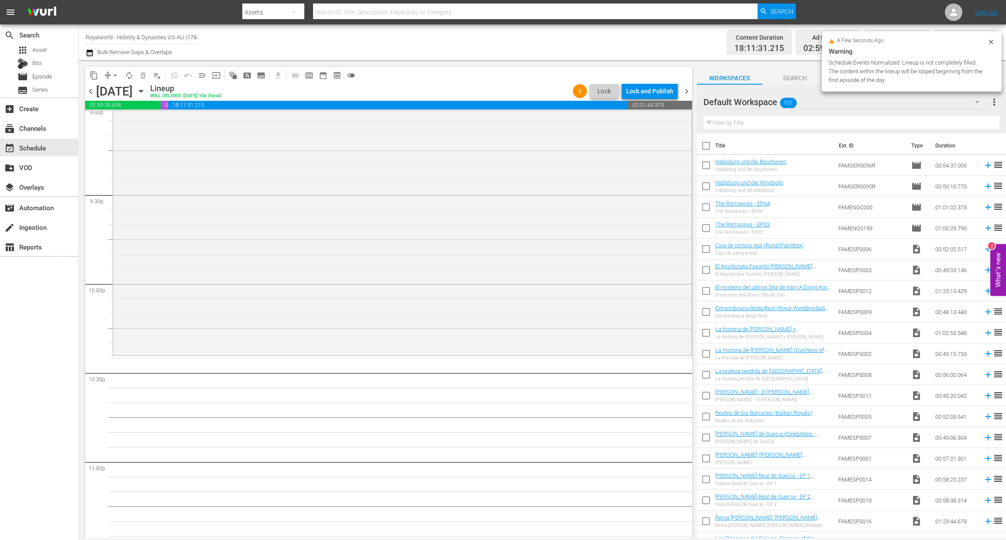
scroll to position [3846, 0]
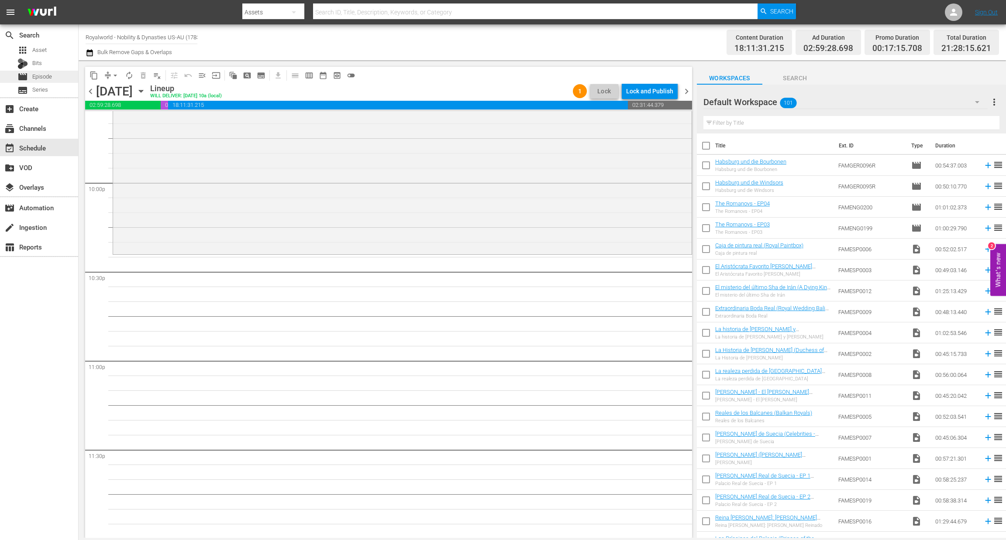
click at [46, 79] on span "Episode" at bounding box center [42, 76] width 20 height 9
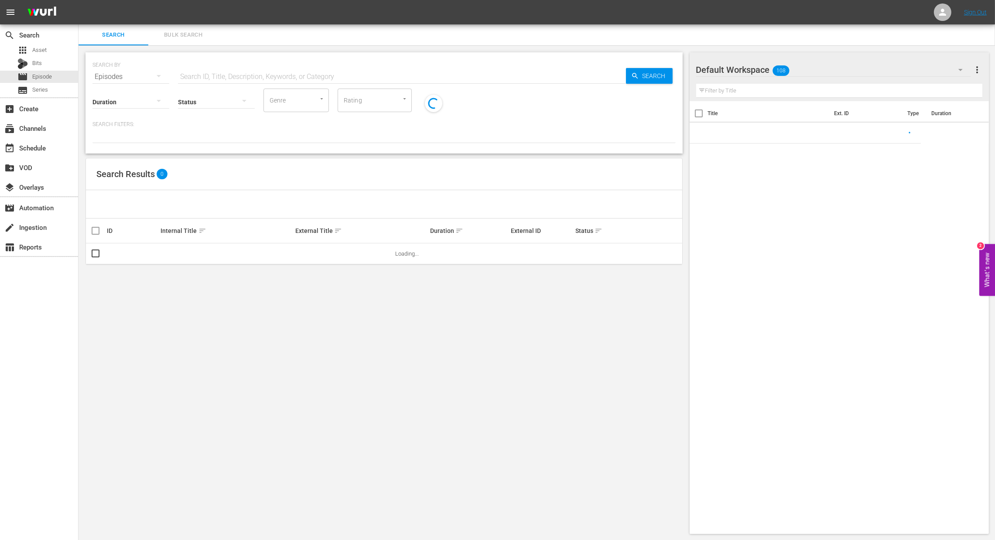
click at [719, 84] on input "text" at bounding box center [840, 91] width 287 height 14
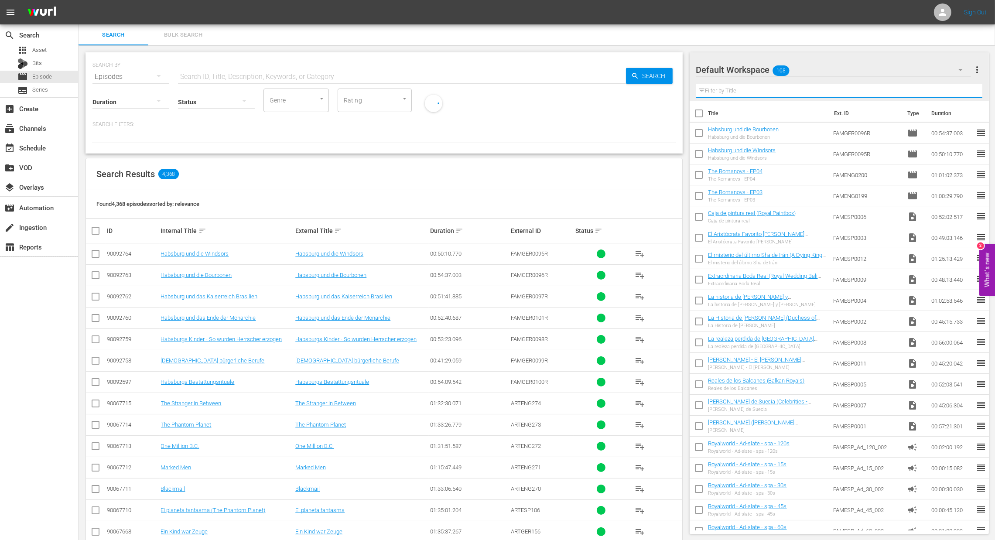
paste input "Harry & Meghan: An African Journey"
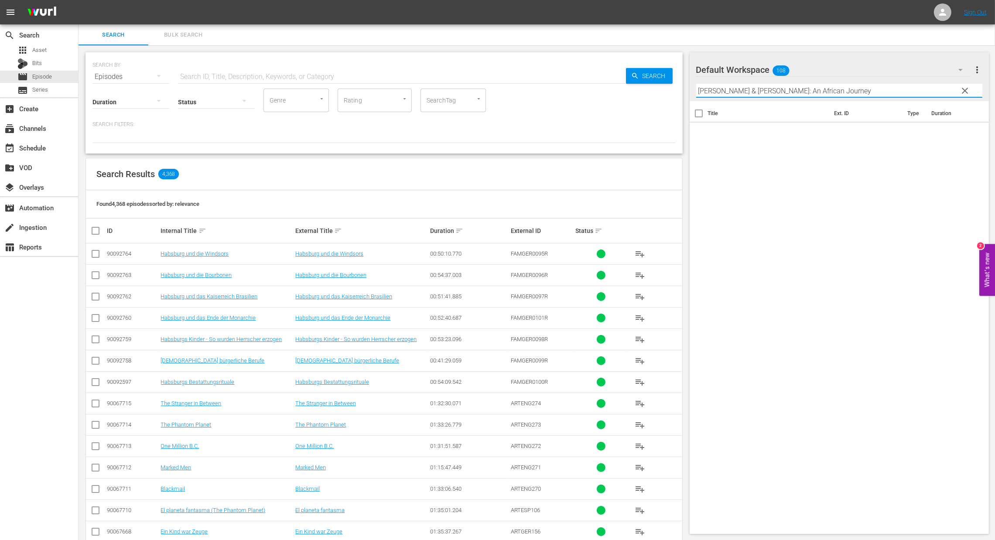
type input "Harry & Meghan: An African Journey"
click at [342, 69] on input "text" at bounding box center [402, 76] width 448 height 21
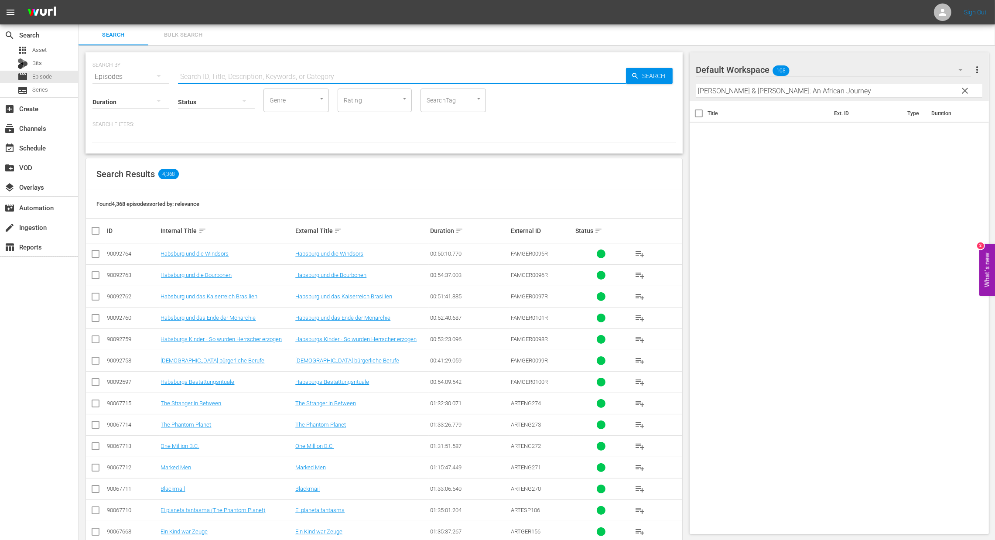
paste input "Harry & Meghan: An African Journey"
type input "Harry & Meghan: An African Journey"
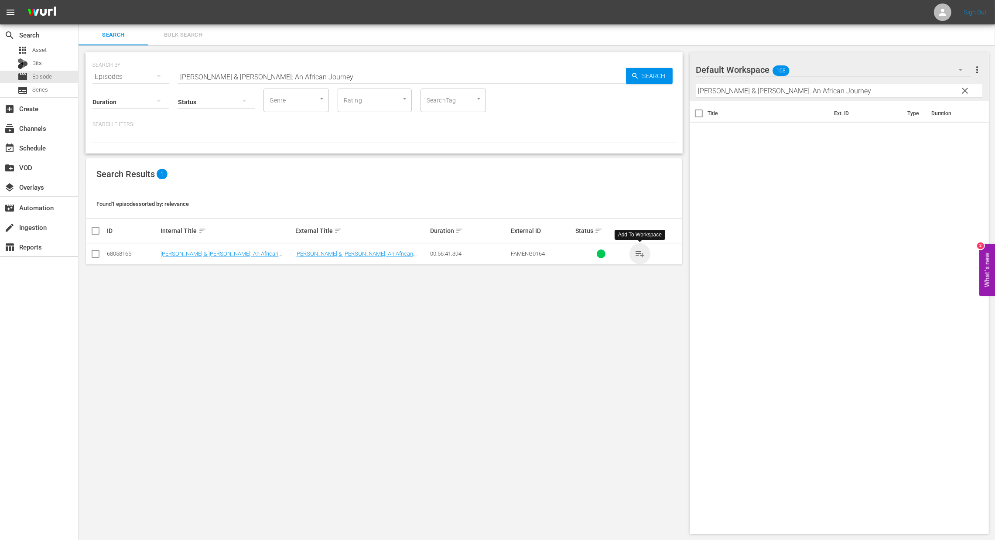
click at [640, 252] on span "playlist_add" at bounding box center [640, 254] width 10 height 10
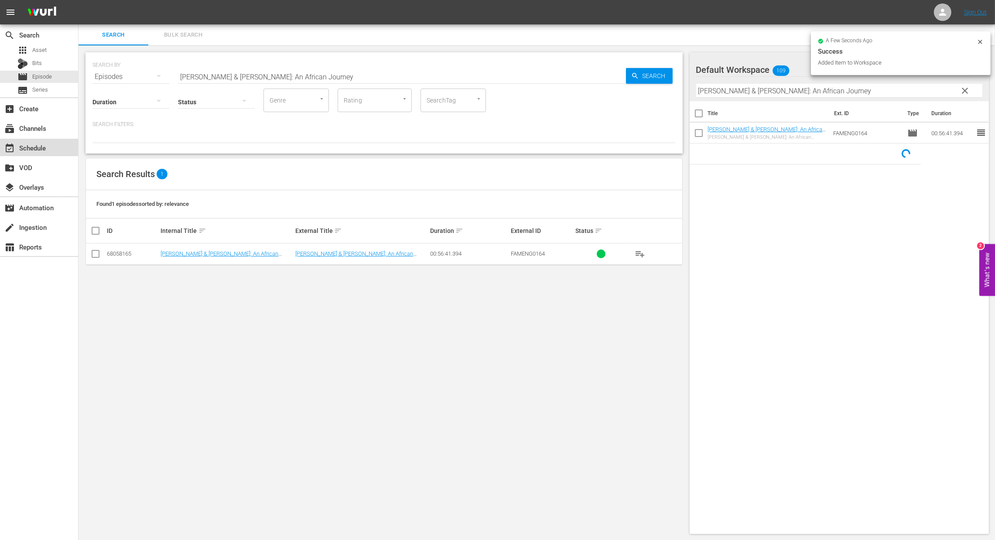
click at [37, 150] on div "event_available Schedule" at bounding box center [24, 147] width 49 height 8
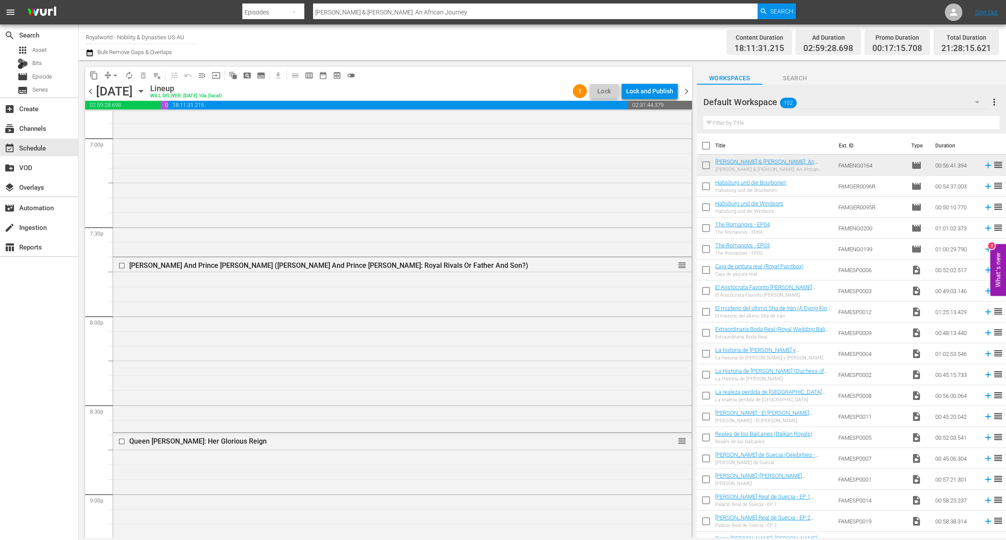
scroll to position [3846, 0]
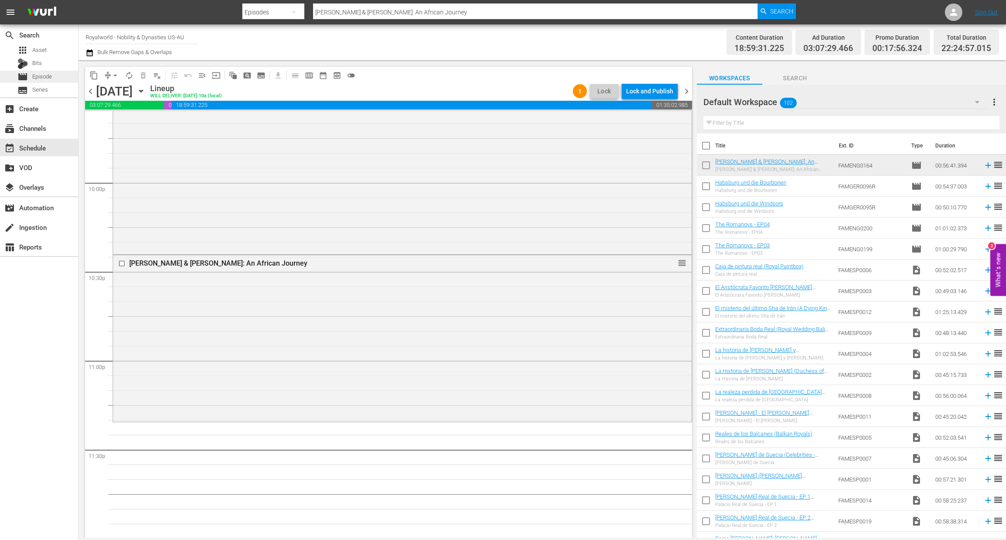
click at [45, 76] on span "Episode" at bounding box center [42, 76] width 20 height 9
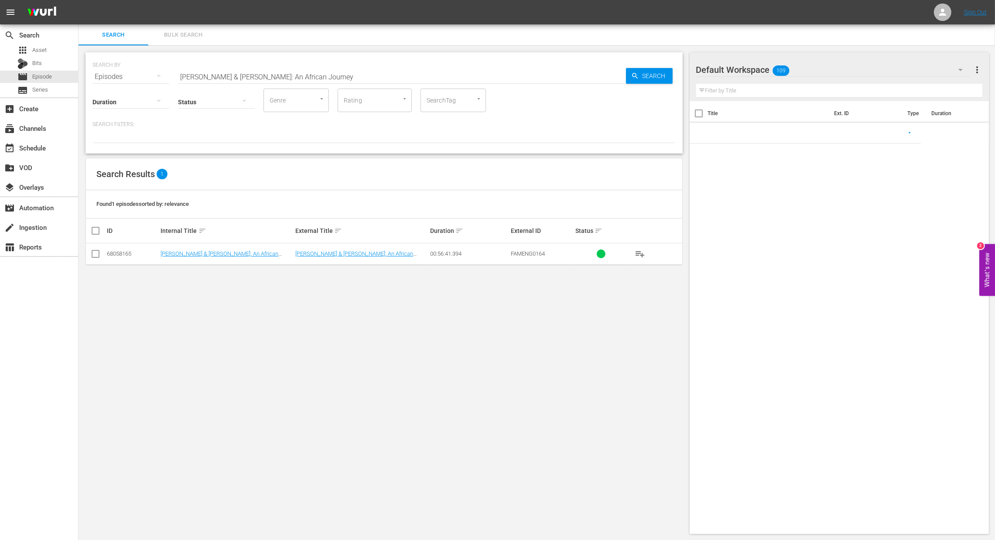
click at [757, 92] on input "text" at bounding box center [840, 91] width 287 height 14
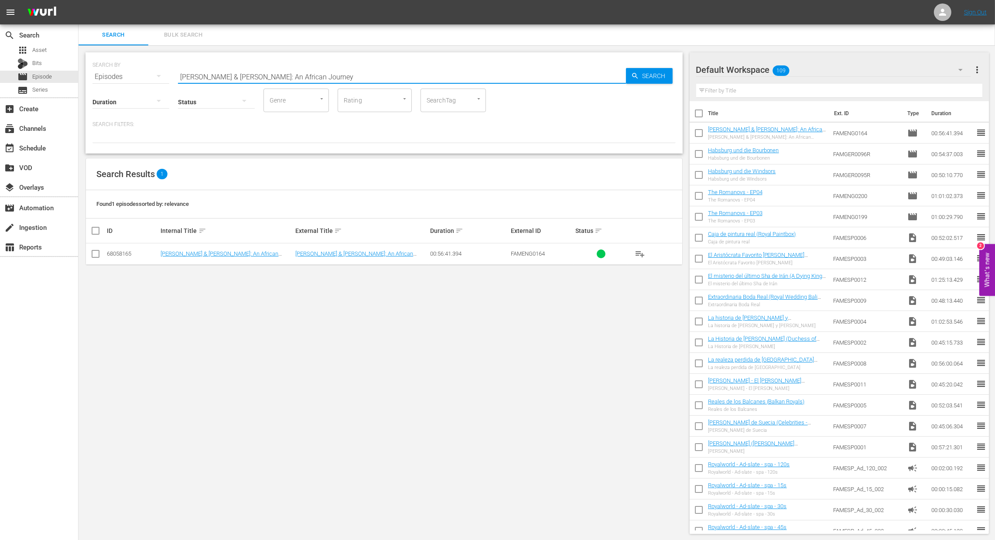
drag, startPoint x: 443, startPoint y: 75, endPoint x: 124, endPoint y: 74, distance: 319.5
click at [124, 74] on div "SEARCH BY Search By Episodes Search ID, Title, Description, Keywords, or Catego…" at bounding box center [384, 71] width 583 height 31
paste input "The Splendour and Misery of the Last Tsarinas"
type input "The Splendour and Misery of the Last Tsarinas"
click at [643, 79] on span "Search" at bounding box center [656, 76] width 34 height 16
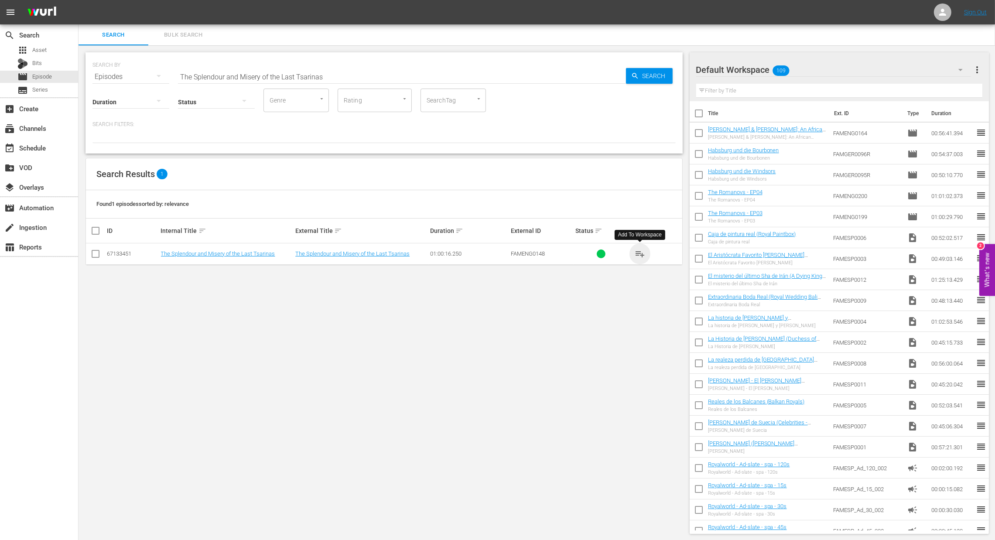
click at [643, 256] on span "playlist_add" at bounding box center [640, 254] width 10 height 10
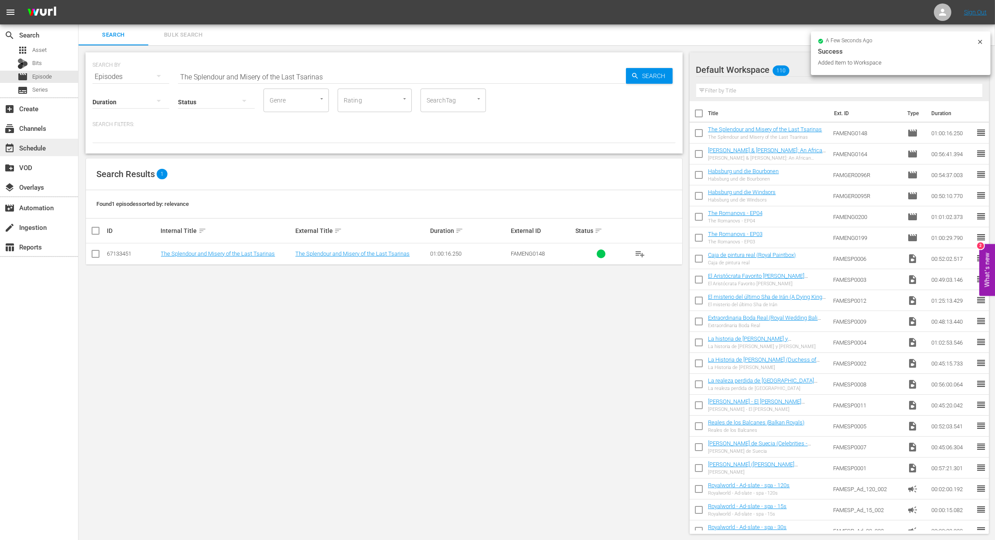
click at [52, 148] on div "event_available Schedule" at bounding box center [39, 147] width 78 height 17
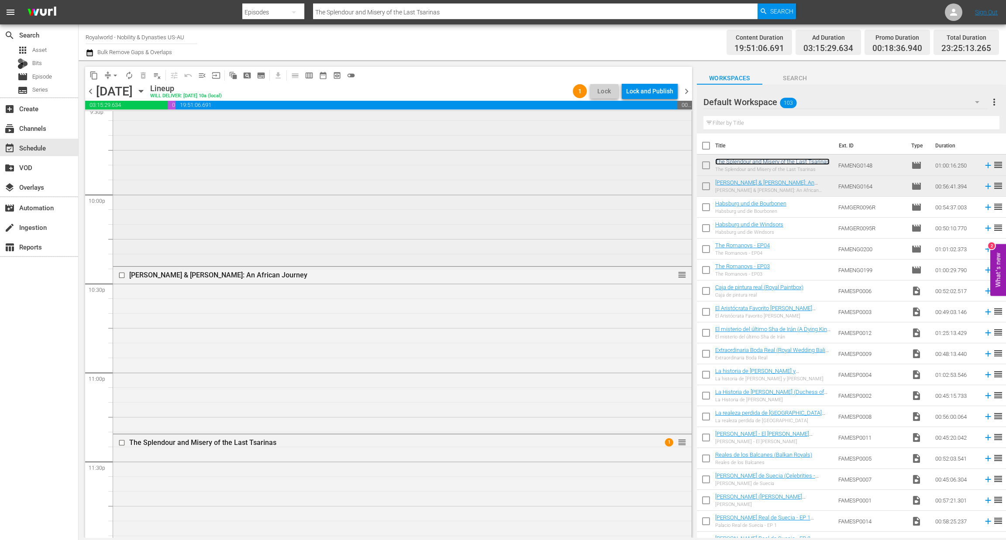
scroll to position [3778, 0]
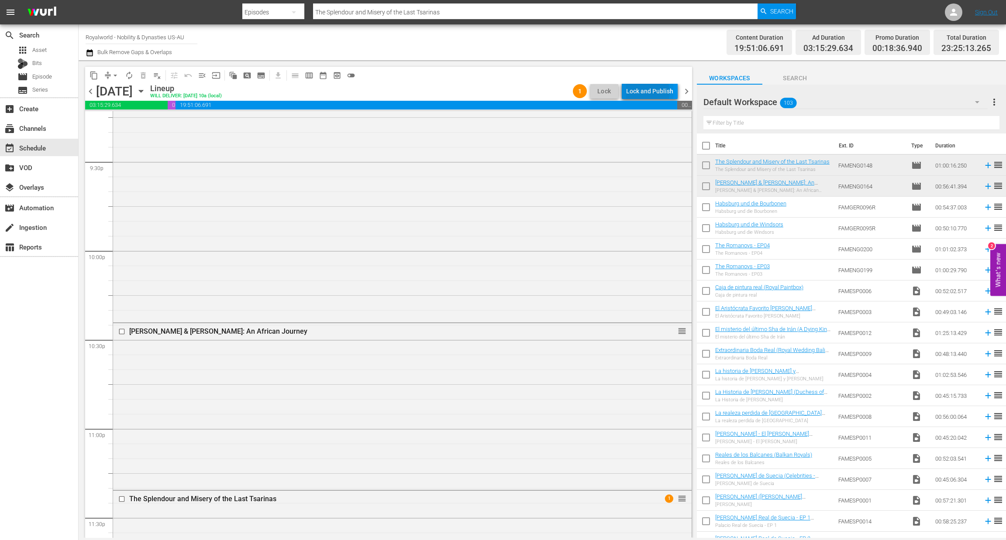
click at [649, 92] on div "Lock and Publish" at bounding box center [649, 91] width 47 height 16
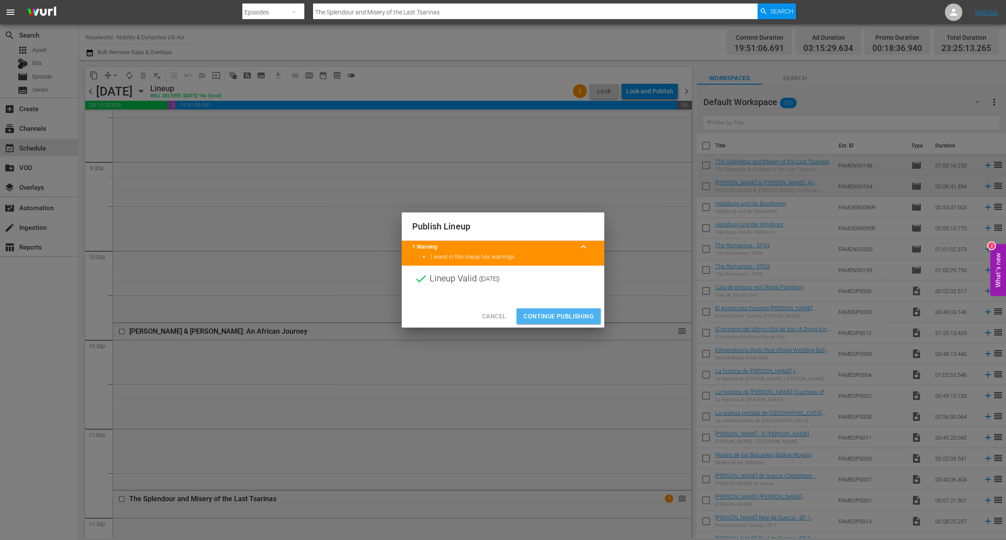
click at [573, 313] on span "Continue Publishing" at bounding box center [558, 316] width 70 height 11
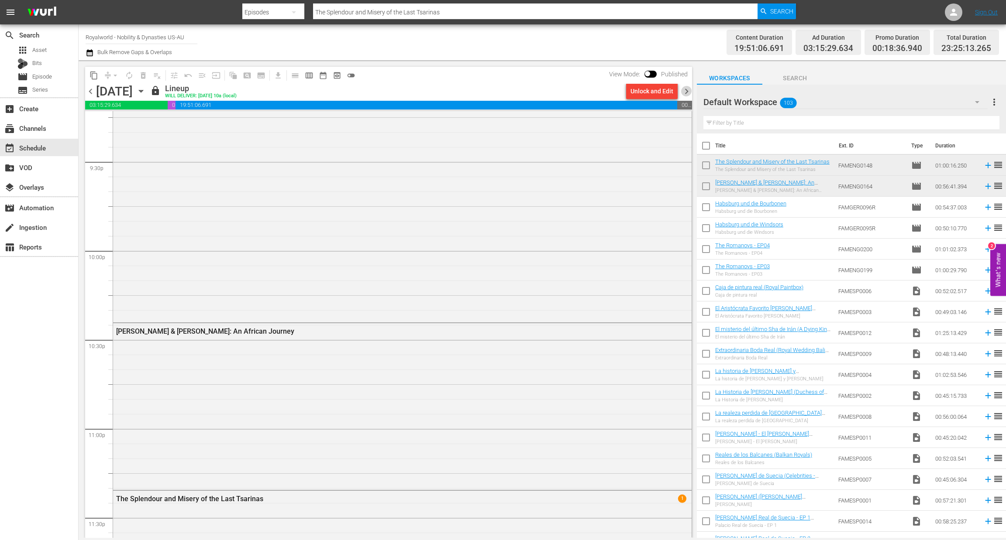
click at [685, 93] on span "chevron_right" at bounding box center [686, 91] width 11 height 11
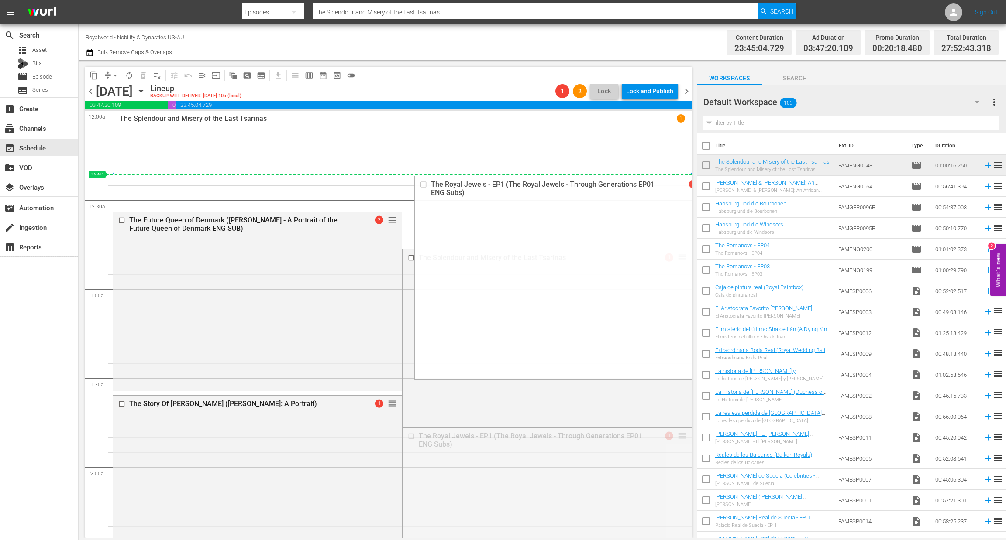
drag, startPoint x: 669, startPoint y: 439, endPoint x: 625, endPoint y: 183, distance: 259.7
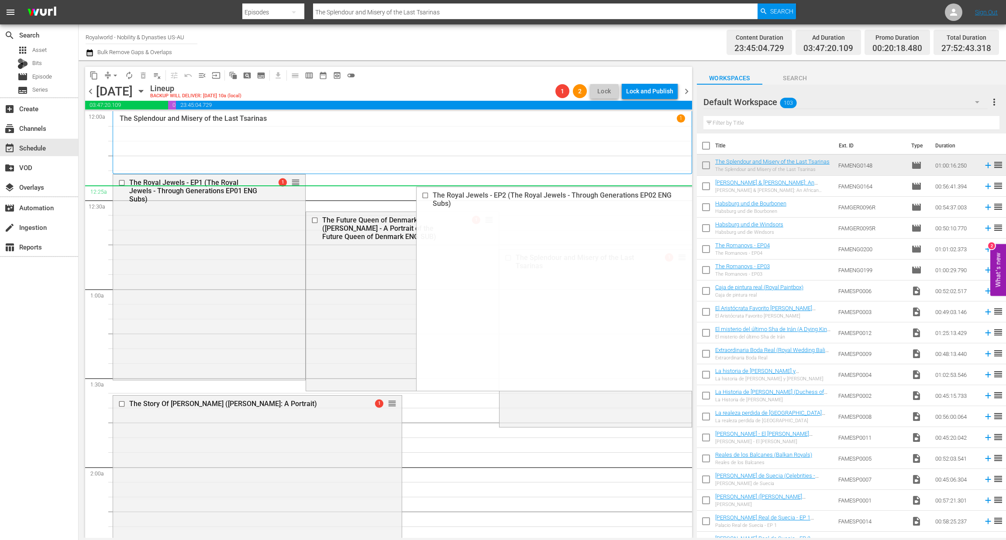
drag, startPoint x: 672, startPoint y: 315, endPoint x: 552, endPoint y: 196, distance: 169.4
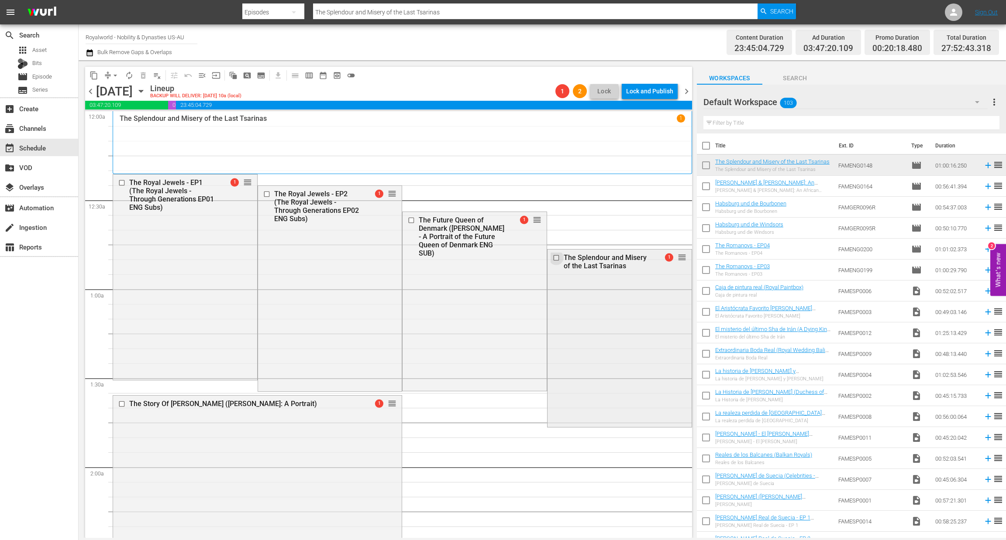
click at [553, 260] on input "checkbox" at bounding box center [557, 257] width 9 height 7
click at [141, 76] on span "delete_forever_outlined" at bounding box center [143, 75] width 9 height 9
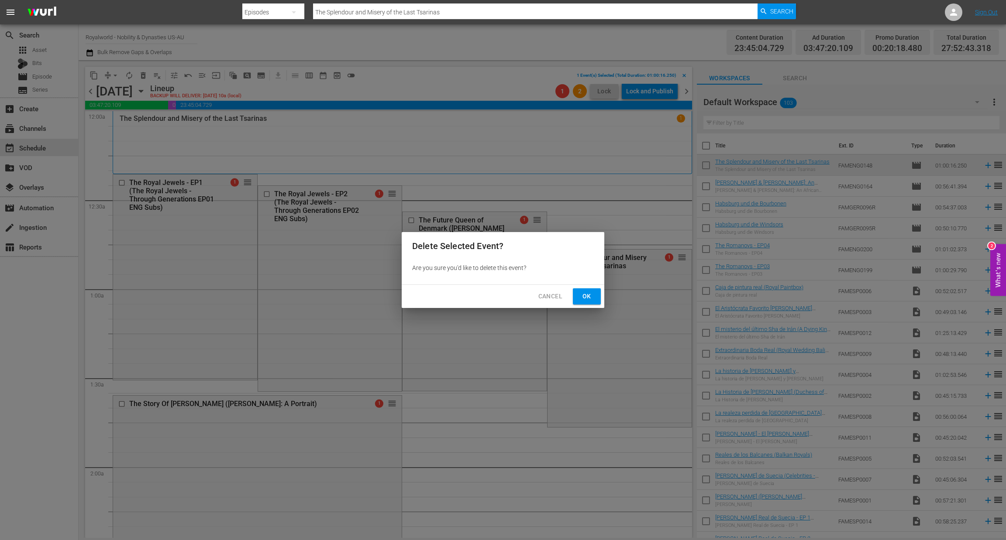
click at [583, 299] on span "Ok" at bounding box center [587, 296] width 14 height 11
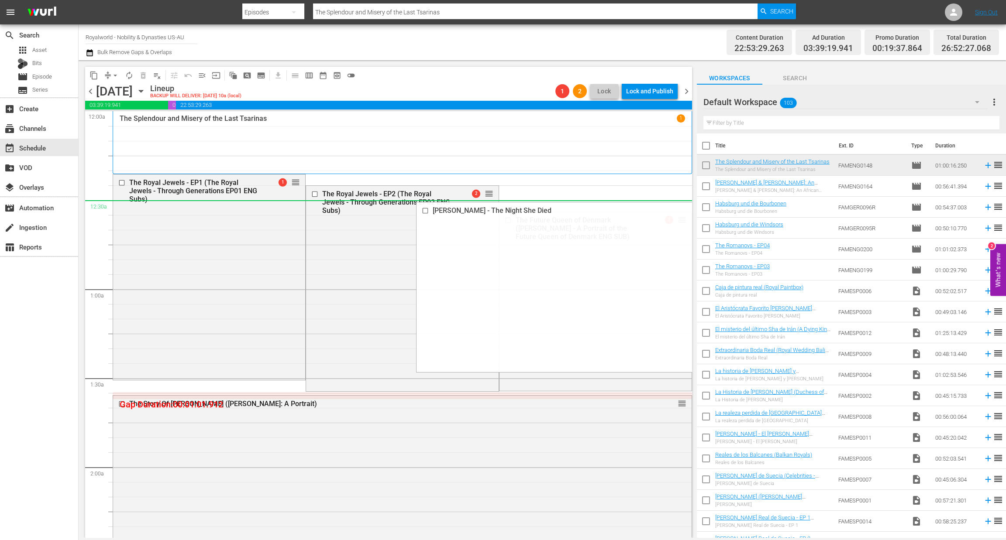
drag, startPoint x: 670, startPoint y: 263, endPoint x: 539, endPoint y: 210, distance: 141.6
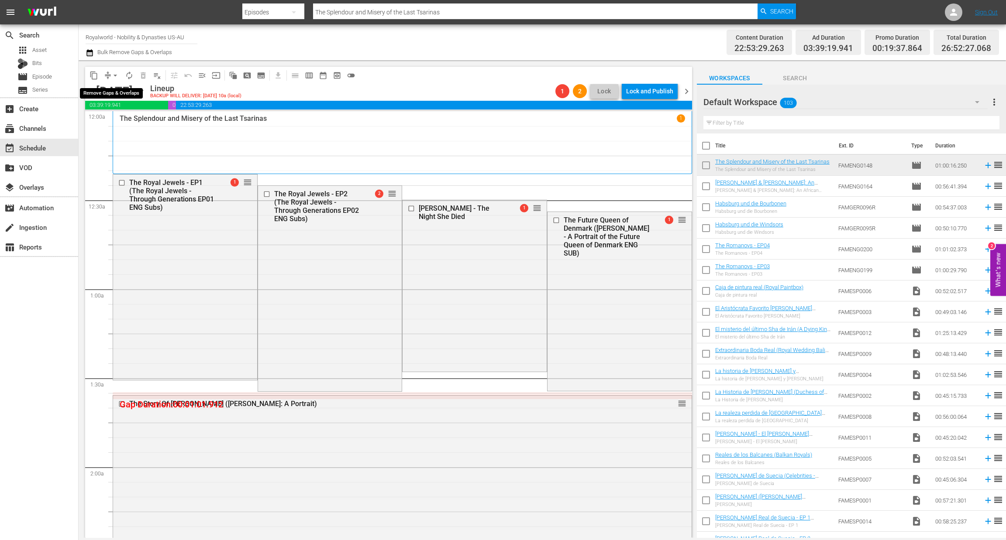
click at [116, 76] on span "arrow_drop_down" at bounding box center [115, 75] width 9 height 9
click at [116, 121] on li "Align to End of Previous Day" at bounding box center [116, 121] width 92 height 14
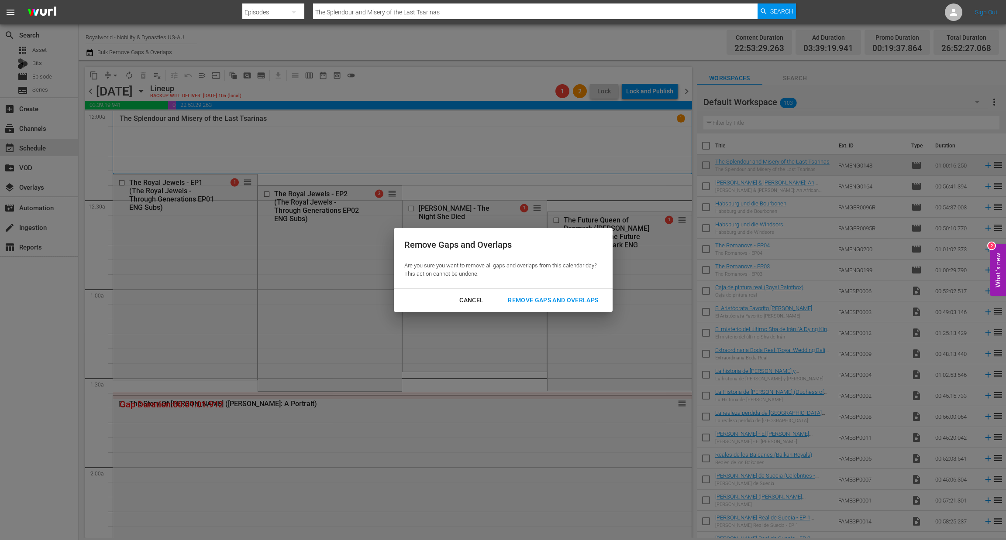
click at [549, 306] on button "Remove Gaps and Overlaps" at bounding box center [552, 300] width 111 height 16
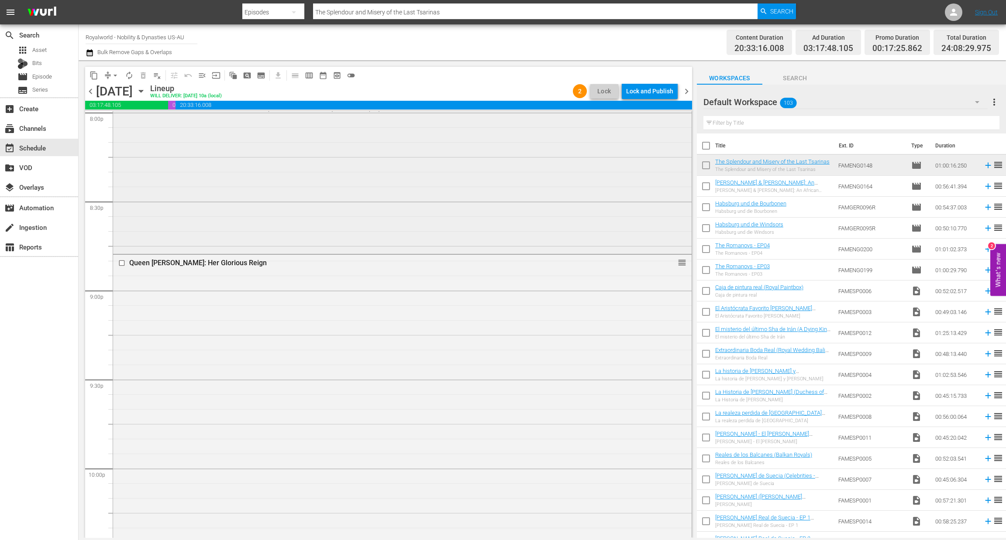
scroll to position [3607, 0]
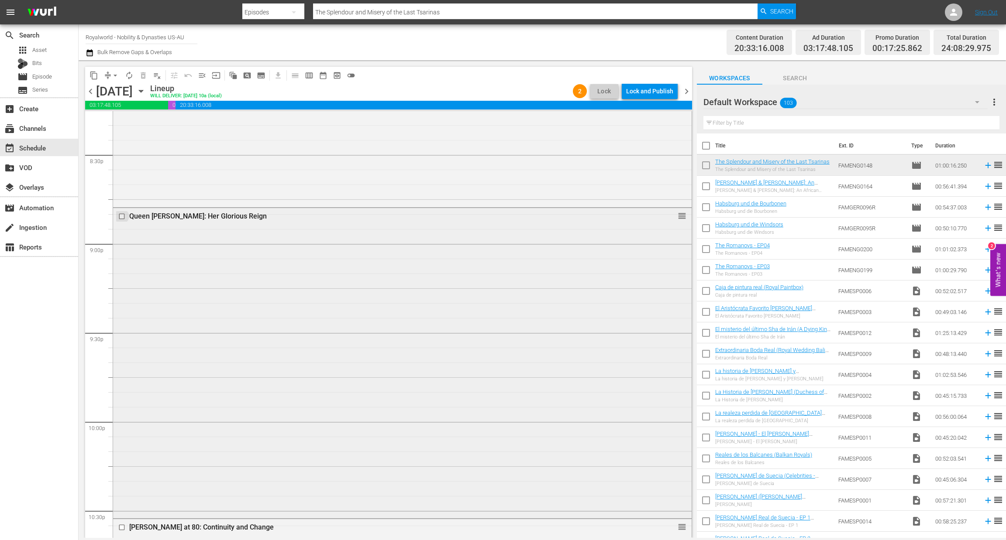
click at [120, 215] on input "checkbox" at bounding box center [122, 216] width 9 height 7
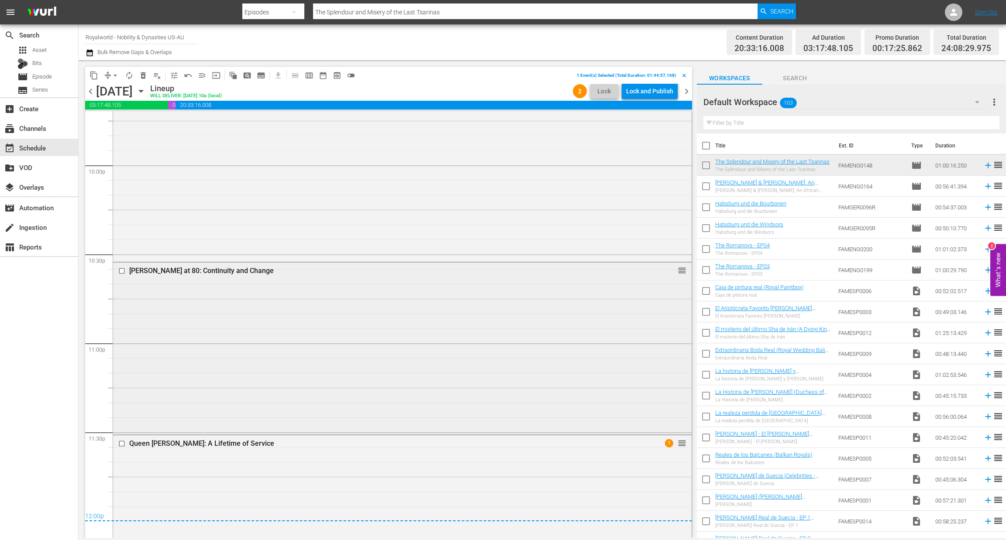
scroll to position [3868, 0]
click at [122, 265] on input "checkbox" at bounding box center [122, 265] width 9 height 7
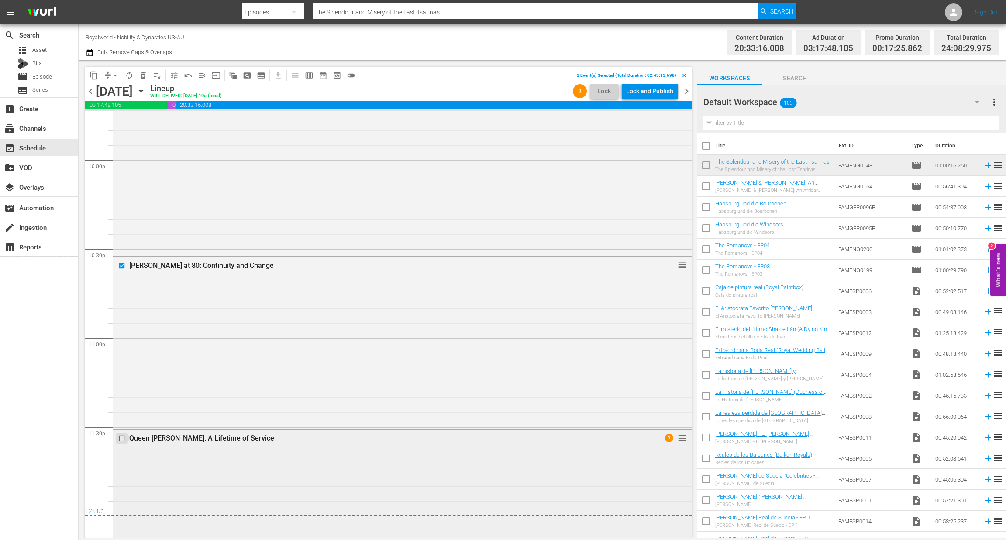
click at [120, 438] on input "checkbox" at bounding box center [122, 438] width 9 height 7
click at [143, 75] on span "delete_forever_outlined" at bounding box center [143, 75] width 9 height 9
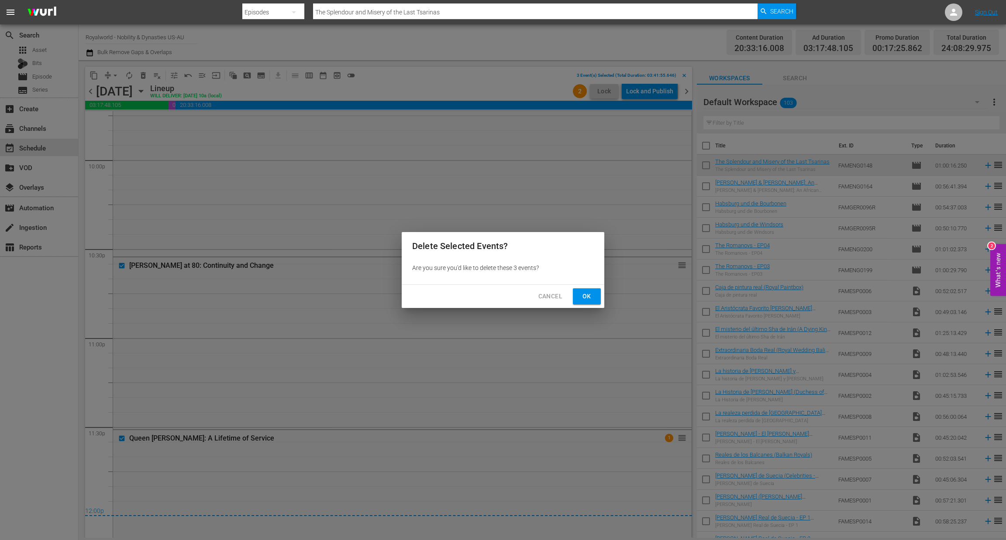
click at [578, 300] on button "Ok" at bounding box center [587, 296] width 28 height 16
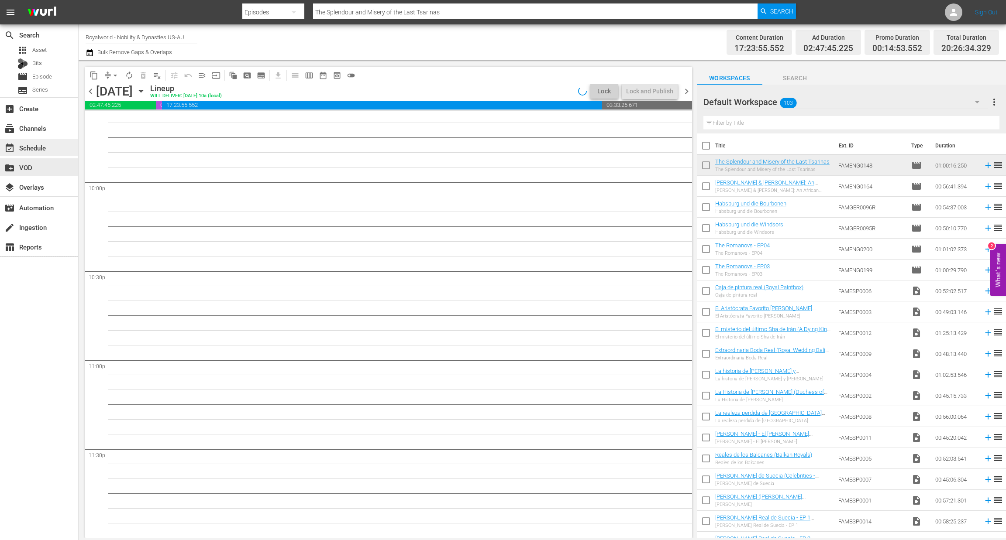
scroll to position [3846, 0]
click at [45, 73] on span "Episode" at bounding box center [42, 76] width 20 height 9
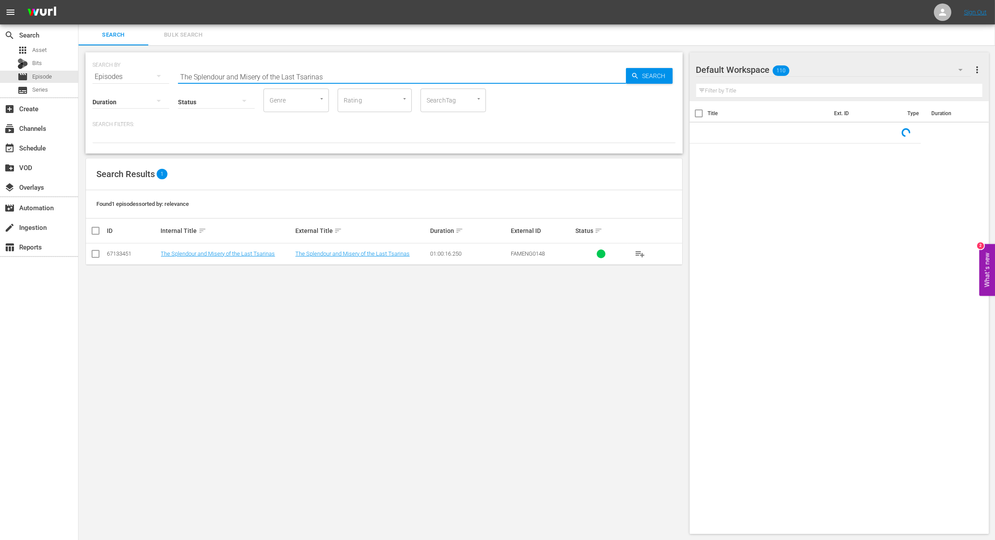
drag, startPoint x: 325, startPoint y: 79, endPoint x: 130, endPoint y: 74, distance: 194.7
click at [133, 75] on div "SEARCH BY Search By Episodes Search ID, Title, Description, Keywords, or Catego…" at bounding box center [384, 71] width 583 height 31
paste input "His Majesty: King Charles III"
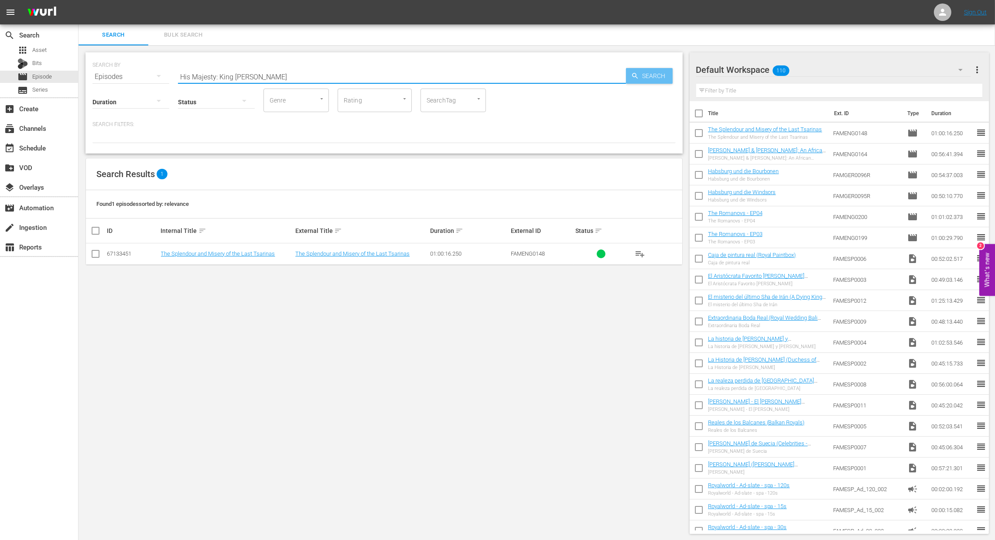
type input "His Majesty: King Charles III"
click at [659, 81] on span "Search" at bounding box center [656, 76] width 34 height 16
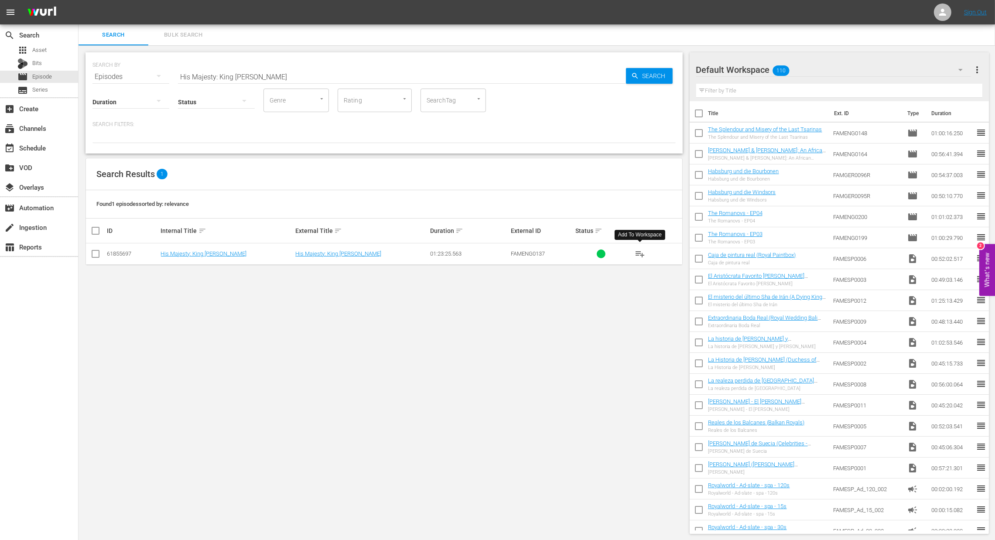
click at [639, 255] on span "playlist_add" at bounding box center [640, 254] width 10 height 10
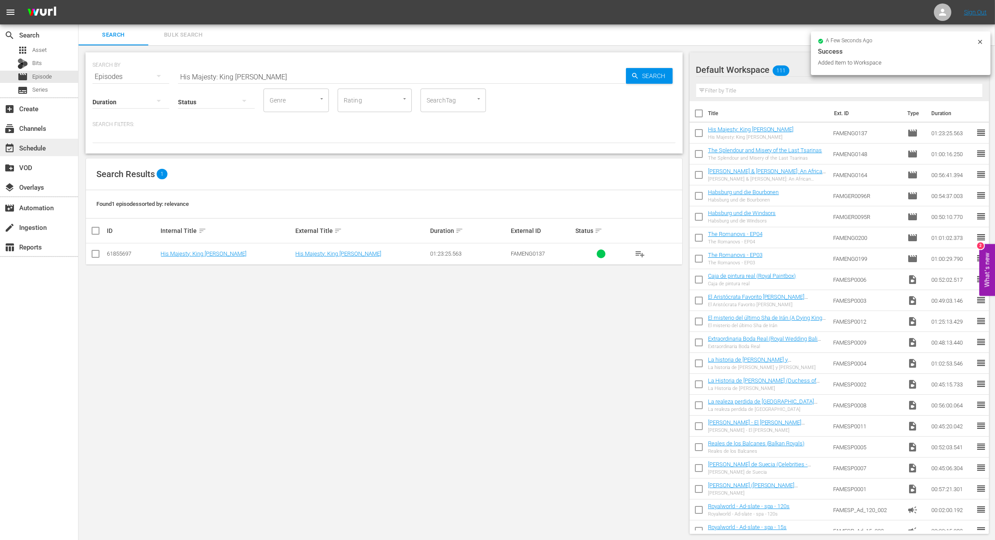
click at [25, 149] on div "event_available Schedule" at bounding box center [24, 147] width 49 height 8
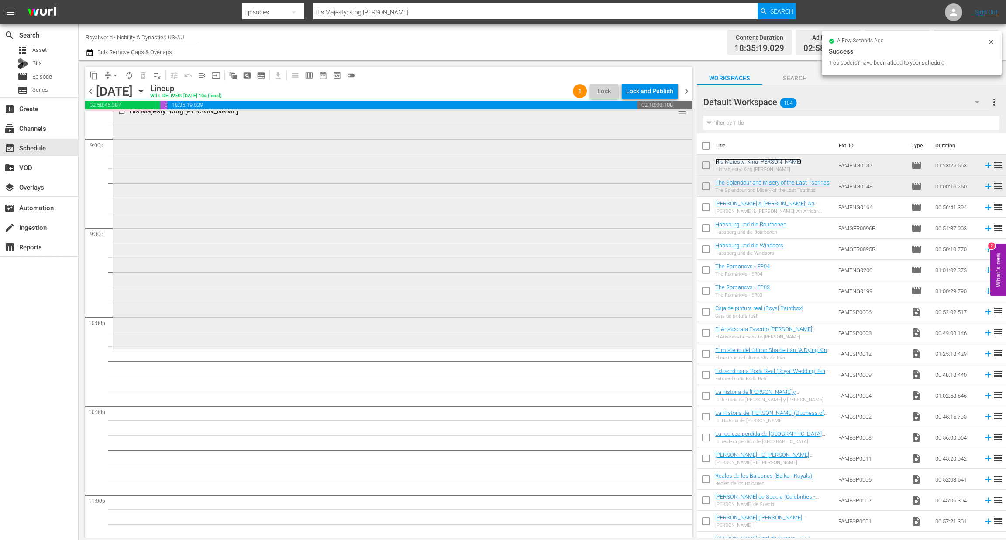
scroll to position [3715, 0]
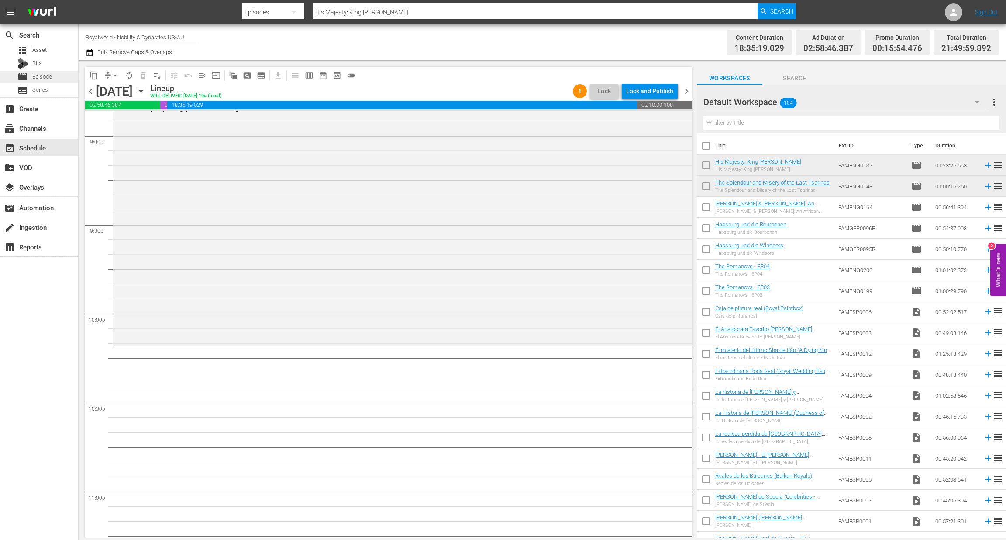
click at [36, 75] on span "Episode" at bounding box center [42, 76] width 20 height 9
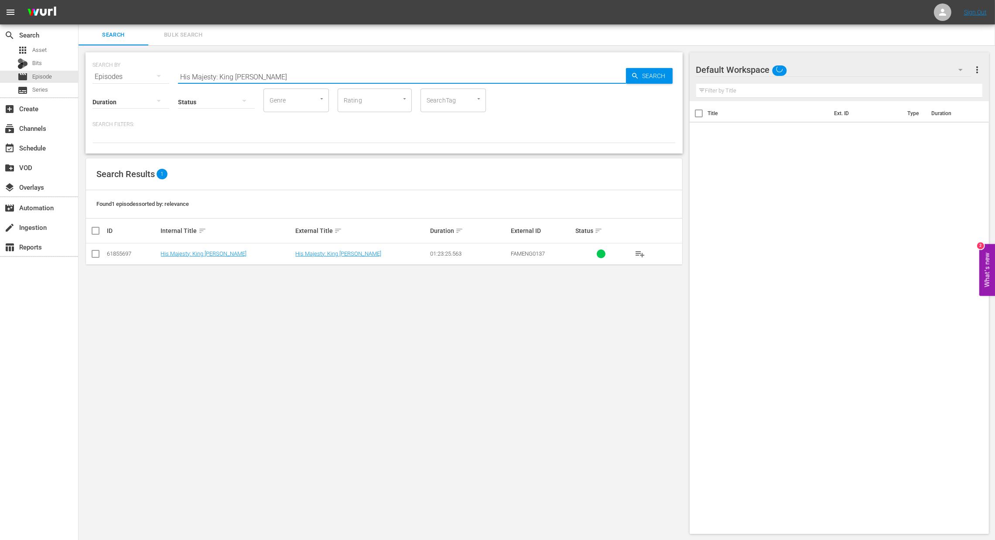
drag, startPoint x: 357, startPoint y: 78, endPoint x: 97, endPoint y: 73, distance: 259.7
click at [94, 74] on div "SEARCH BY Search By Episodes Search ID, Title, Description, Keywords, or Catego…" at bounding box center [384, 71] width 583 height 31
paste input "Prince Harry - Being the Spare"
type input "Prince Harry - Being the Spare"
click at [647, 76] on span "Search" at bounding box center [656, 76] width 34 height 16
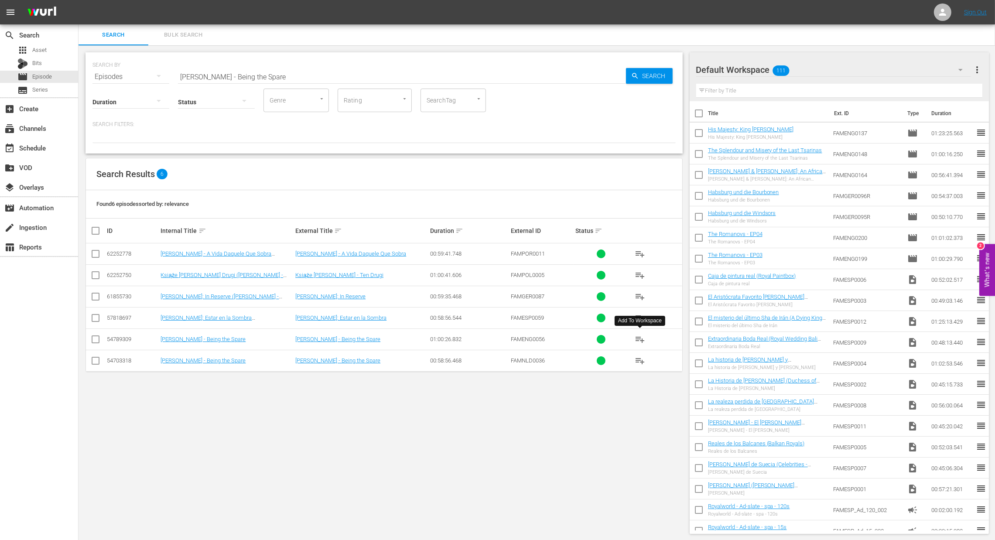
click at [644, 337] on span "playlist_add" at bounding box center [640, 339] width 10 height 10
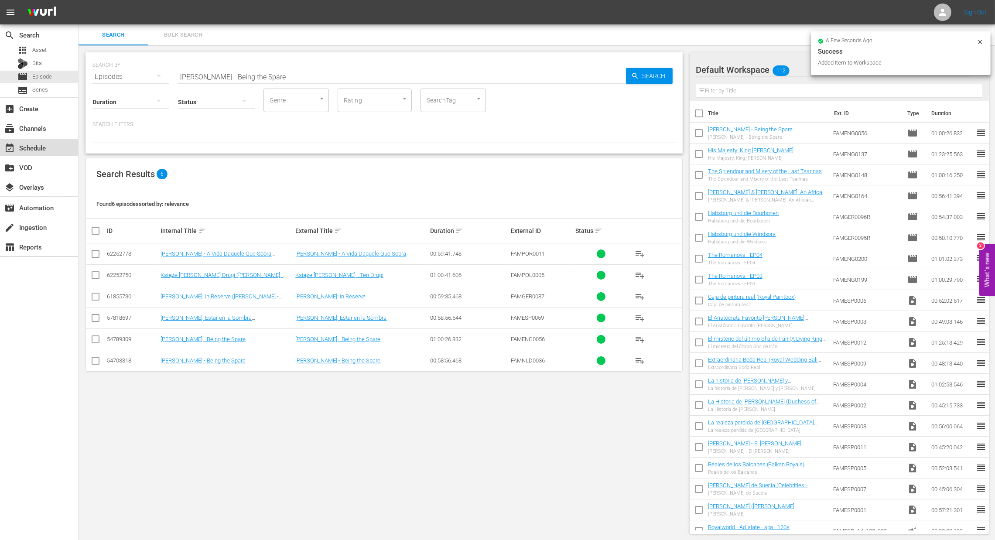
click at [27, 148] on div "event_available Schedule" at bounding box center [24, 147] width 49 height 8
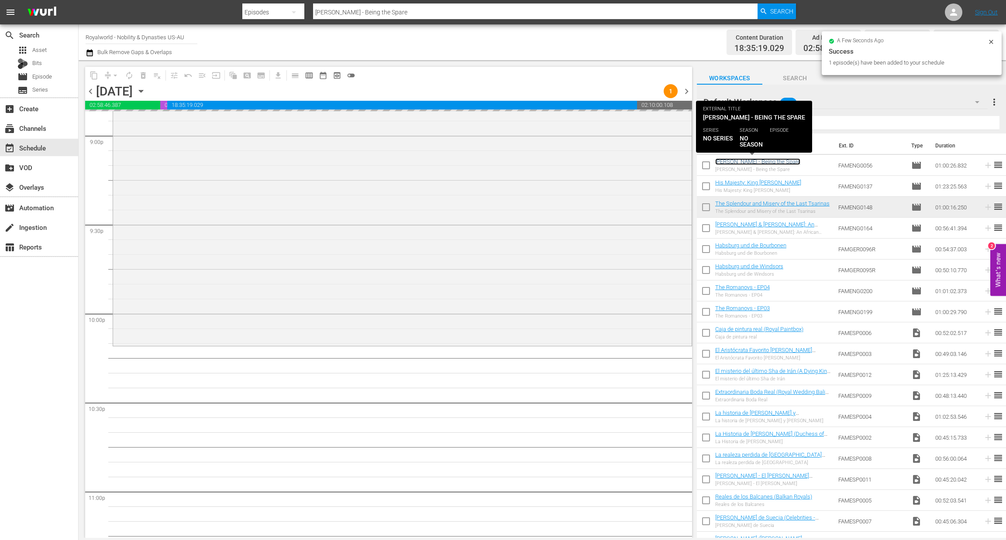
scroll to position [3649, 0]
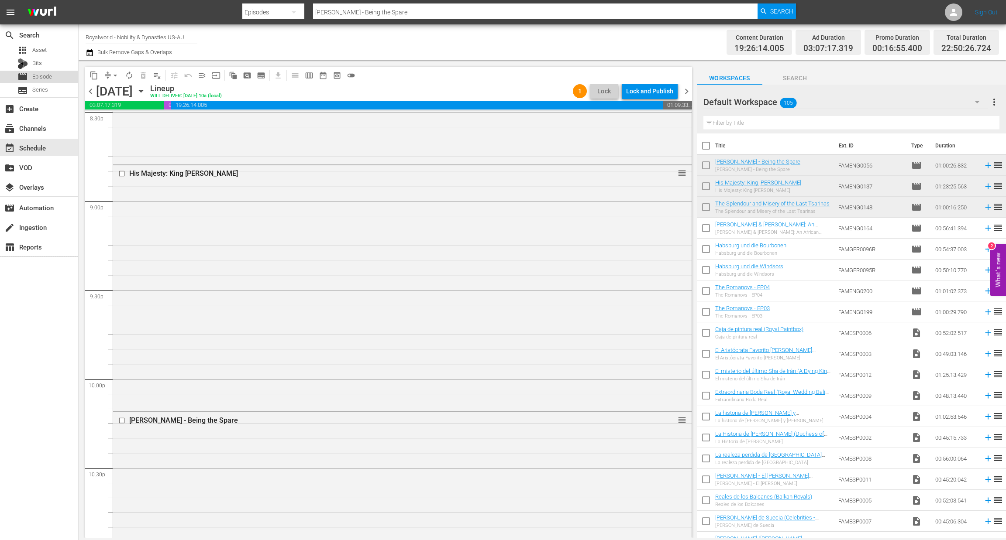
click at [55, 79] on div "movie Episode" at bounding box center [39, 77] width 78 height 12
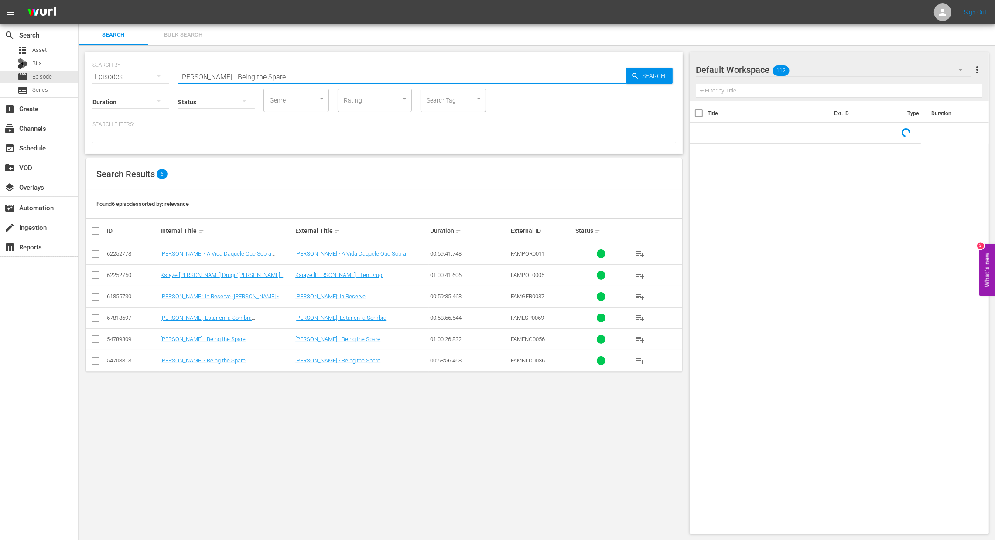
drag, startPoint x: 293, startPoint y: 78, endPoint x: 152, endPoint y: 71, distance: 140.7
click at [152, 71] on div "SEARCH BY Search By Episodes Search ID, Title, Description, Keywords, or Catego…" at bounding box center [384, 71] width 583 height 31
paste input "ss Diana: A Day in the Lif"
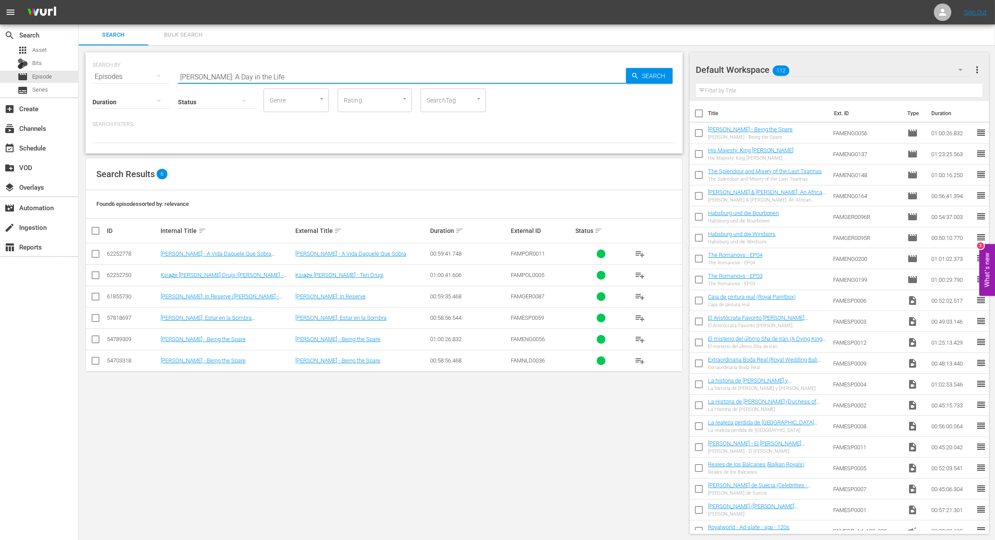
type input "Princess Diana: A Day in the Life"
click at [656, 72] on span "Search" at bounding box center [656, 76] width 34 height 16
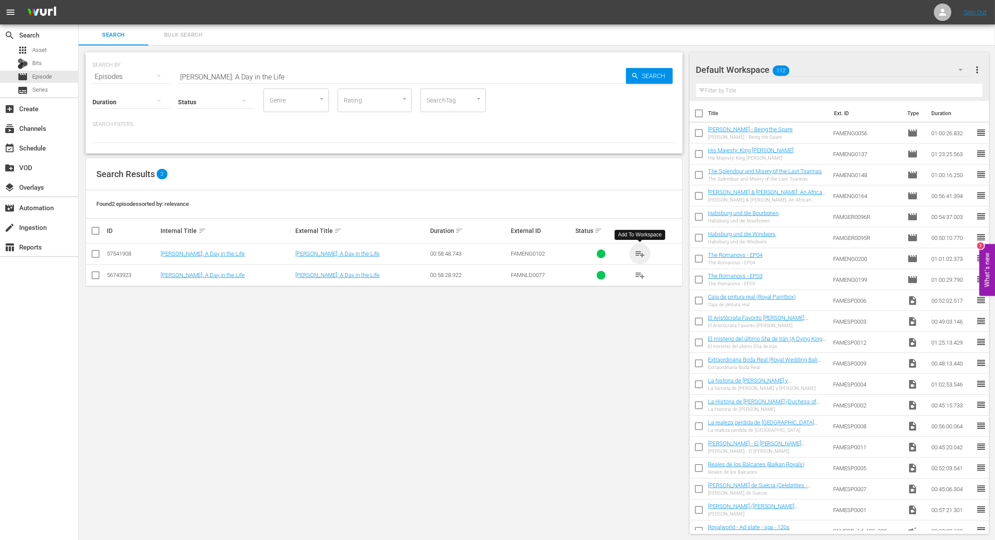
click at [642, 255] on span "playlist_add" at bounding box center [640, 254] width 10 height 10
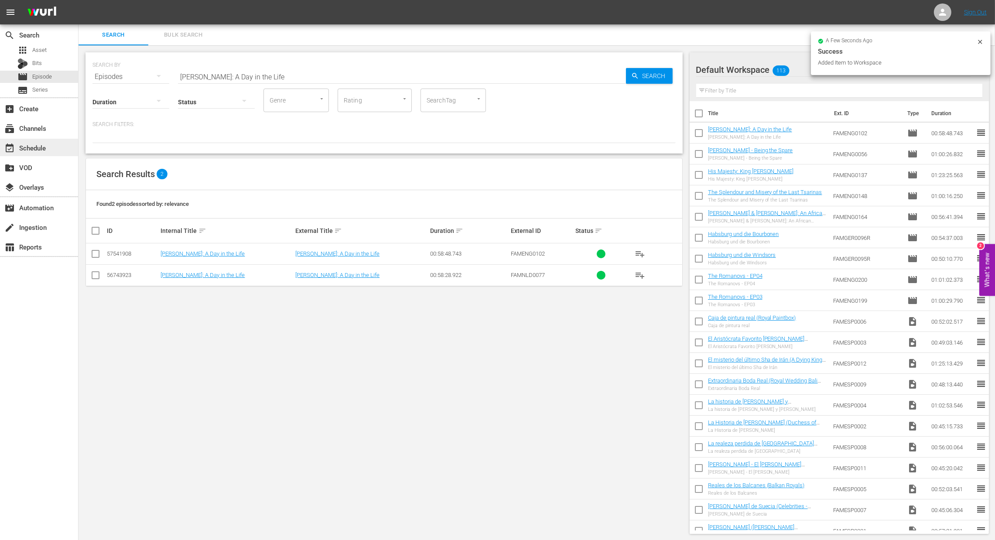
click at [35, 149] on div "event_available Schedule" at bounding box center [24, 147] width 49 height 8
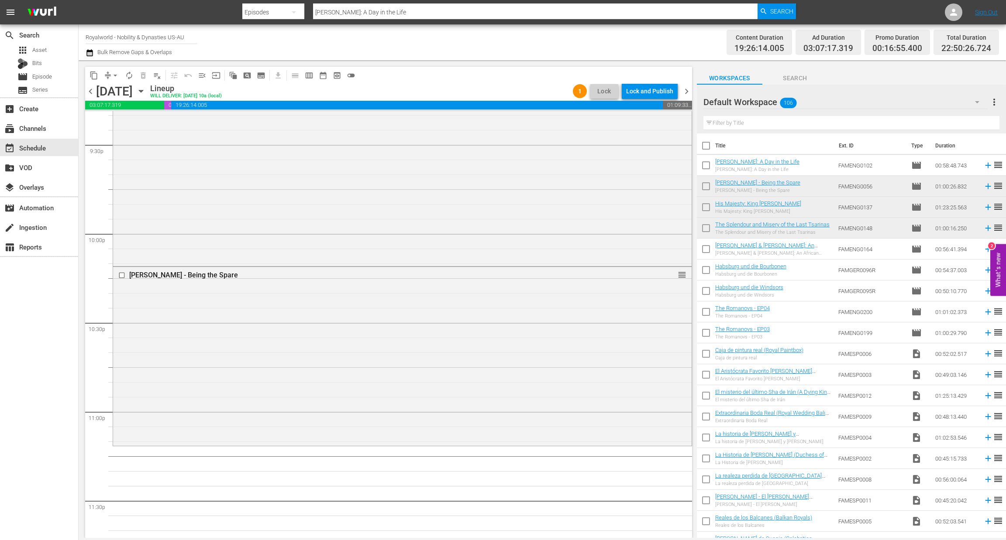
scroll to position [3846, 0]
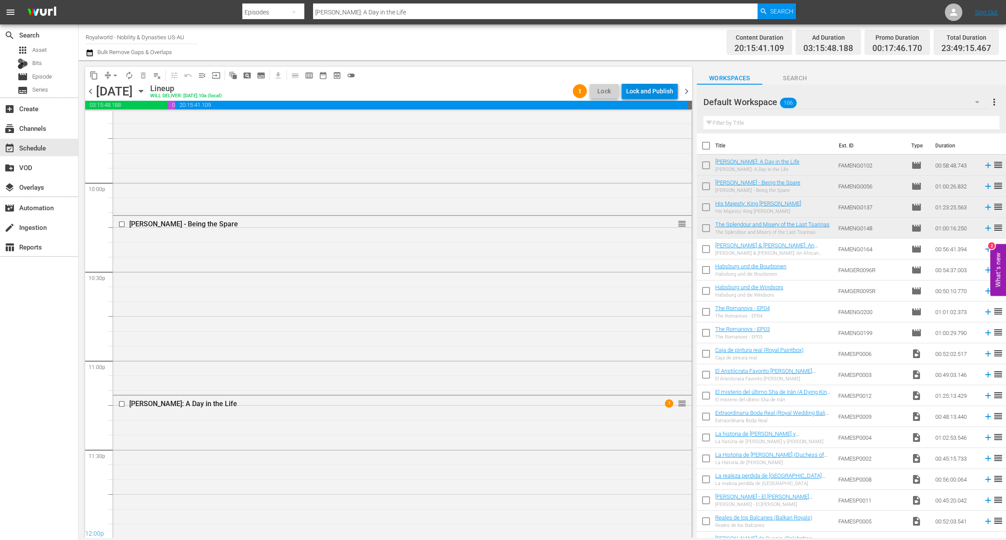
click at [649, 89] on div "Lock and Publish" at bounding box center [649, 91] width 47 height 16
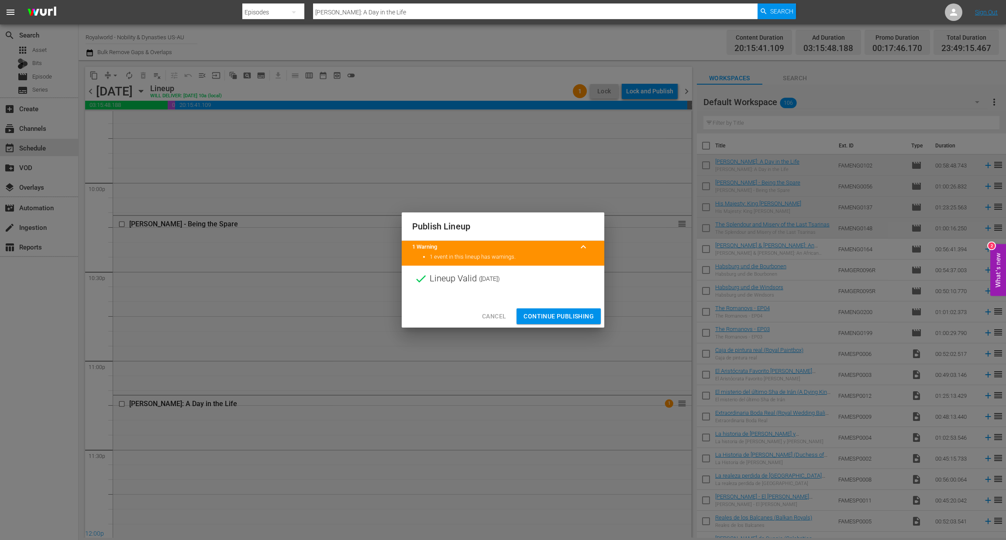
click at [552, 312] on span "Continue Publishing" at bounding box center [558, 316] width 70 height 11
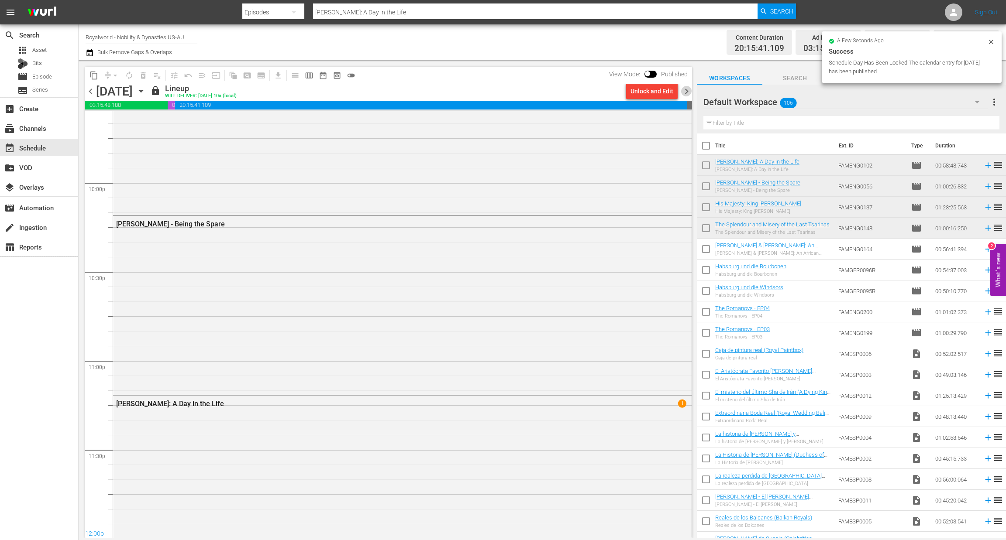
click at [689, 92] on span "chevron_right" at bounding box center [686, 91] width 11 height 11
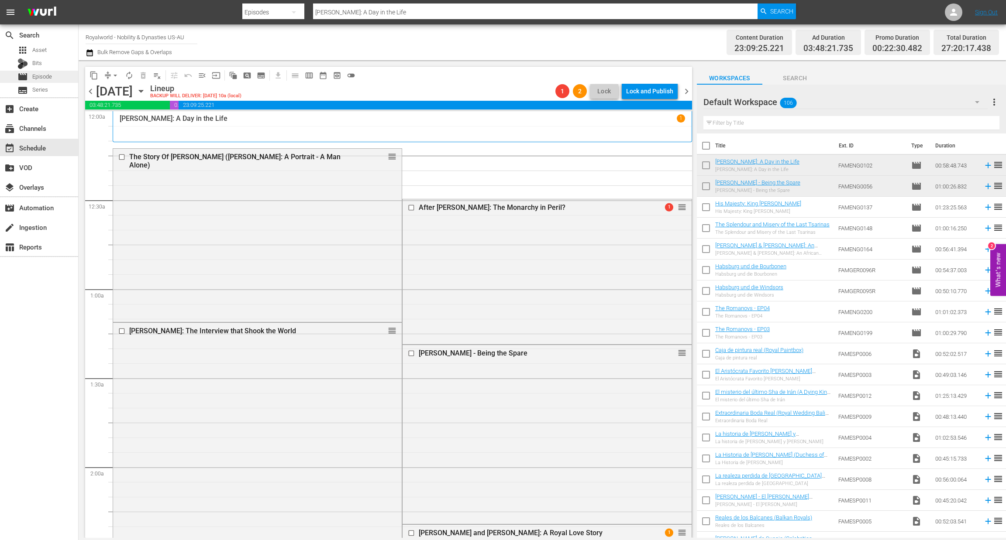
click at [31, 77] on div "movie Episode" at bounding box center [34, 77] width 34 height 12
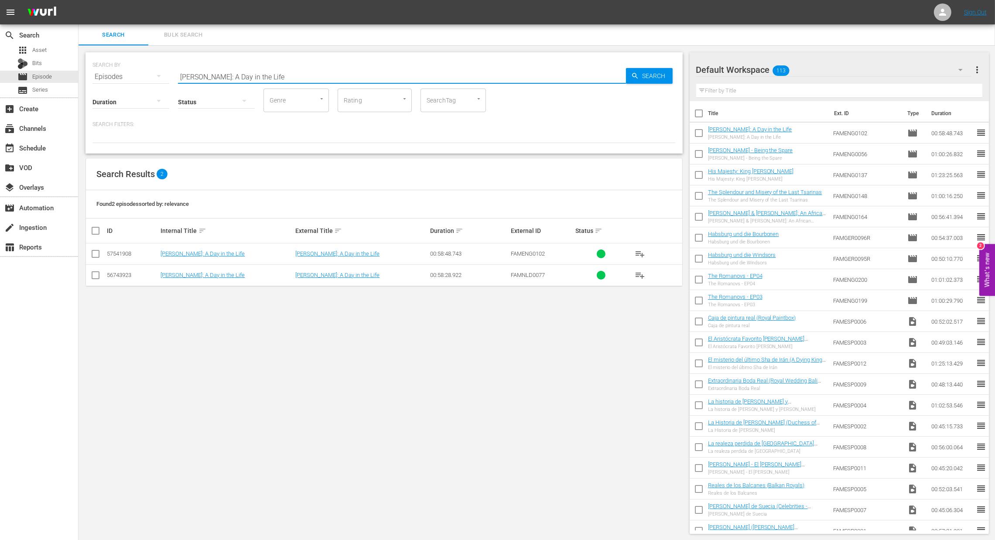
drag, startPoint x: 167, startPoint y: 69, endPoint x: 159, endPoint y: 68, distance: 7.9
click at [159, 68] on div "SEARCH BY Search By Episodes Search ID, Title, Description, Keywords, or Catego…" at bounding box center [384, 71] width 583 height 31
paste input "Queen Elizabeth II: A Lifetime of Servic"
type input "Queen Elizabeth II: A Lifetime of Service"
click at [648, 74] on span "Search" at bounding box center [656, 76] width 34 height 16
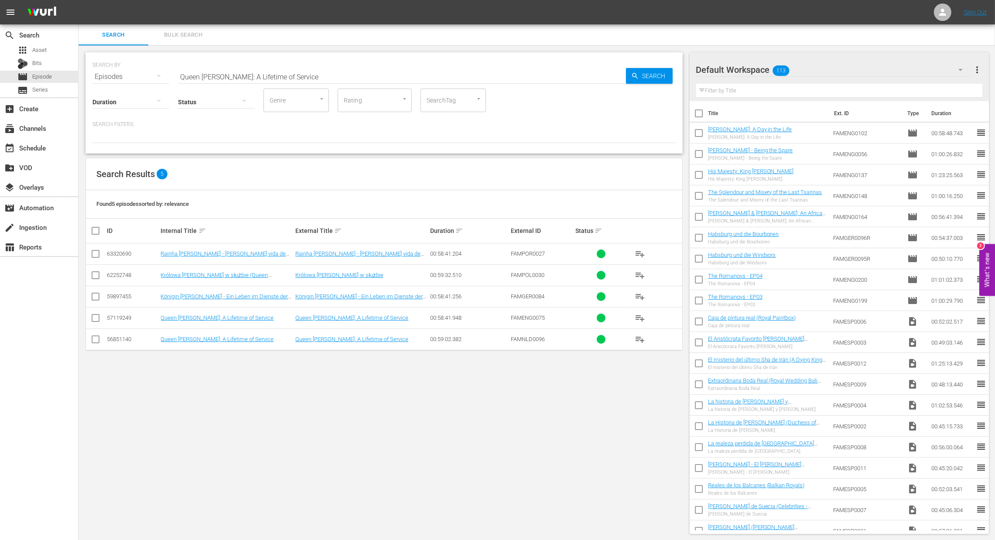
click at [640, 321] on span "playlist_add" at bounding box center [640, 318] width 10 height 10
click at [24, 150] on div "event_available Schedule" at bounding box center [24, 147] width 49 height 8
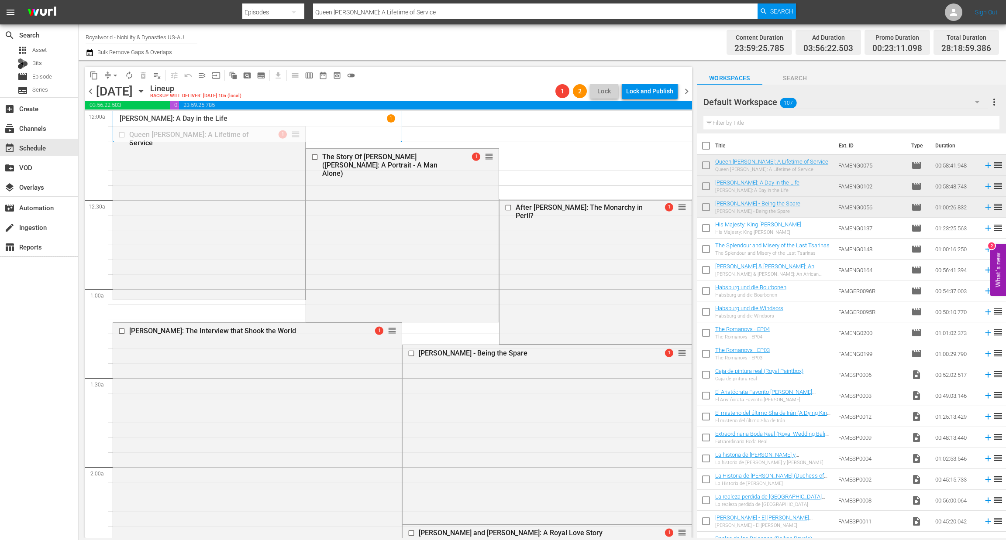
click at [502, 208] on div at bounding box center [508, 207] width 13 height 10
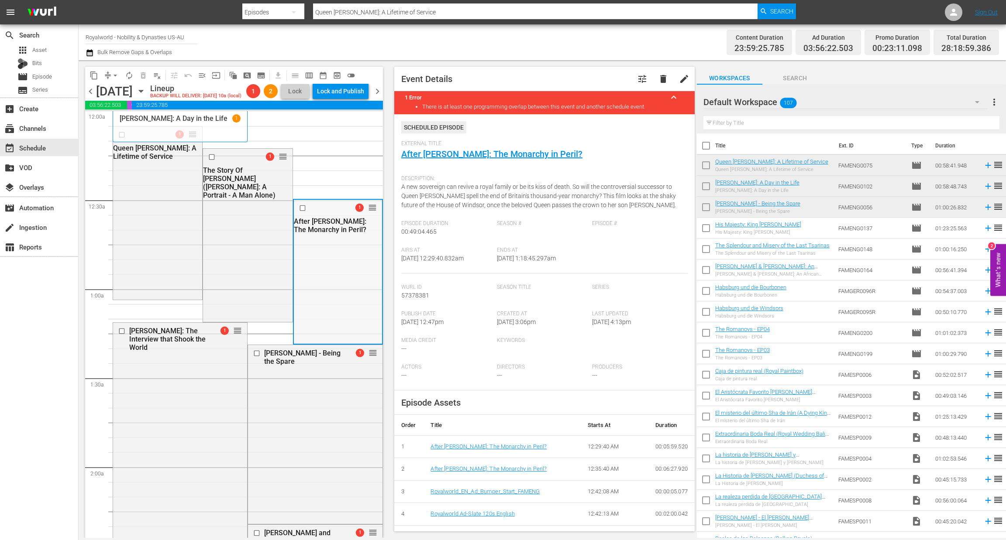
click at [299, 212] on input "checkbox" at bounding box center [303, 208] width 9 height 7
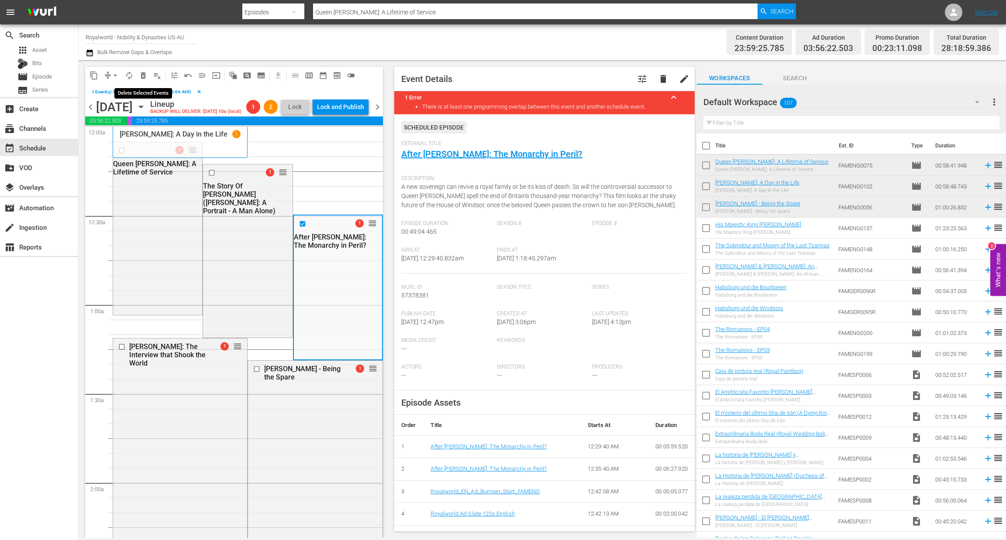
click at [141, 76] on span "delete_forever_outlined" at bounding box center [143, 75] width 9 height 9
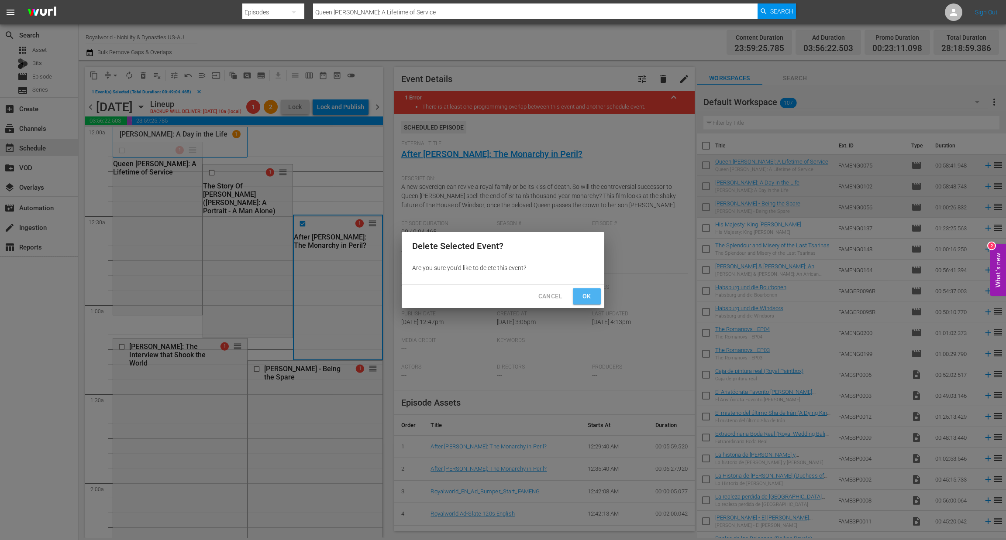
click at [596, 299] on button "Ok" at bounding box center [587, 296] width 28 height 16
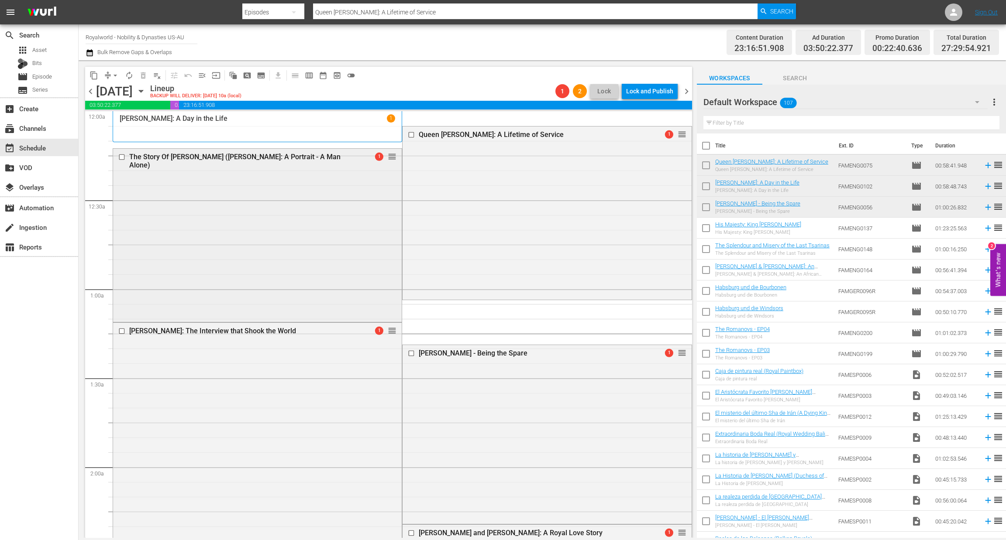
click at [389, 160] on div "The Story Of Prince Charles (Charles: A Portrait - A Man Alone) 1 reorder" at bounding box center [257, 161] width 288 height 24
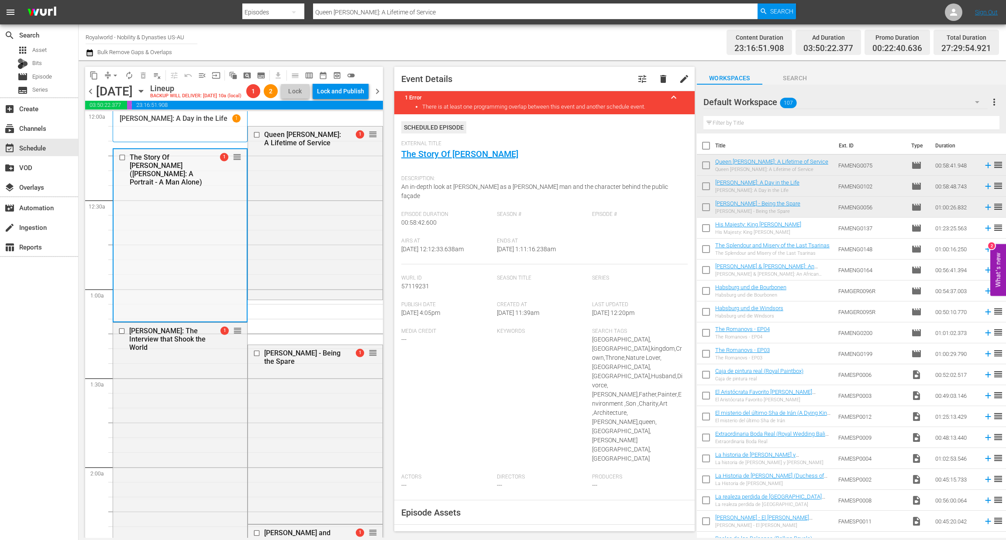
click at [226, 161] on div "1 reorder" at bounding box center [224, 156] width 34 height 9
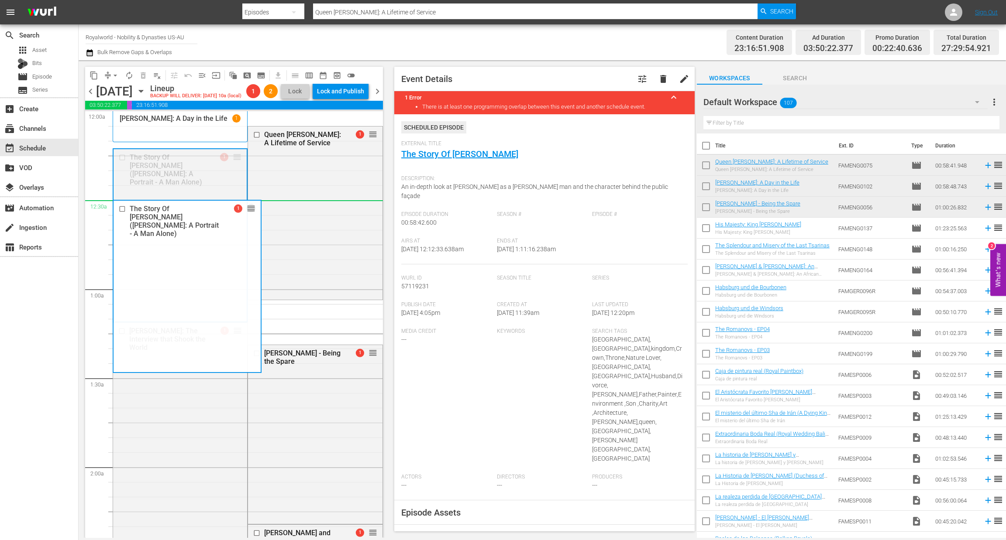
drag, startPoint x: 233, startPoint y: 174, endPoint x: 292, endPoint y: 225, distance: 78.6
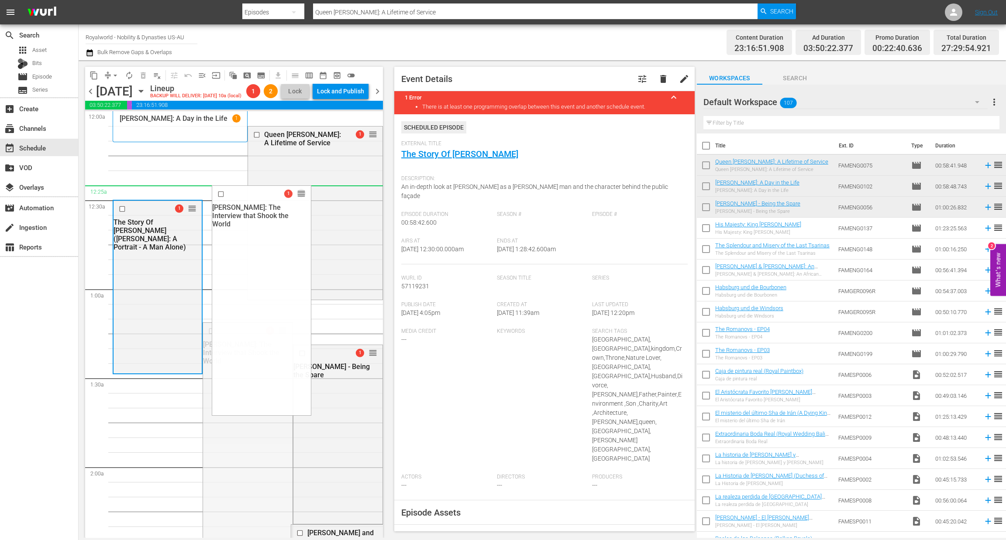
drag, startPoint x: 275, startPoint y: 347, endPoint x: 297, endPoint y: 202, distance: 146.2
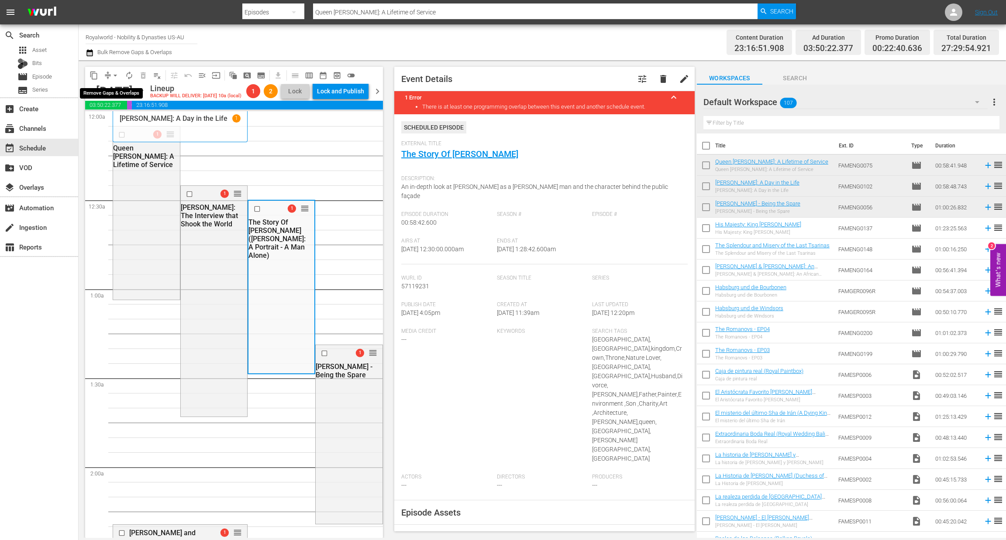
click at [116, 77] on span "arrow_drop_down" at bounding box center [115, 75] width 9 height 9
click at [121, 125] on li "Align to End of Previous Day" at bounding box center [116, 121] width 92 height 14
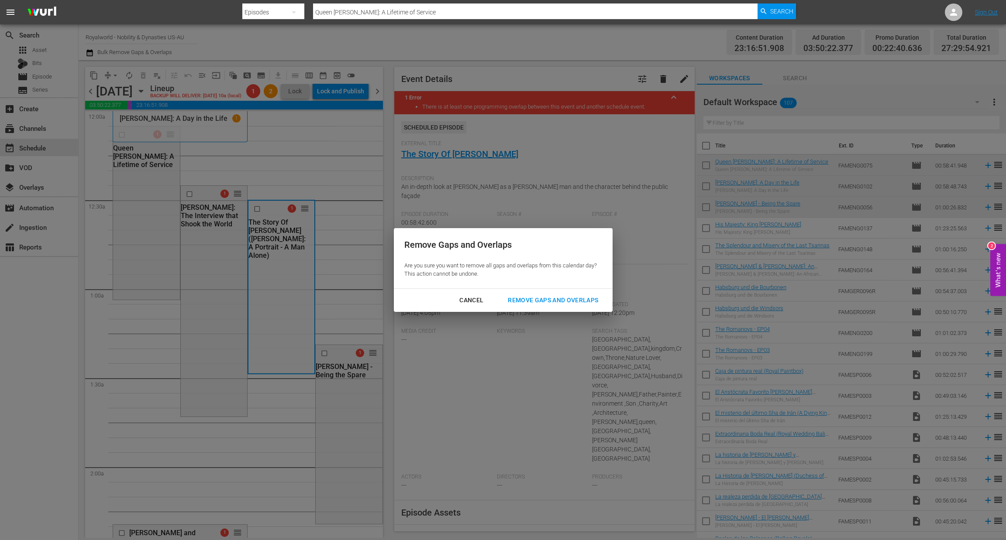
click at [572, 300] on div "Remove Gaps and Overlaps" at bounding box center [553, 300] width 104 height 11
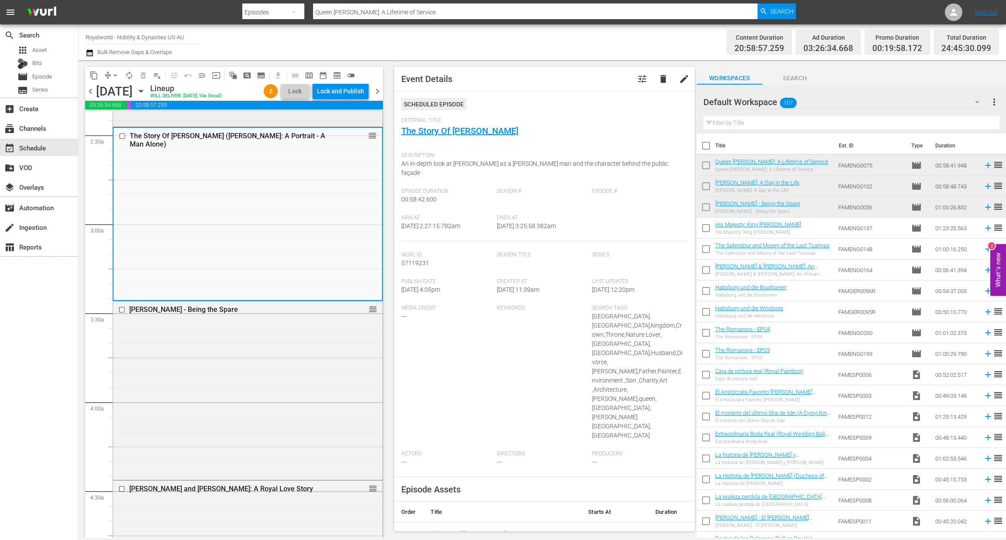
scroll to position [458, 0]
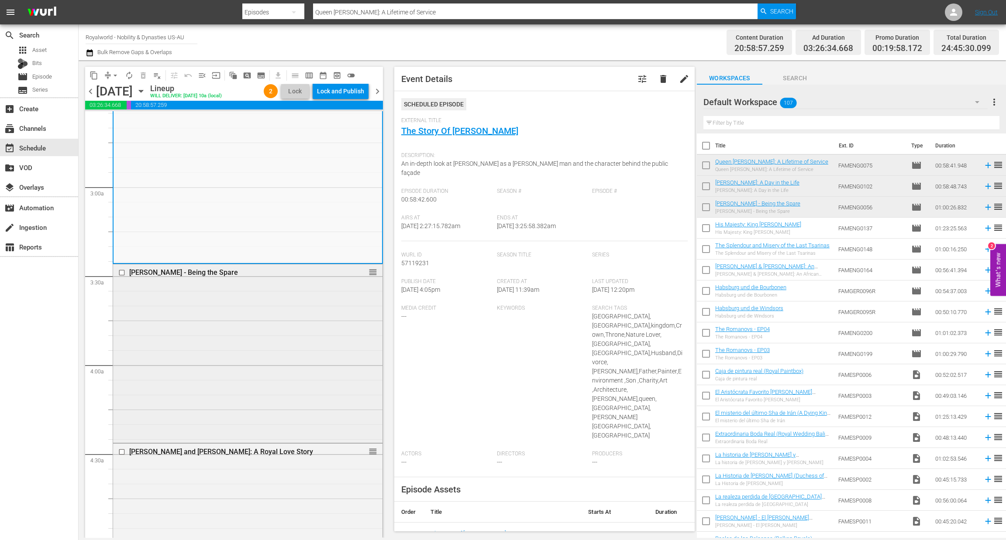
click at [119, 277] on input "checkbox" at bounding box center [122, 272] width 9 height 7
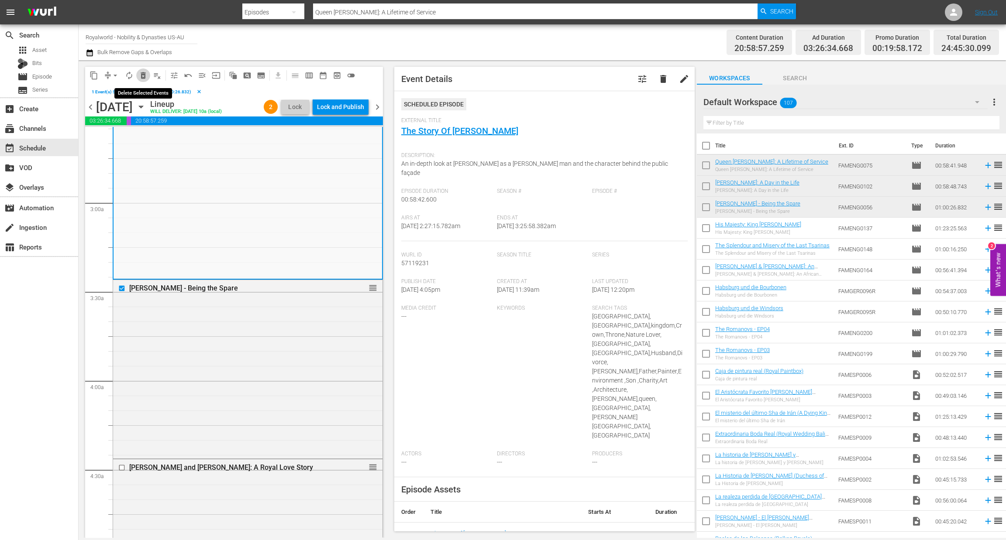
click at [142, 76] on span "delete_forever_outlined" at bounding box center [143, 75] width 9 height 9
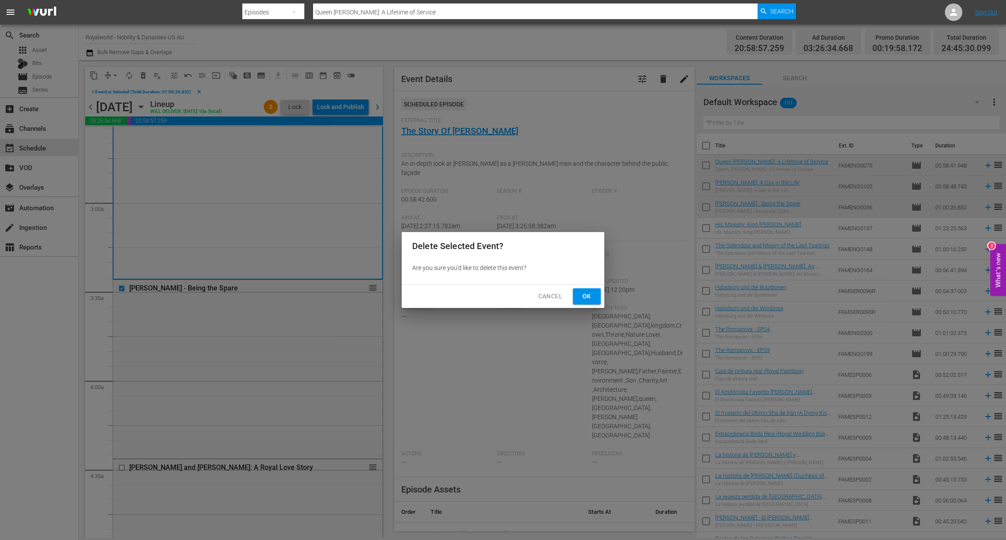
click at [582, 294] on span "Ok" at bounding box center [587, 296] width 14 height 11
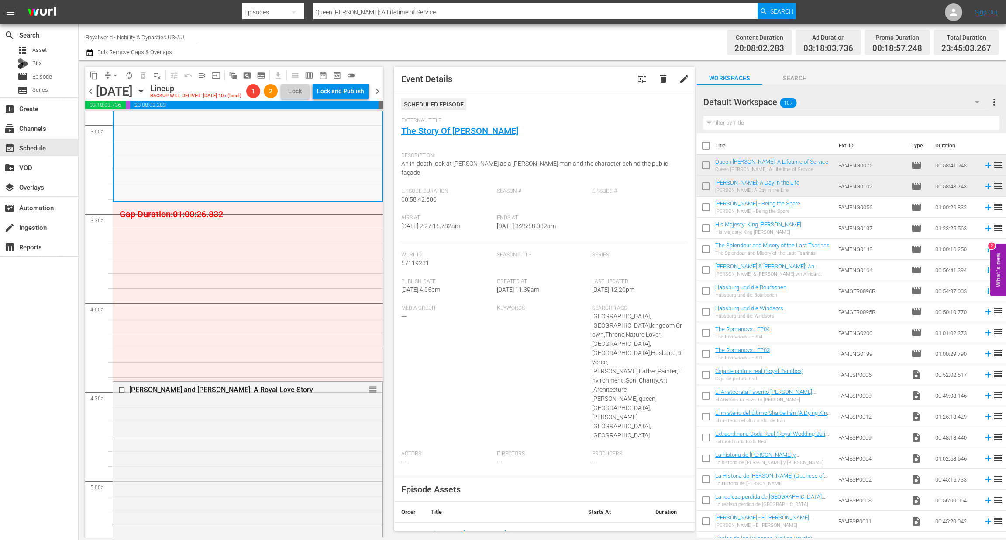
scroll to position [654, 0]
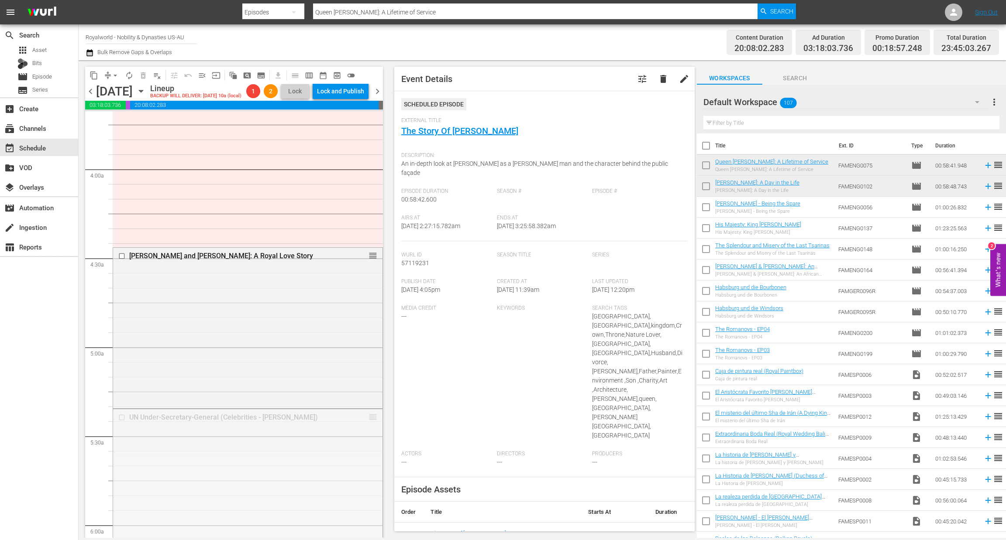
drag, startPoint x: 369, startPoint y: 434, endPoint x: 281, endPoint y: 338, distance: 130.4
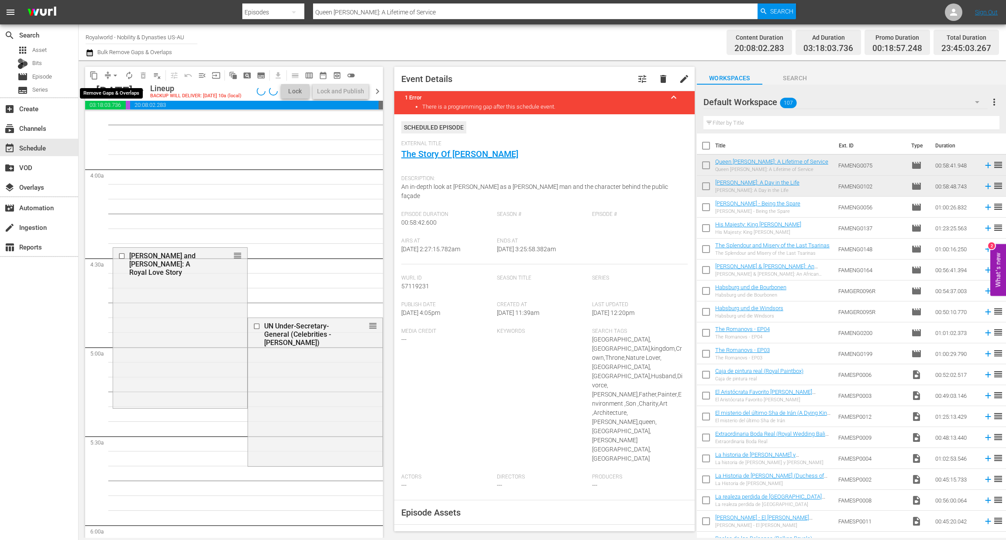
click at [116, 76] on span "arrow_drop_down" at bounding box center [115, 75] width 9 height 9
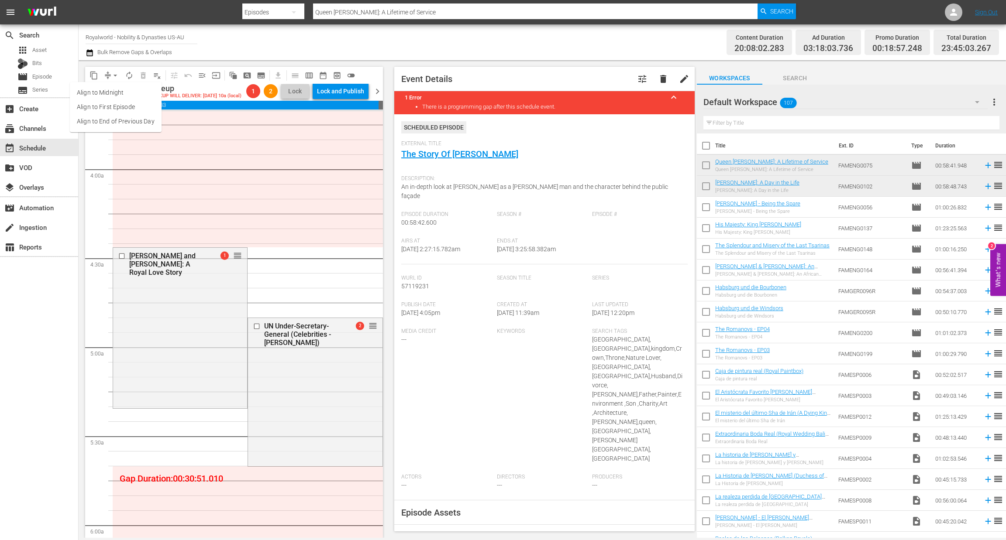
click at [116, 121] on li "Align to End of Previous Day" at bounding box center [116, 121] width 92 height 14
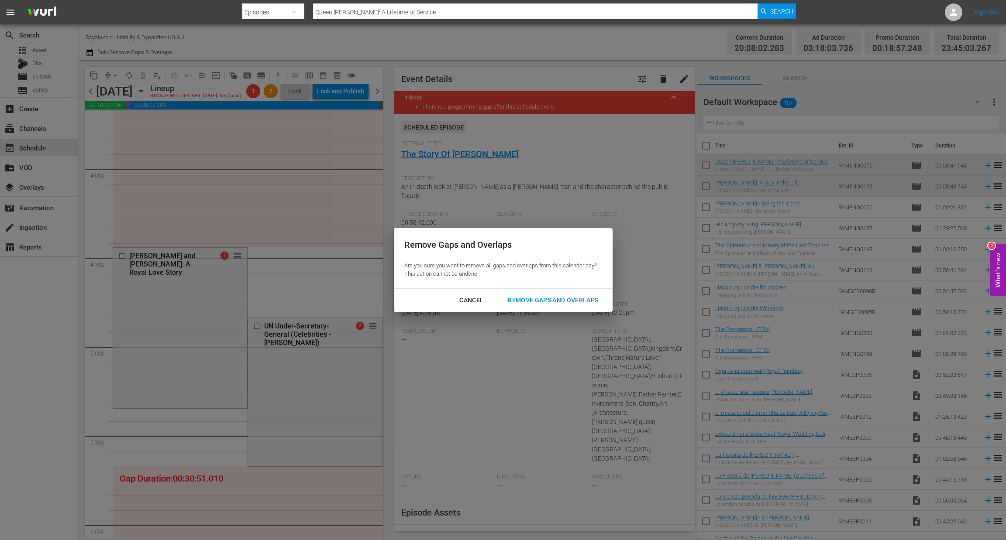
click at [536, 299] on div "Remove Gaps and Overlaps" at bounding box center [553, 300] width 104 height 11
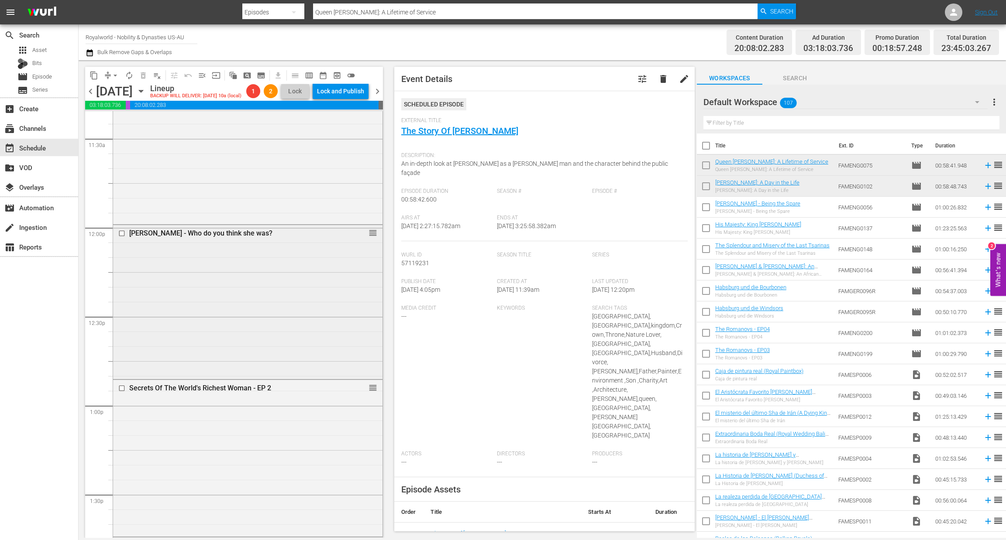
scroll to position [2029, 0]
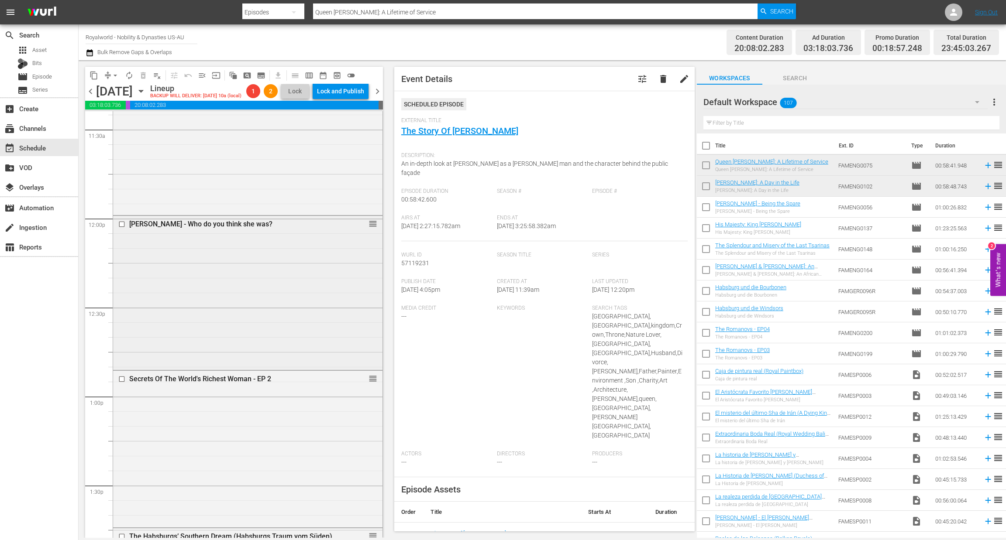
click at [122, 228] on input "checkbox" at bounding box center [122, 223] width 9 height 7
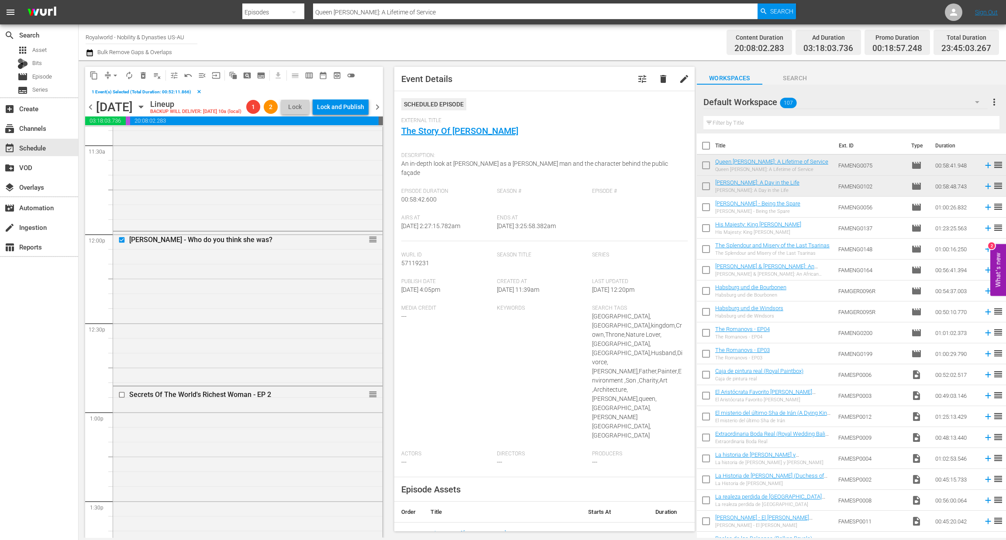
click at [140, 76] on span "delete_forever_outlined" at bounding box center [143, 75] width 9 height 9
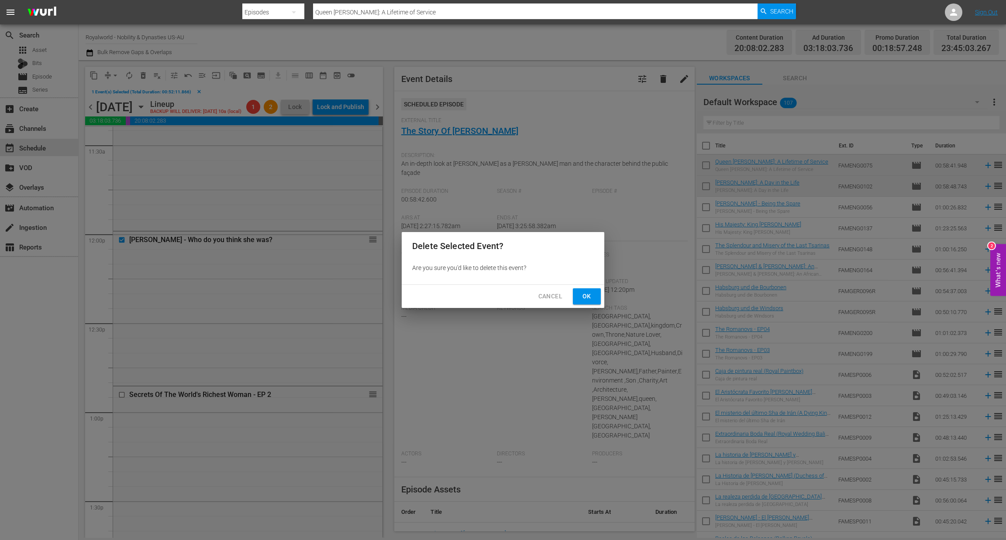
click at [585, 293] on span "Ok" at bounding box center [587, 296] width 14 height 11
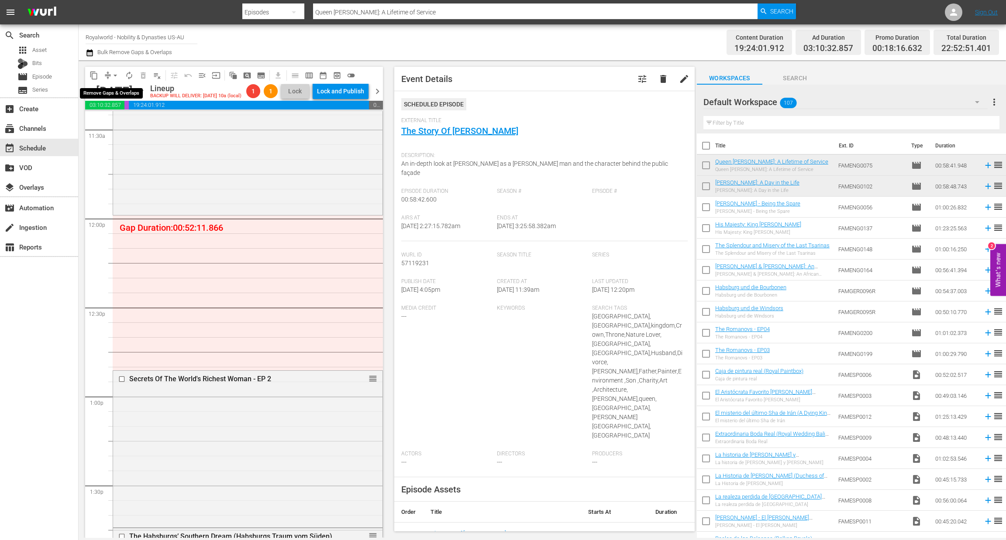
click at [115, 74] on span "arrow_drop_down" at bounding box center [115, 75] width 9 height 9
click at [119, 127] on li "Align to End of Previous Day" at bounding box center [116, 121] width 92 height 14
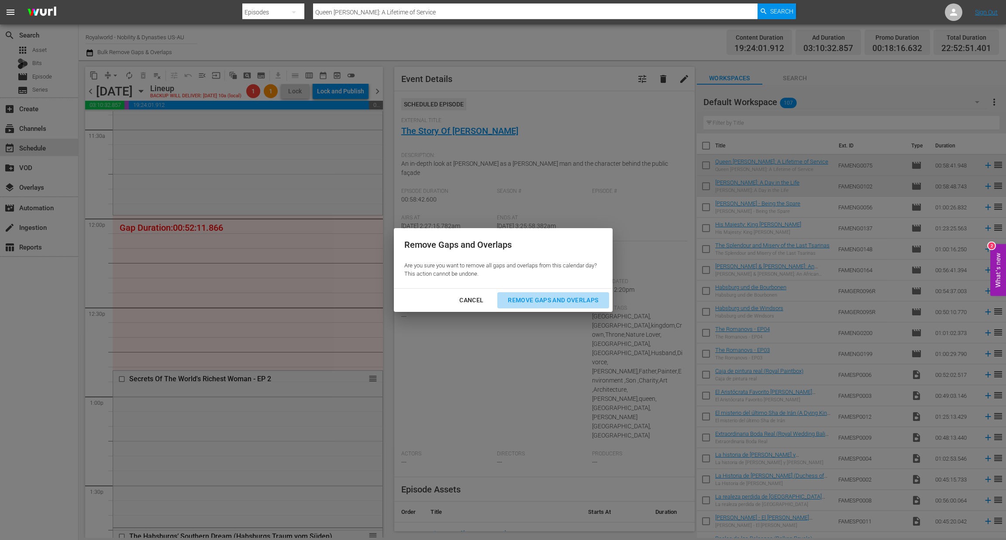
click at [555, 302] on div "Remove Gaps and Overlaps" at bounding box center [553, 300] width 104 height 11
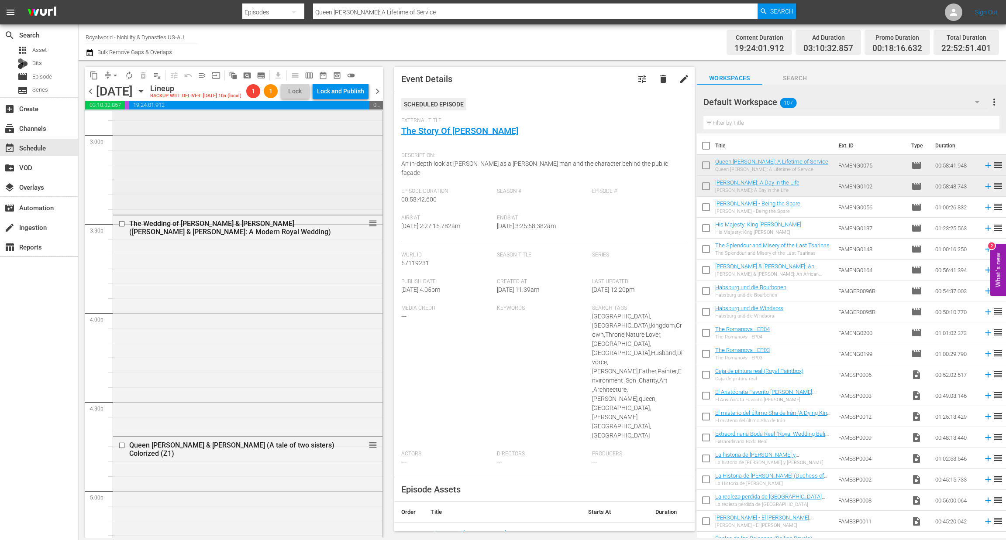
scroll to position [2684, 0]
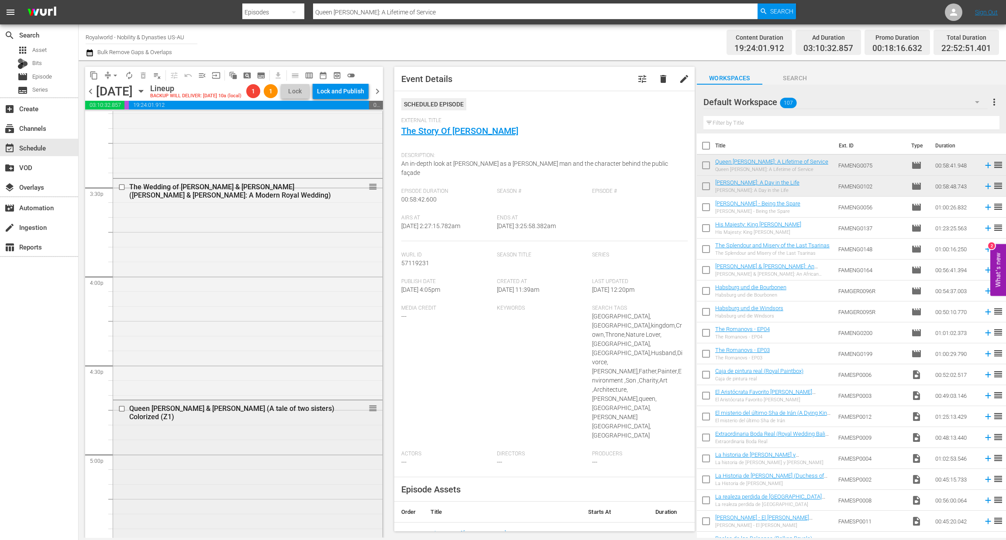
click at [118, 413] on input "checkbox" at bounding box center [122, 408] width 9 height 7
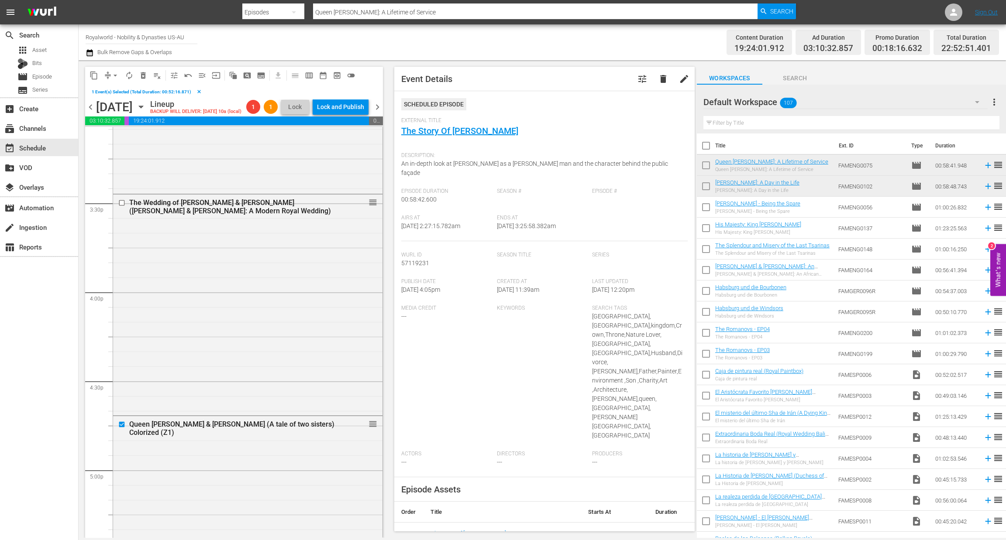
click at [141, 81] on button "delete_forever_outlined" at bounding box center [143, 76] width 14 height 14
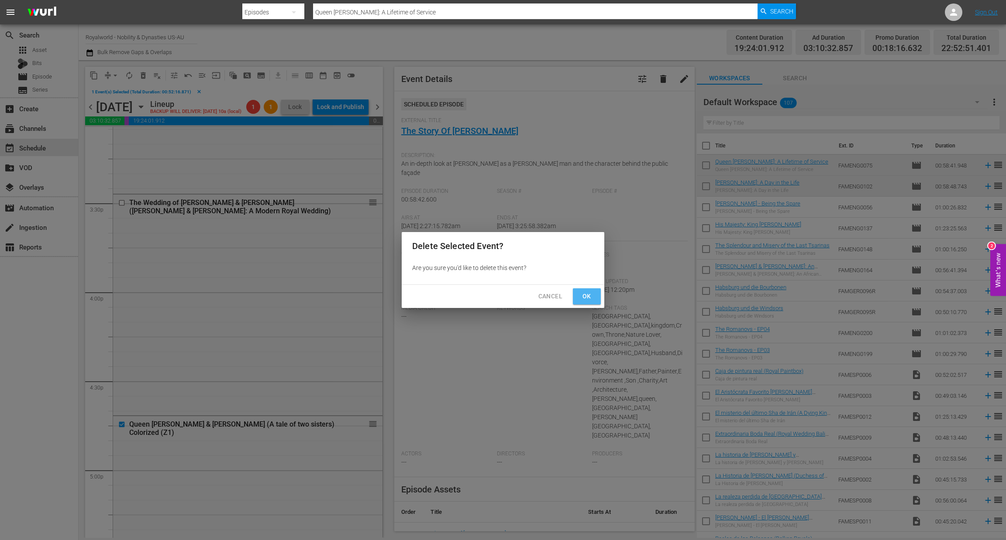
click at [588, 297] on span "Ok" at bounding box center [587, 296] width 14 height 11
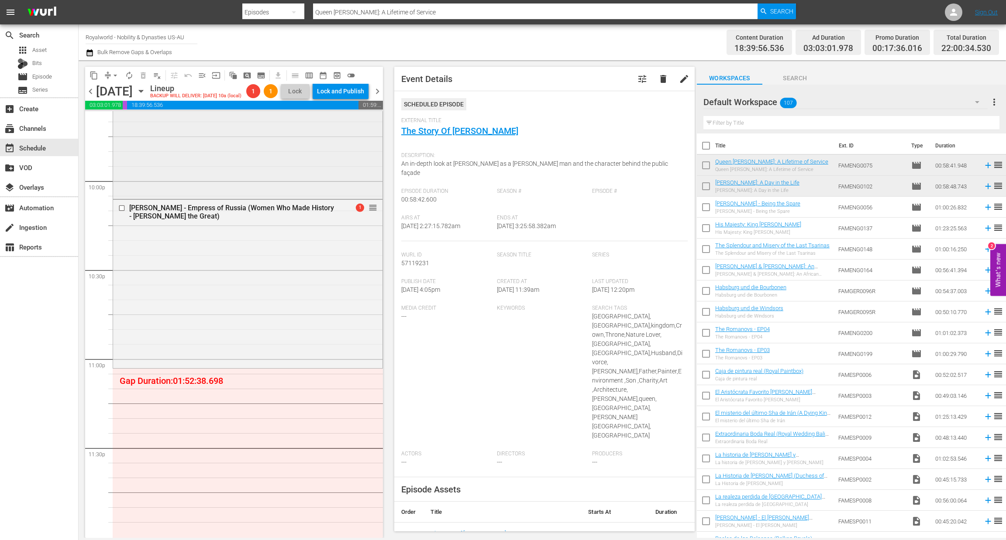
scroll to position [3928, 0]
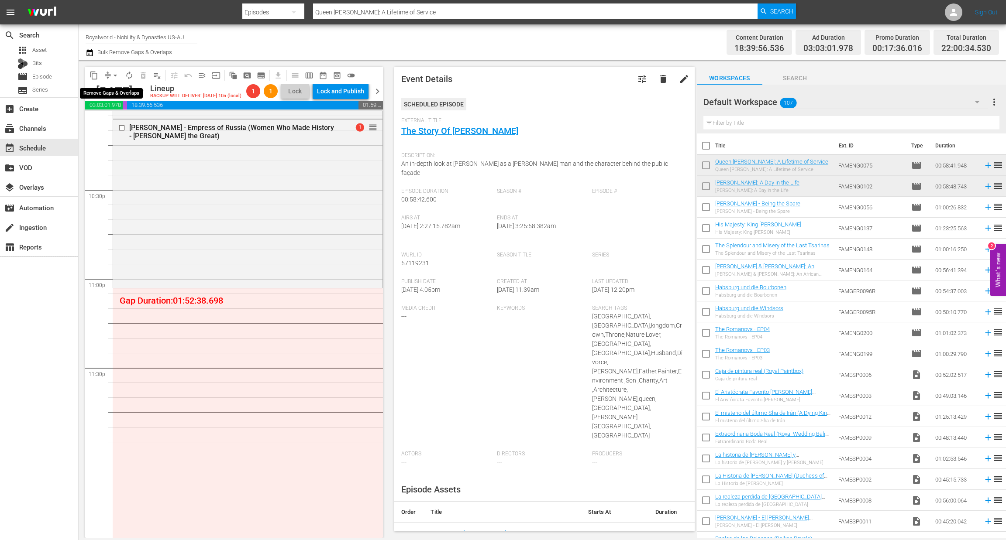
click at [117, 75] on span "arrow_drop_down" at bounding box center [115, 75] width 9 height 9
click at [124, 119] on li "Align to End of Previous Day" at bounding box center [116, 121] width 92 height 14
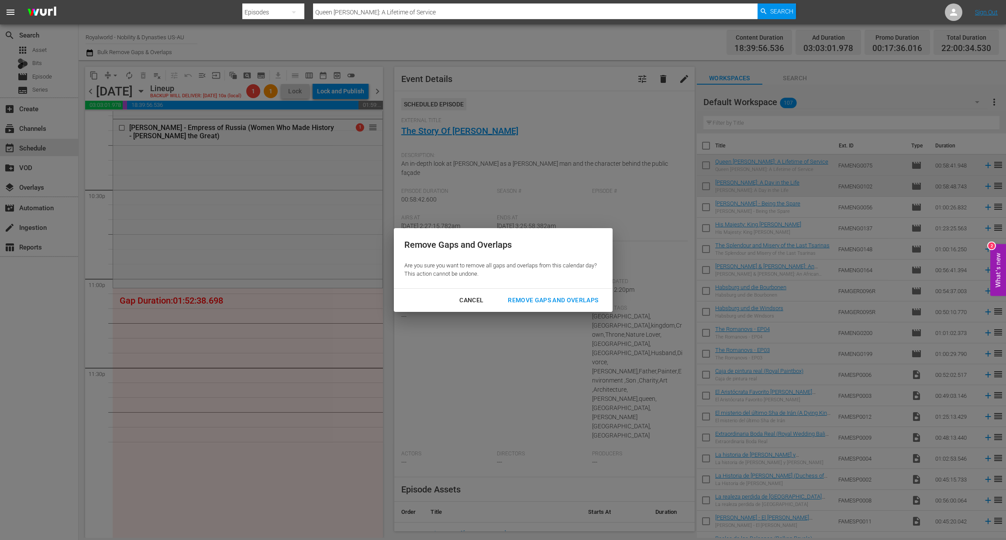
click at [549, 303] on div "Remove Gaps and Overlaps" at bounding box center [553, 300] width 104 height 11
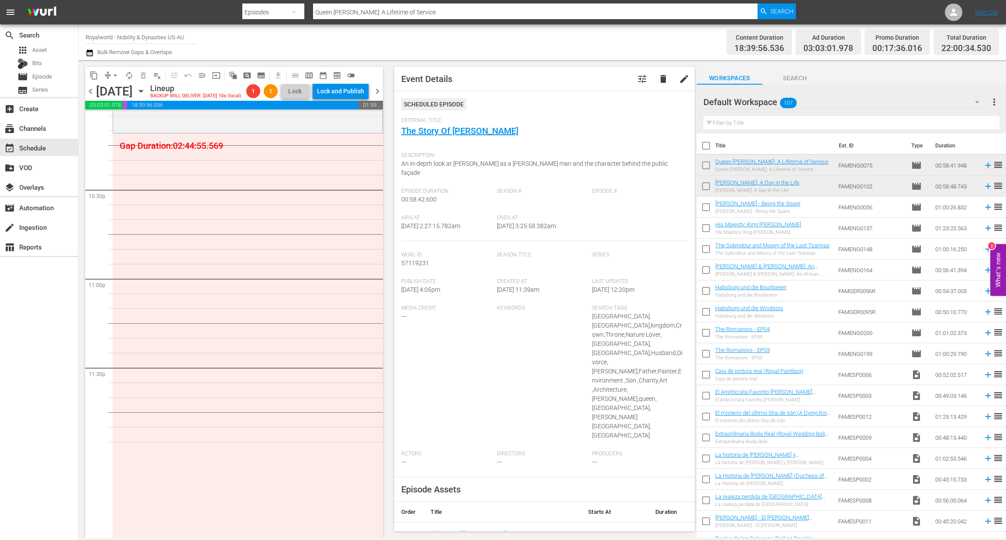
scroll to position [3927, 0]
click at [45, 71] on div "movie Episode" at bounding box center [34, 77] width 34 height 12
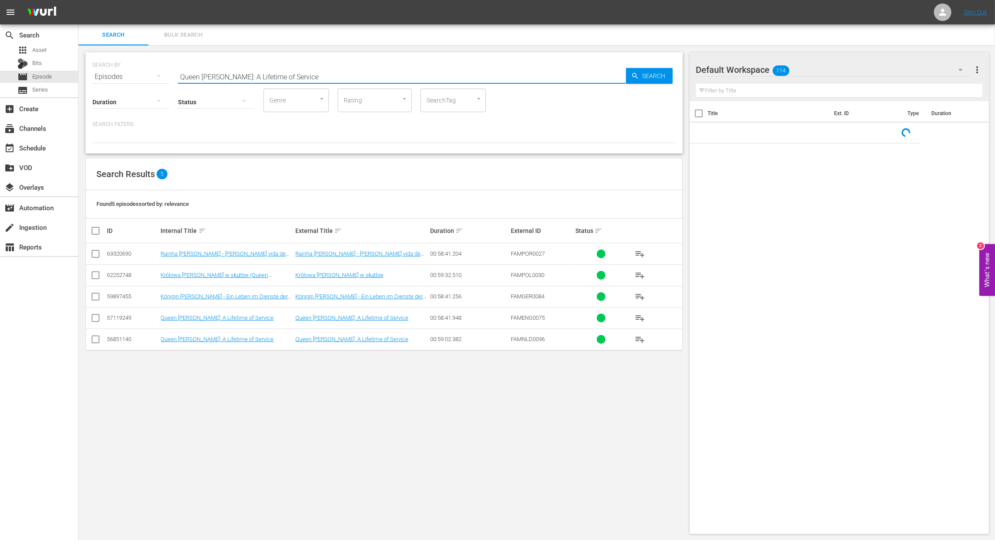
drag, startPoint x: 330, startPoint y: 79, endPoint x: 120, endPoint y: 79, distance: 210.8
click at [120, 79] on div "SEARCH BY Search By Episodes Search ID, Title, Description, Keywords, or Catego…" at bounding box center [384, 71] width 583 height 31
paste input "Elizabeth at 80: Continuity and Chang"
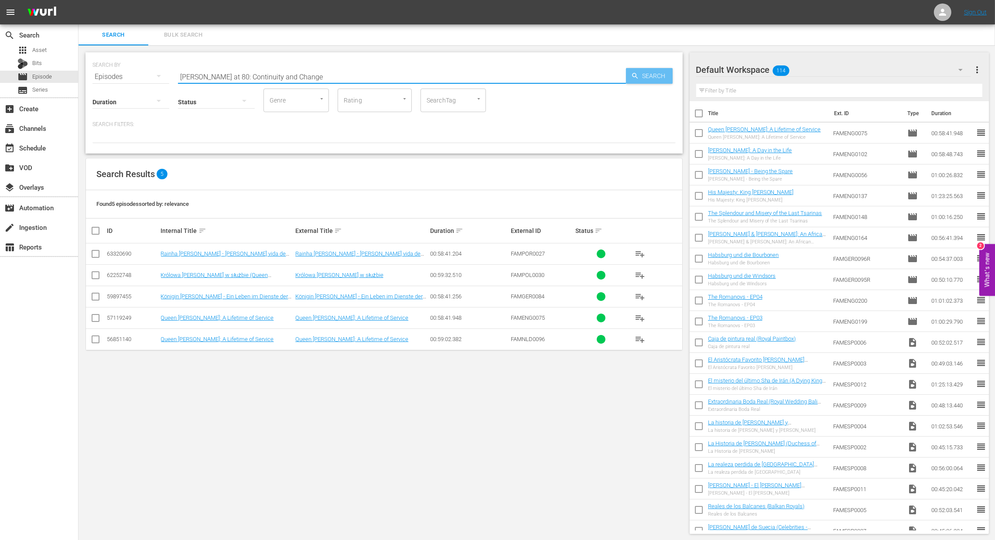
type input "Elizabeth at 80: Continuity and Change"
click at [648, 75] on span "Search" at bounding box center [656, 76] width 34 height 16
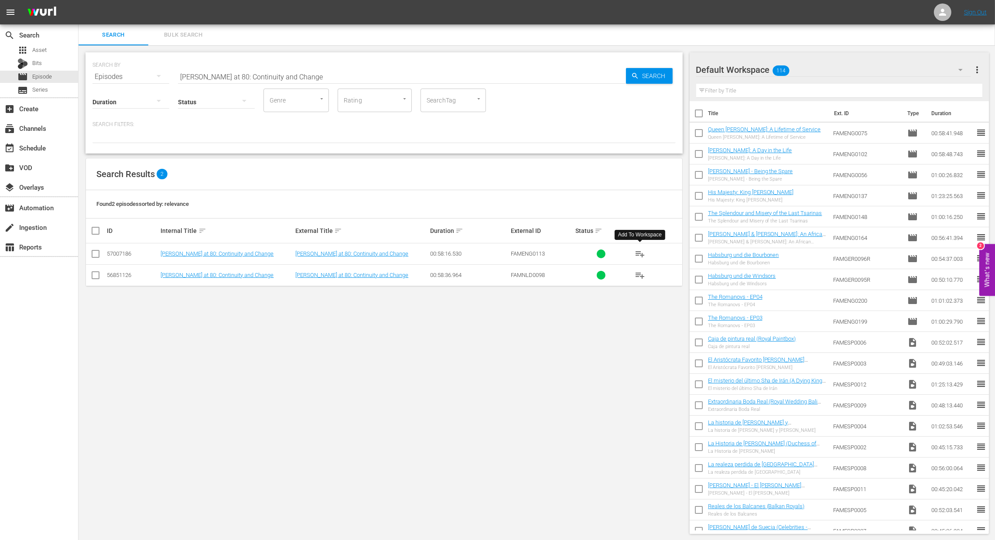
click at [641, 257] on span "playlist_add" at bounding box center [640, 254] width 10 height 10
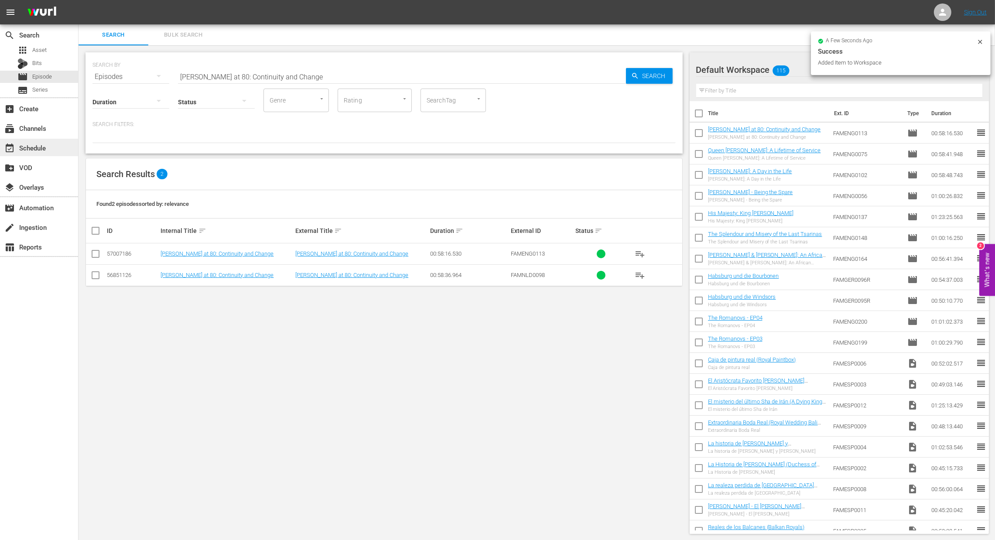
click at [49, 148] on div "event_available Schedule" at bounding box center [39, 147] width 78 height 17
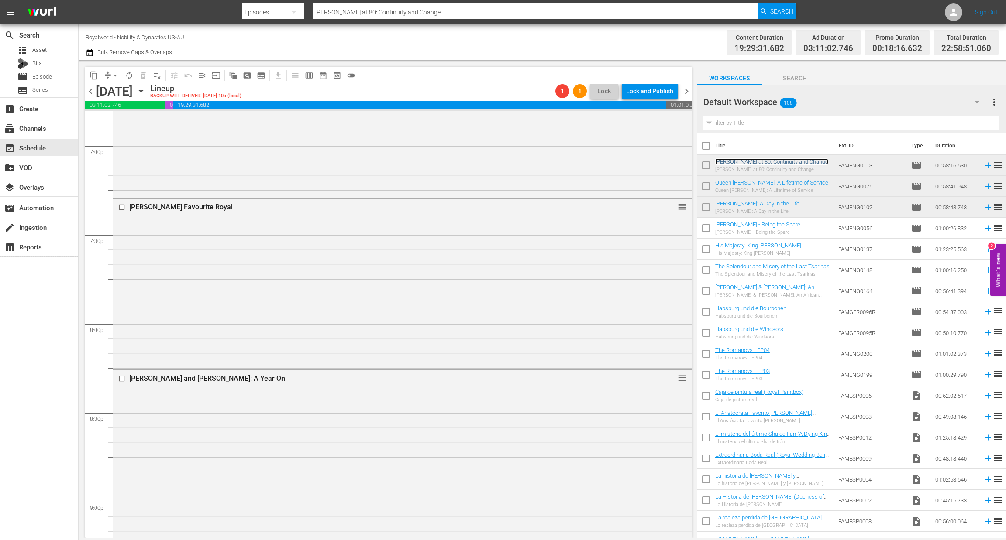
scroll to position [4012, 0]
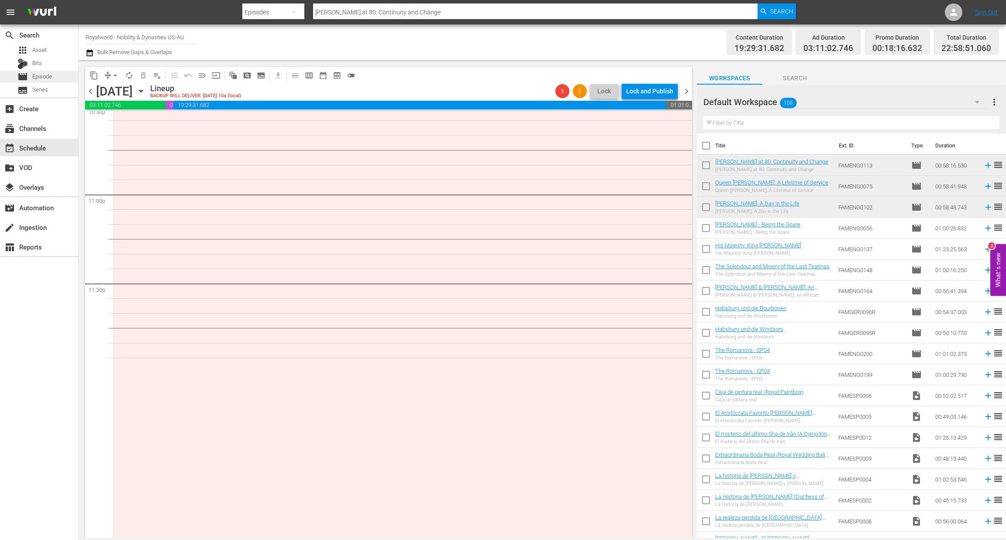
click at [41, 79] on span "Episode" at bounding box center [42, 76] width 20 height 9
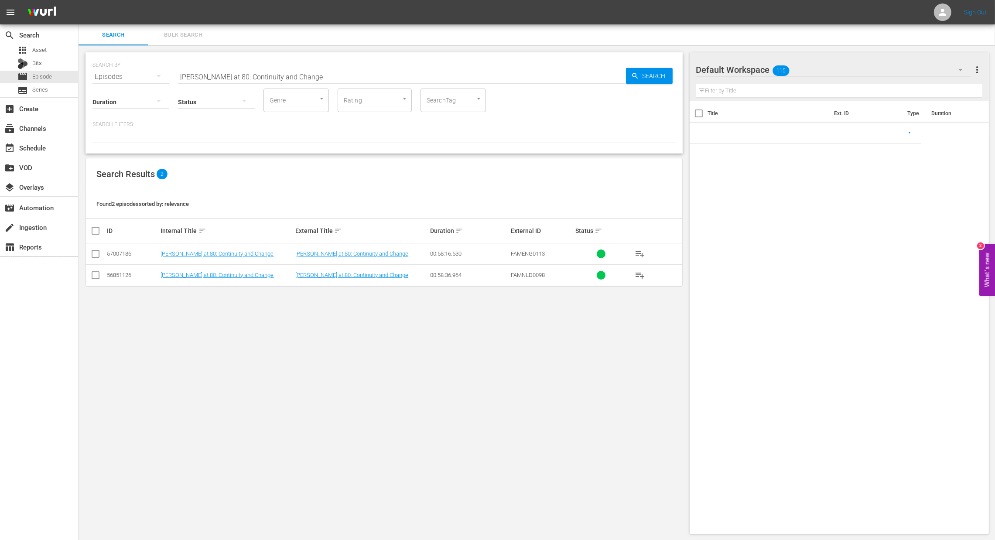
paste input "After Elizabeth II: The Monarchy in Peril?"
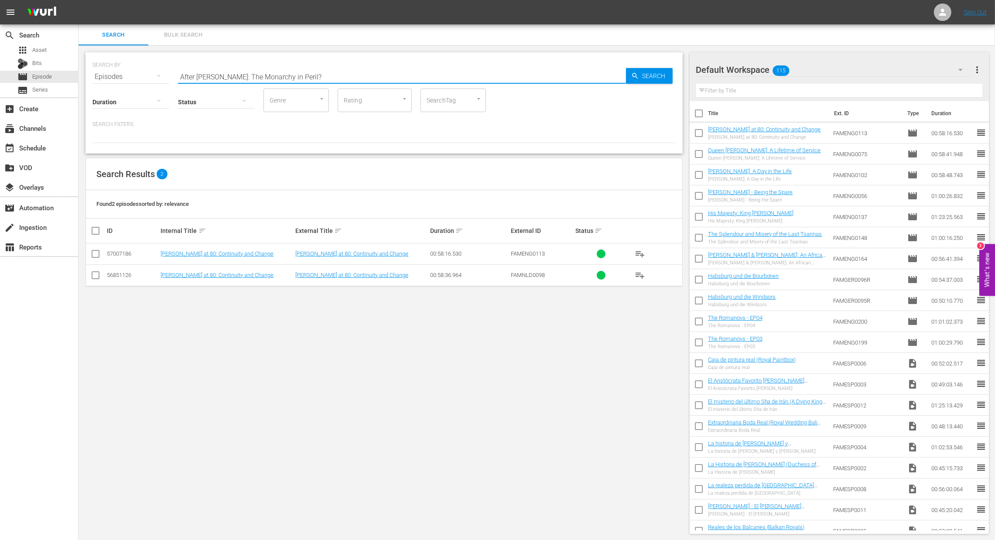
drag, startPoint x: 318, startPoint y: 77, endPoint x: 109, endPoint y: 58, distance: 209.5
click at [109, 58] on div "SEARCH BY Search By Episodes Search ID, Title, Description, Keywords, or Catego…" at bounding box center [384, 71] width 583 height 31
type input "After Elizabeth II: The Monarchy in Peril?"
click at [650, 75] on span "Search" at bounding box center [656, 76] width 34 height 16
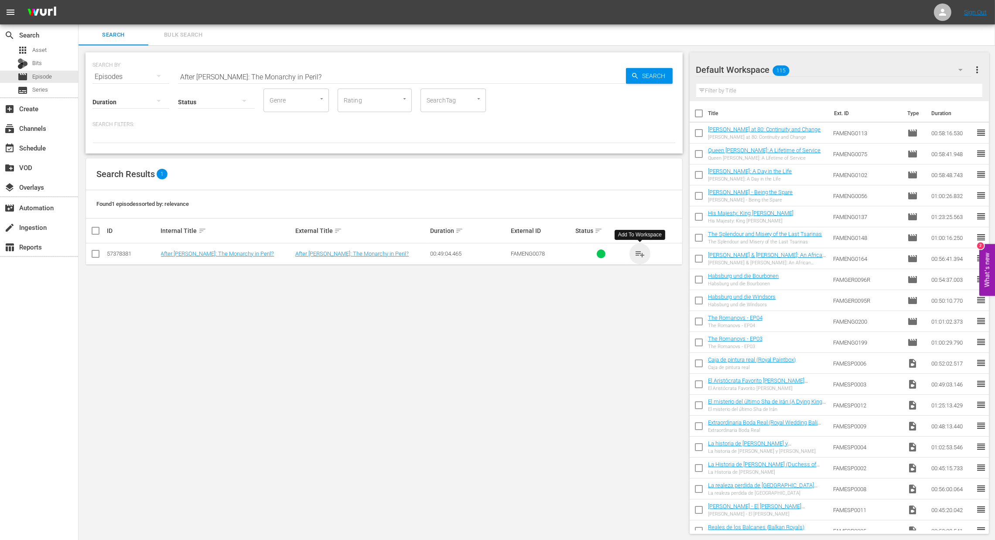
click at [638, 254] on span "playlist_add" at bounding box center [640, 254] width 10 height 10
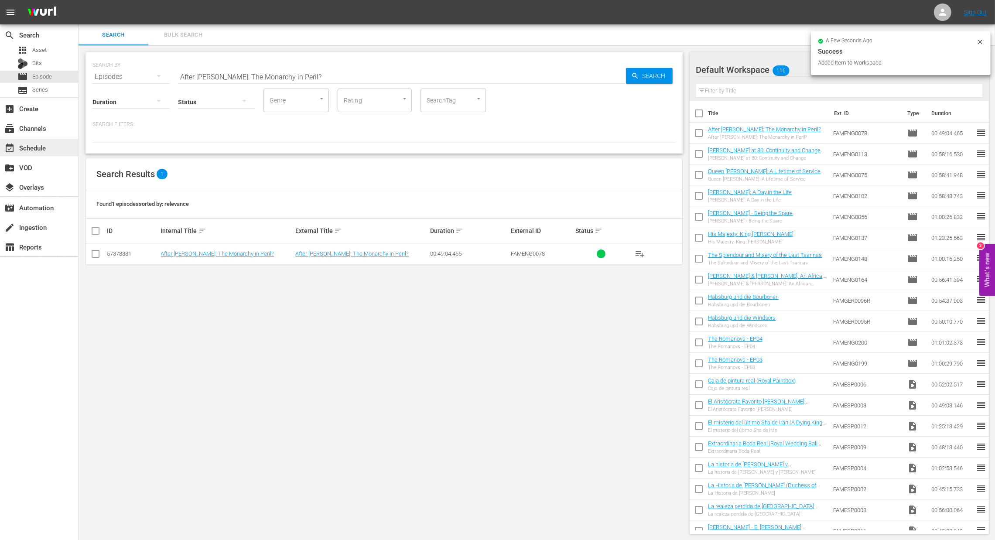
click at [37, 148] on div "event_available Schedule" at bounding box center [24, 147] width 49 height 8
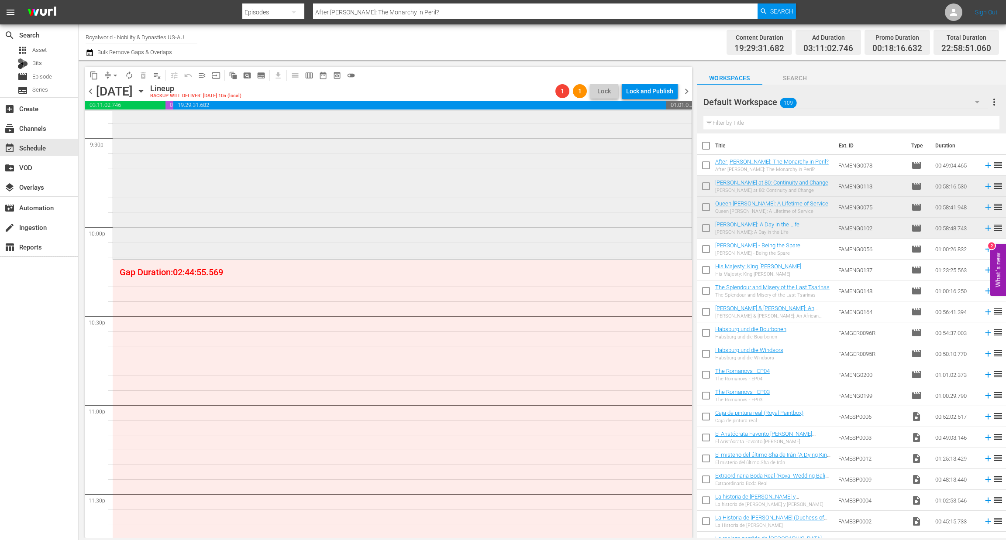
scroll to position [3816, 0]
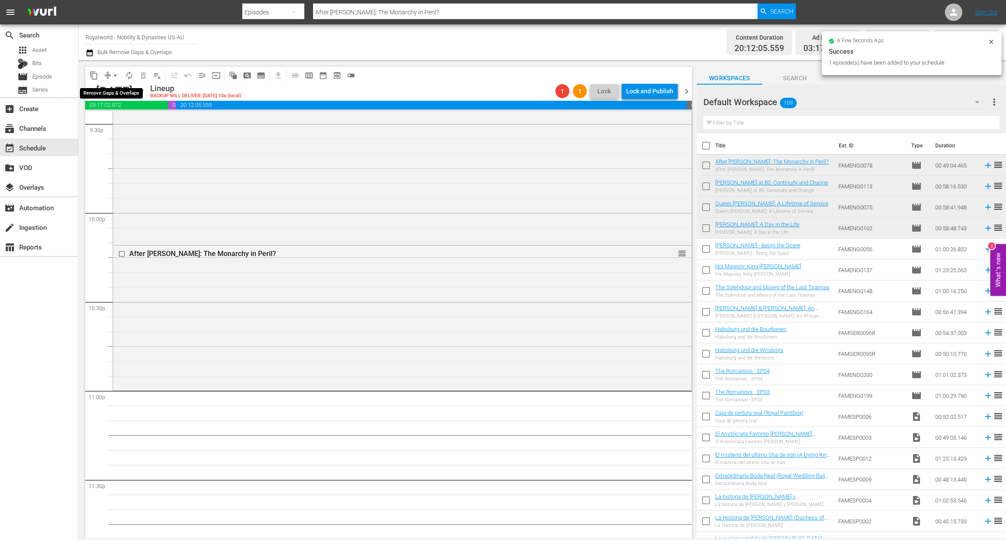
click at [114, 74] on span "arrow_drop_down" at bounding box center [115, 75] width 9 height 9
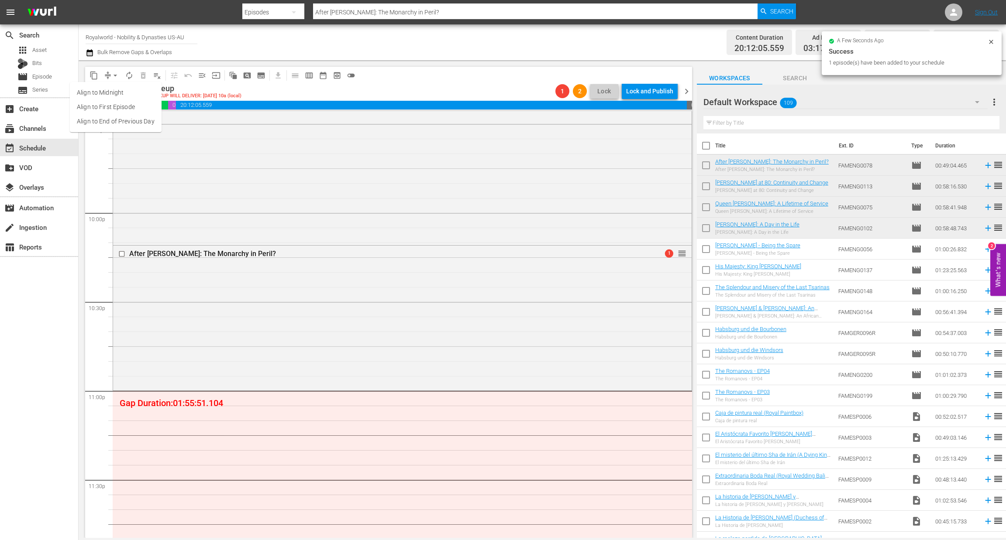
click at [127, 124] on li "Align to End of Previous Day" at bounding box center [116, 121] width 92 height 14
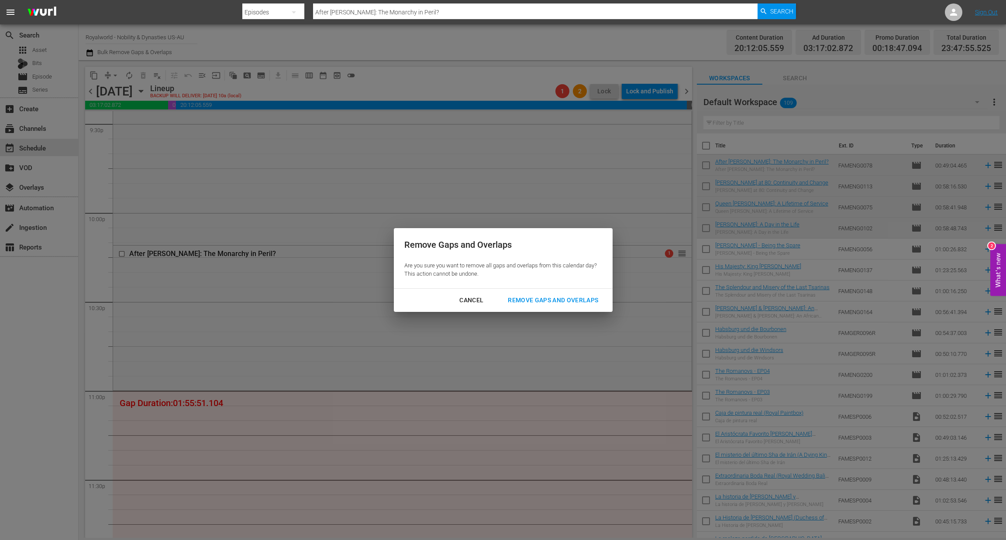
click at [543, 297] on div "Remove Gaps and Overlaps" at bounding box center [553, 300] width 104 height 11
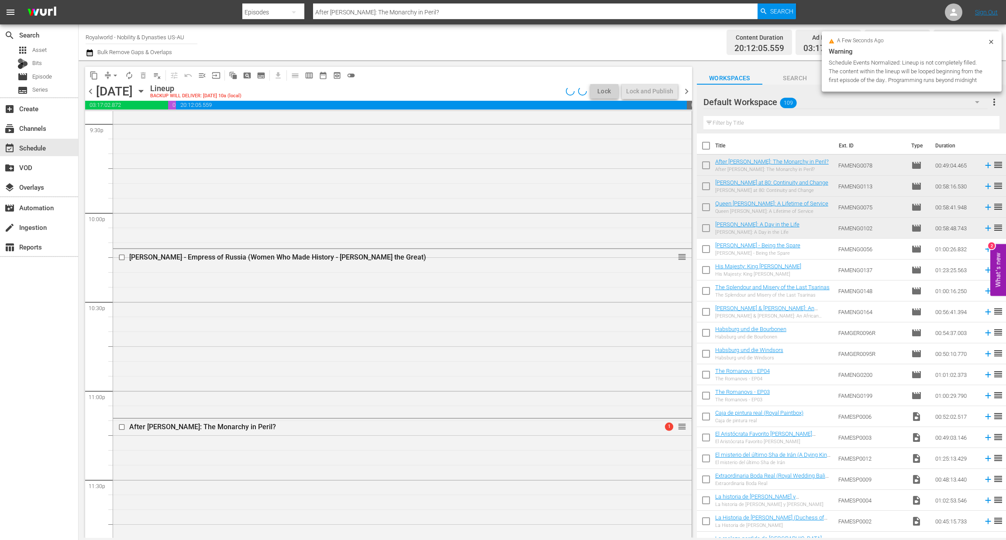
scroll to position [3846, 0]
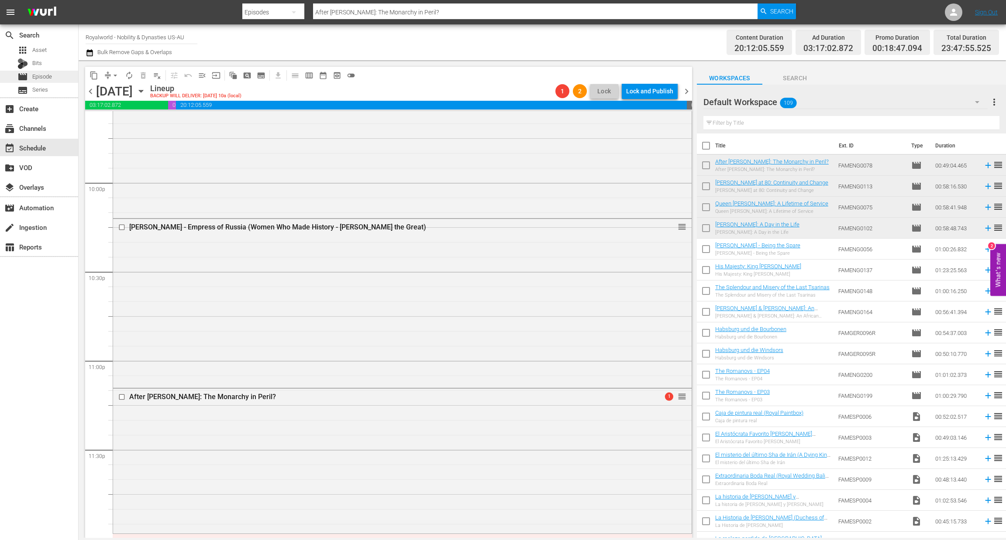
click at [36, 77] on span "Episode" at bounding box center [42, 76] width 20 height 9
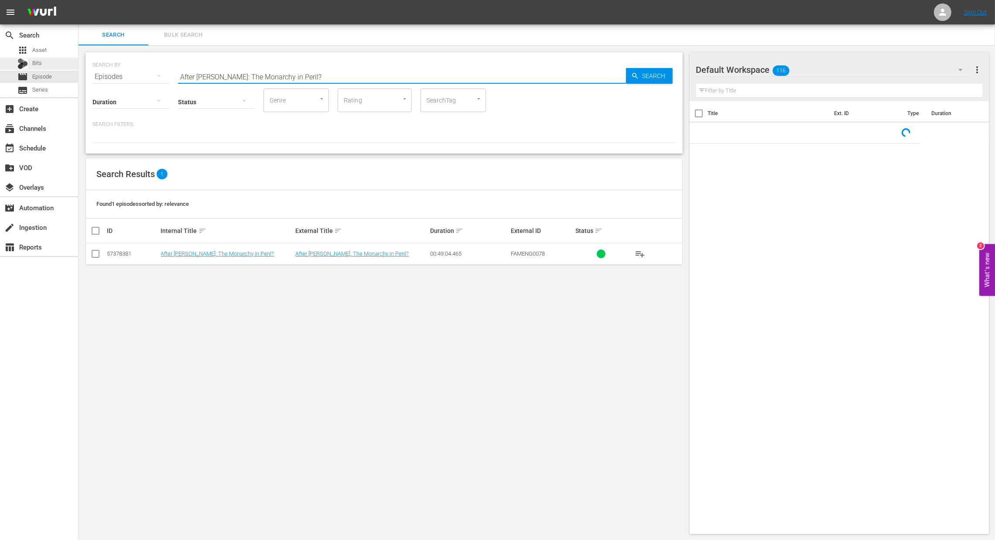
drag, startPoint x: 151, startPoint y: 66, endPoint x: 72, endPoint y: 65, distance: 78.6
click at [79, 0] on div "search Search apps Asset Bits movie Episode subtitles Series add_box Create sub…" at bounding box center [537, 0] width 917 height 0
paste input "Bathing Like in Imperial Times (Baden wie zu Kaisers Zeiten)"
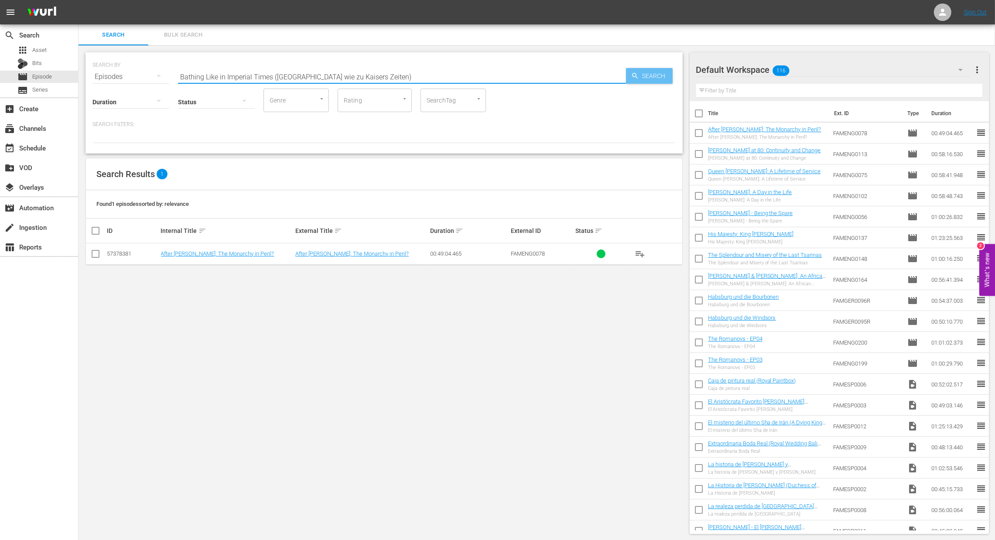
type input "Bathing Like in Imperial Times (Baden wie zu Kaisers Zeiten)"
click at [648, 79] on span "Search" at bounding box center [656, 76] width 34 height 16
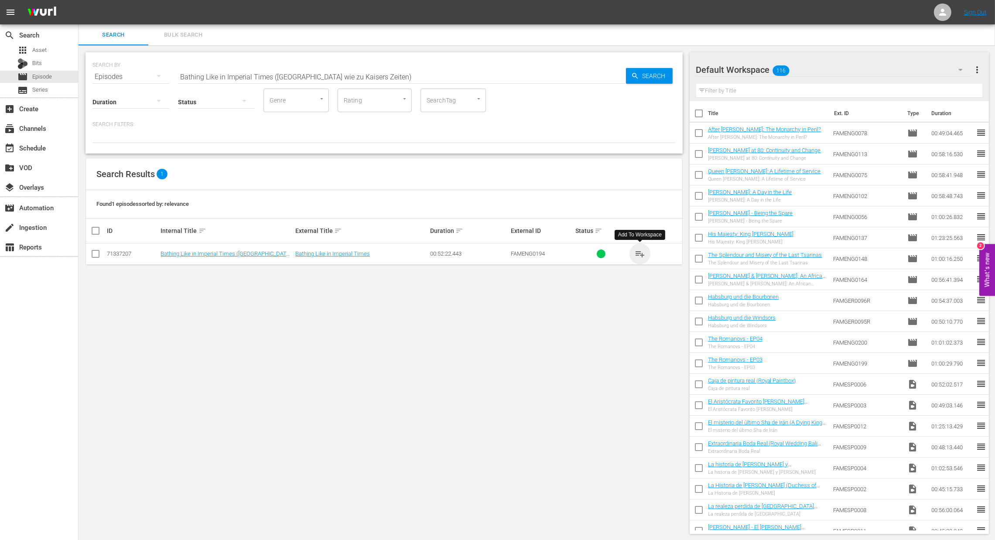
click at [642, 255] on span "playlist_add" at bounding box center [640, 254] width 10 height 10
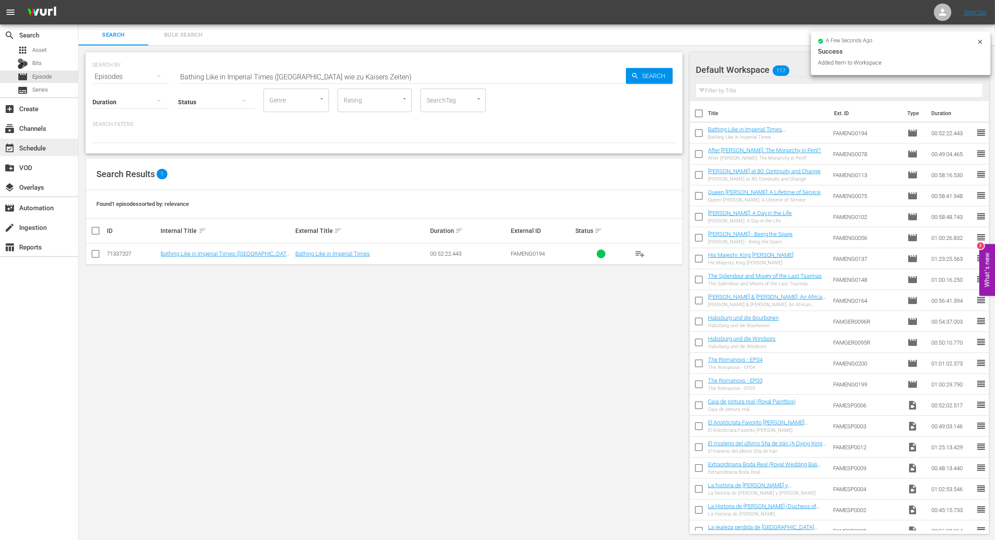
click at [28, 151] on div "event_available Schedule" at bounding box center [24, 147] width 49 height 8
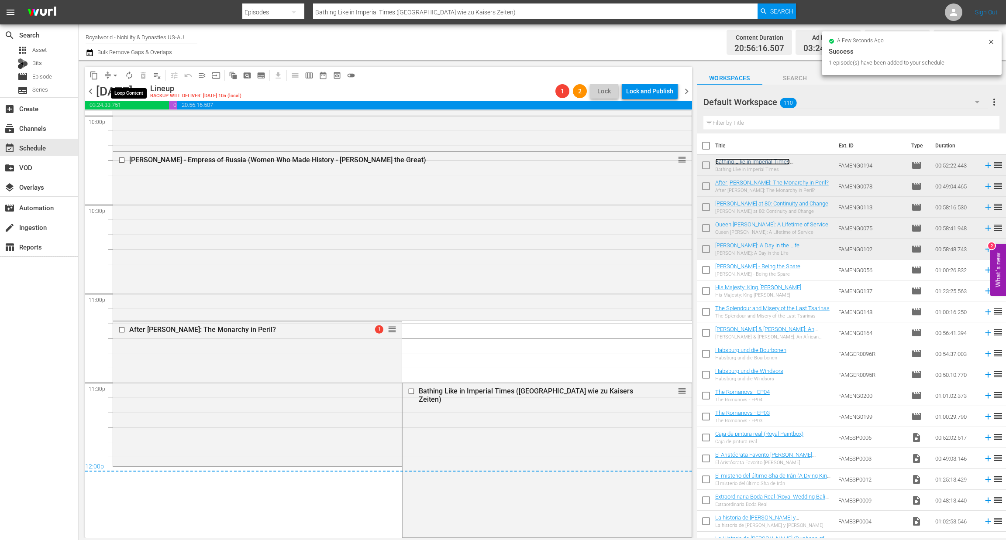
scroll to position [3912, 0]
click at [113, 76] on span "arrow_drop_down" at bounding box center [115, 75] width 9 height 9
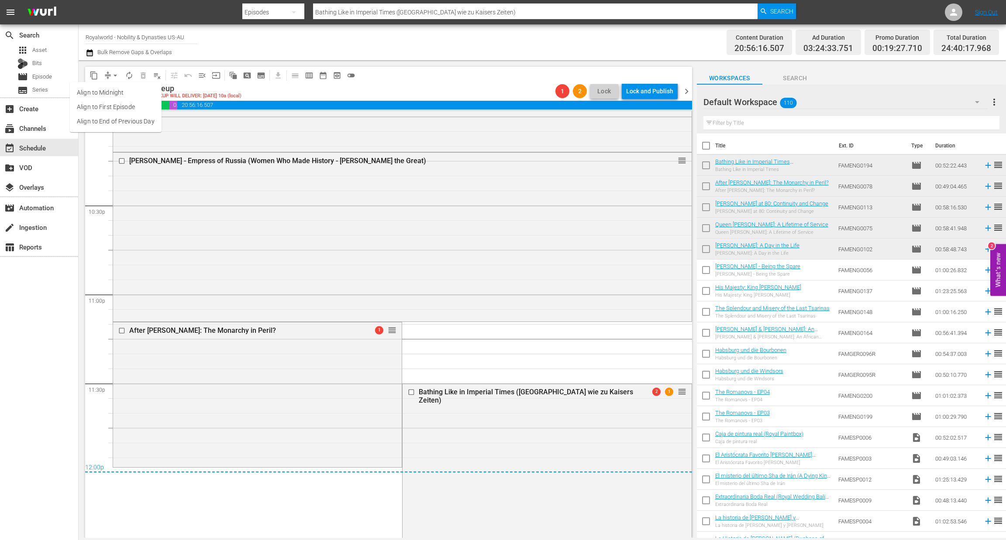
click at [144, 121] on li "Align to End of Previous Day" at bounding box center [116, 121] width 92 height 14
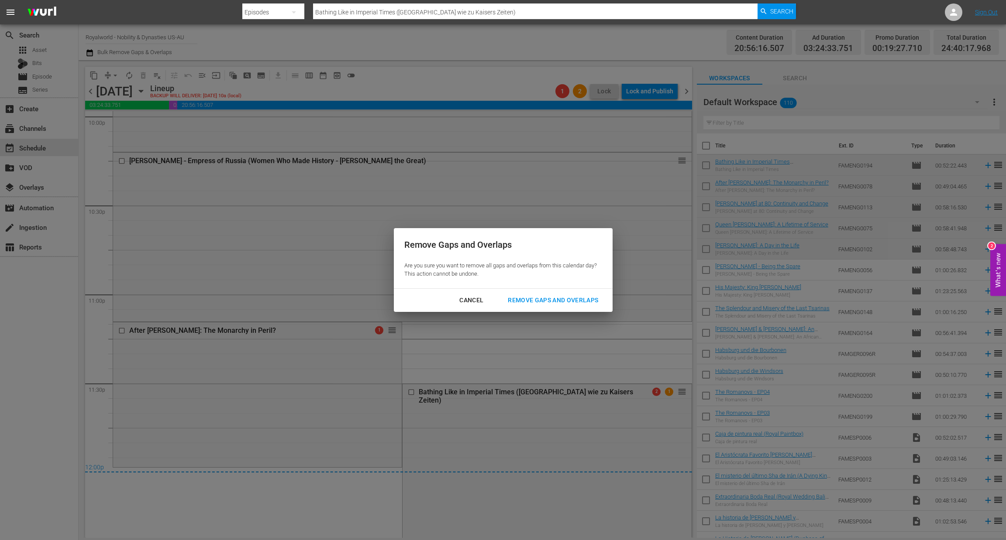
click at [585, 303] on div "Remove Gaps and Overlaps" at bounding box center [553, 300] width 104 height 11
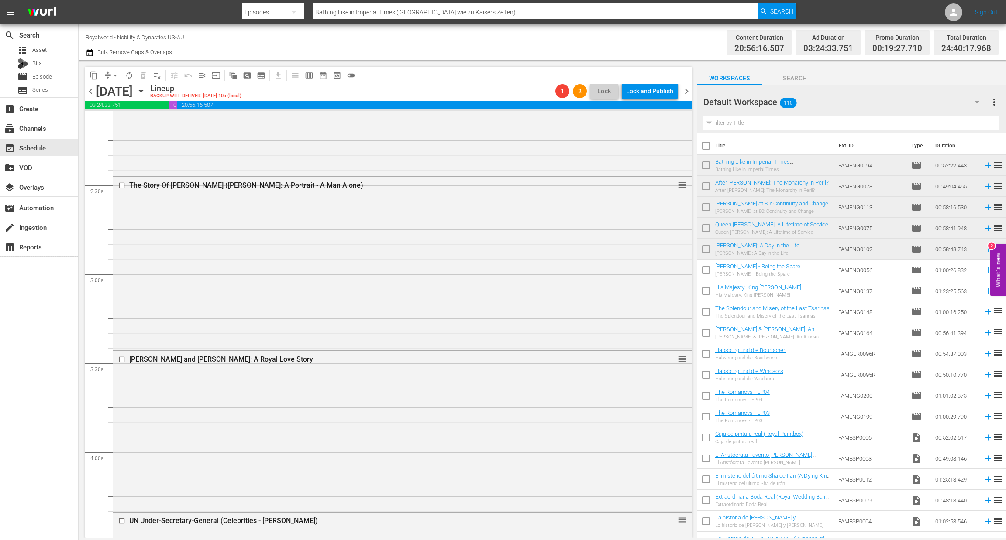
scroll to position [0, 0]
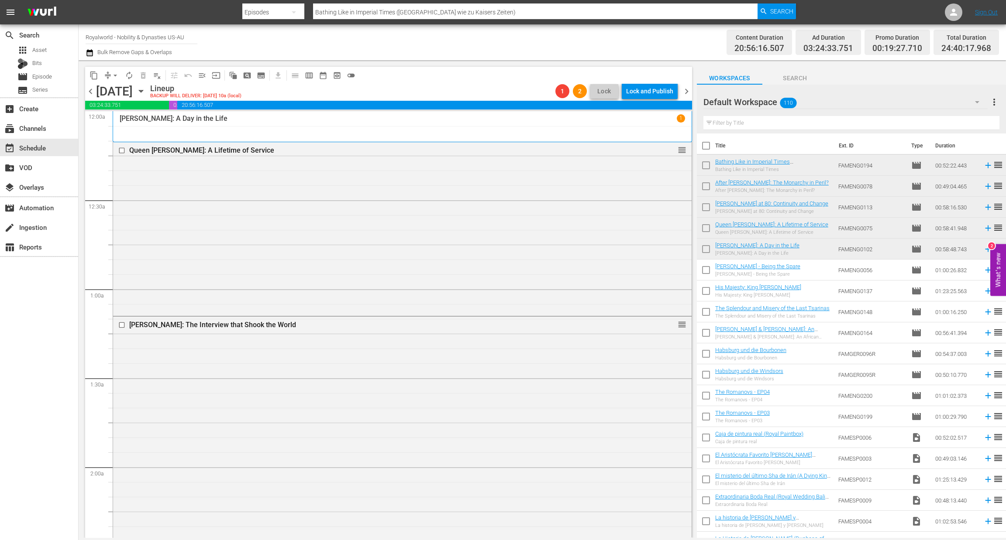
click at [686, 91] on span "chevron_right" at bounding box center [686, 91] width 11 height 11
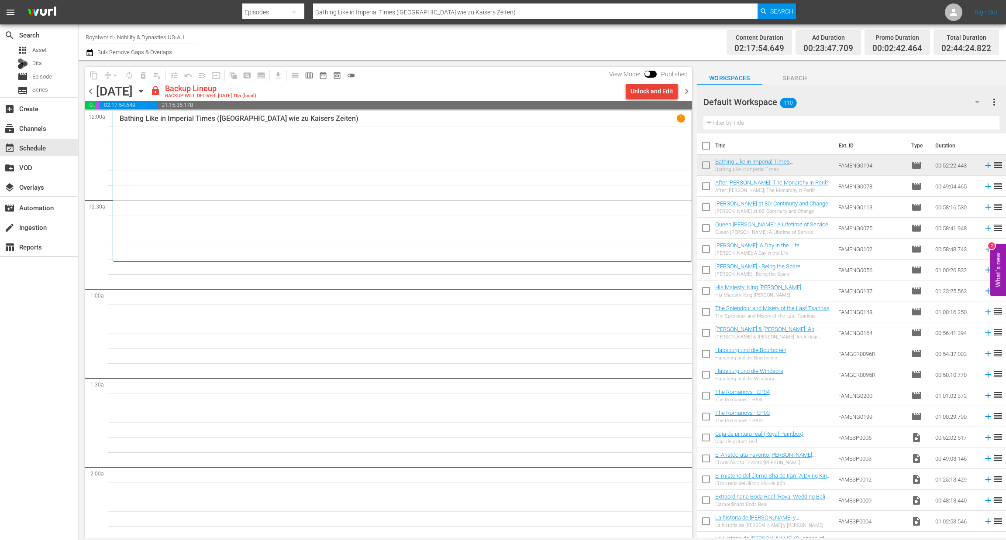
click at [653, 89] on div "Unlock and Edit" at bounding box center [651, 91] width 43 height 16
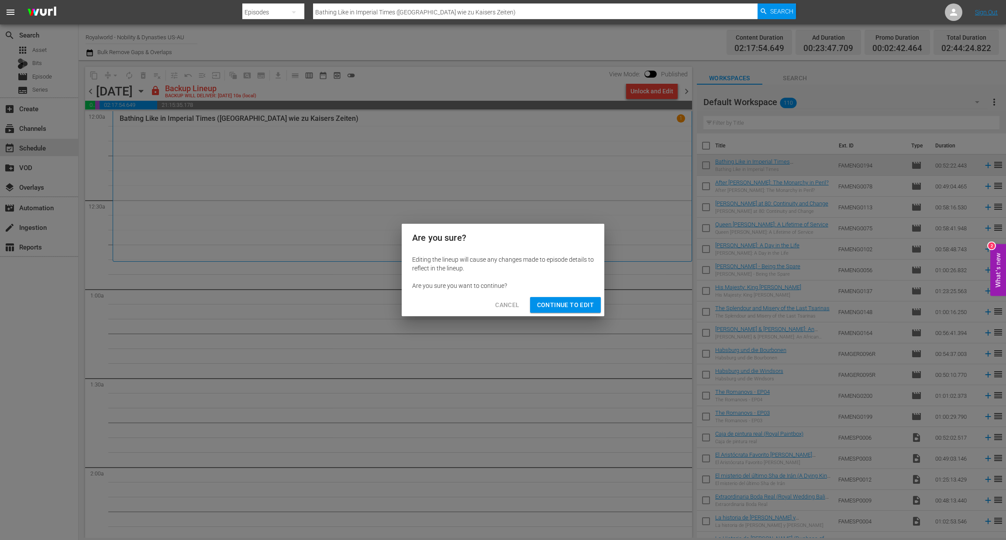
click at [577, 306] on span "Continue to Edit" at bounding box center [565, 305] width 57 height 11
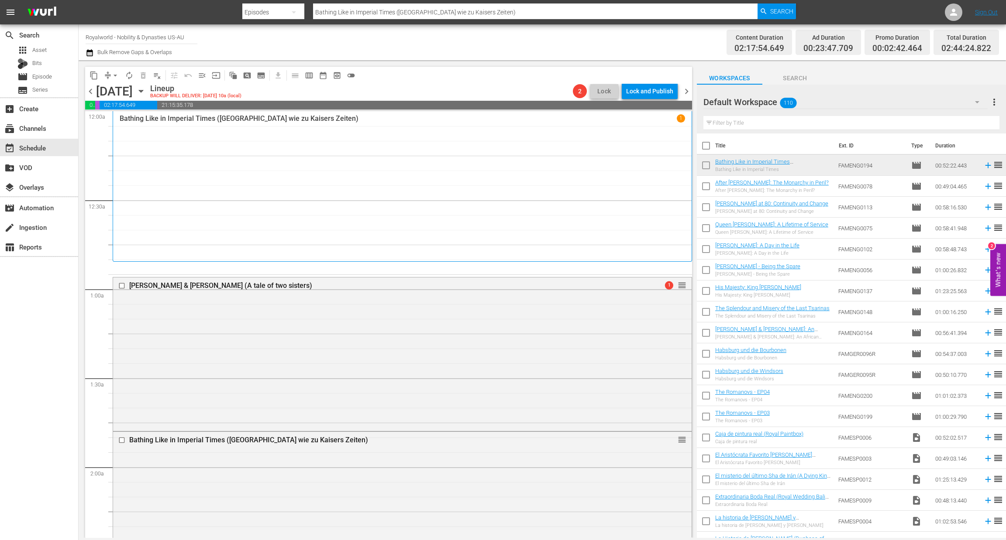
click at [90, 95] on span "chevron_left" at bounding box center [90, 91] width 11 height 11
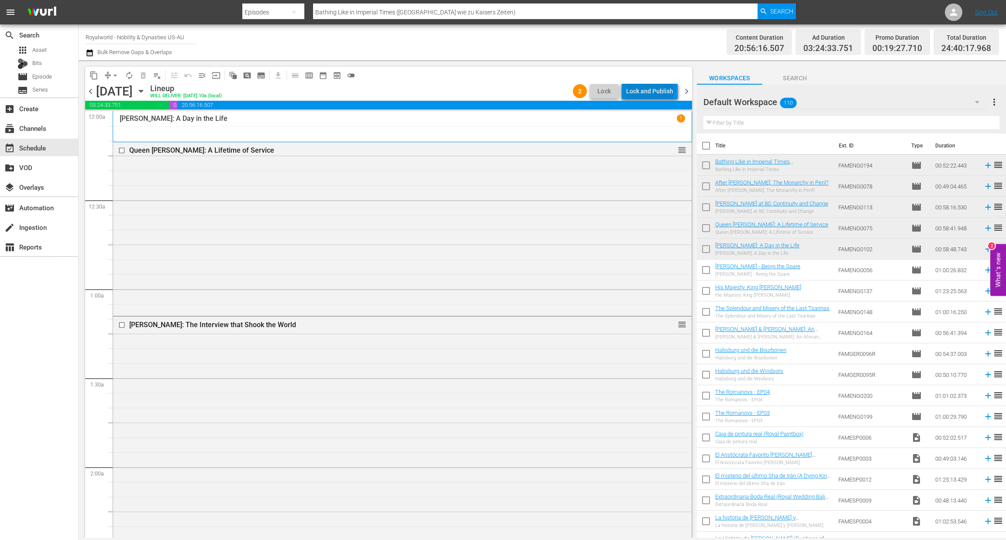
click at [651, 84] on div "Lock and Publish" at bounding box center [649, 91] width 47 height 16
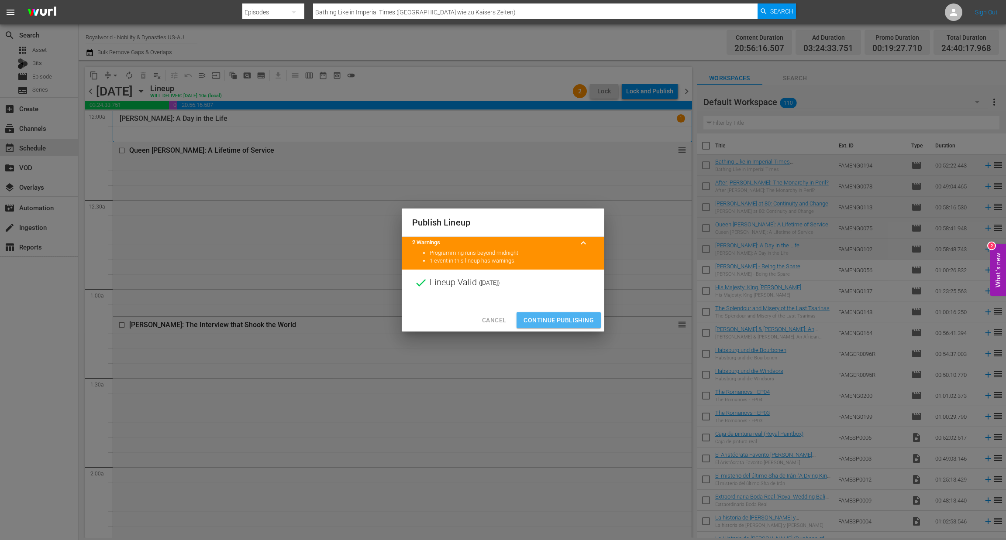
click at [564, 320] on span "Continue Publishing" at bounding box center [558, 320] width 70 height 11
